Goal: Task Accomplishment & Management: Manage account settings

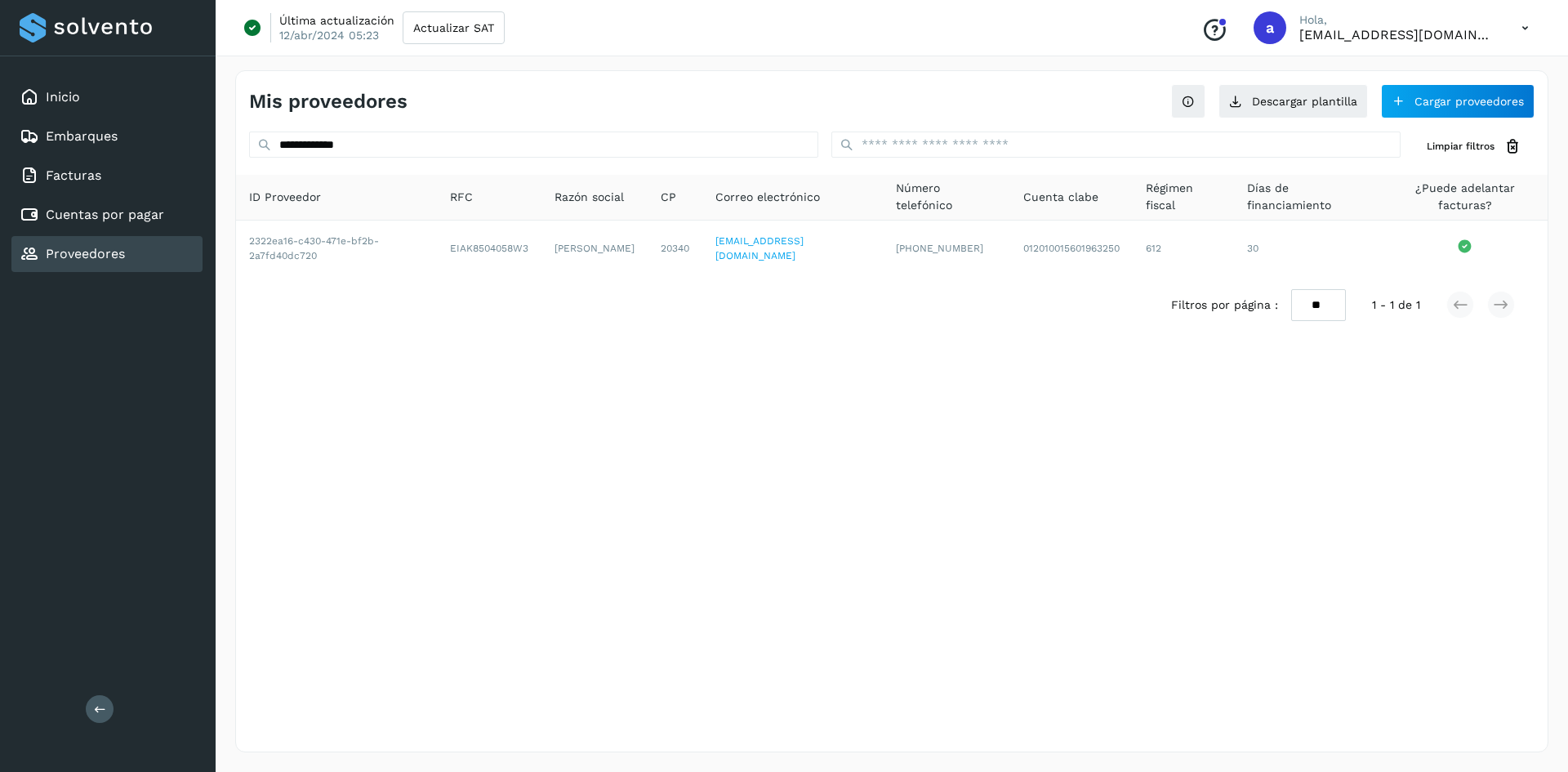
click at [1068, 518] on div "**********" at bounding box center [891, 411] width 1313 height 682
click at [1447, 98] on button "Cargar proveedores" at bounding box center [1458, 101] width 154 height 34
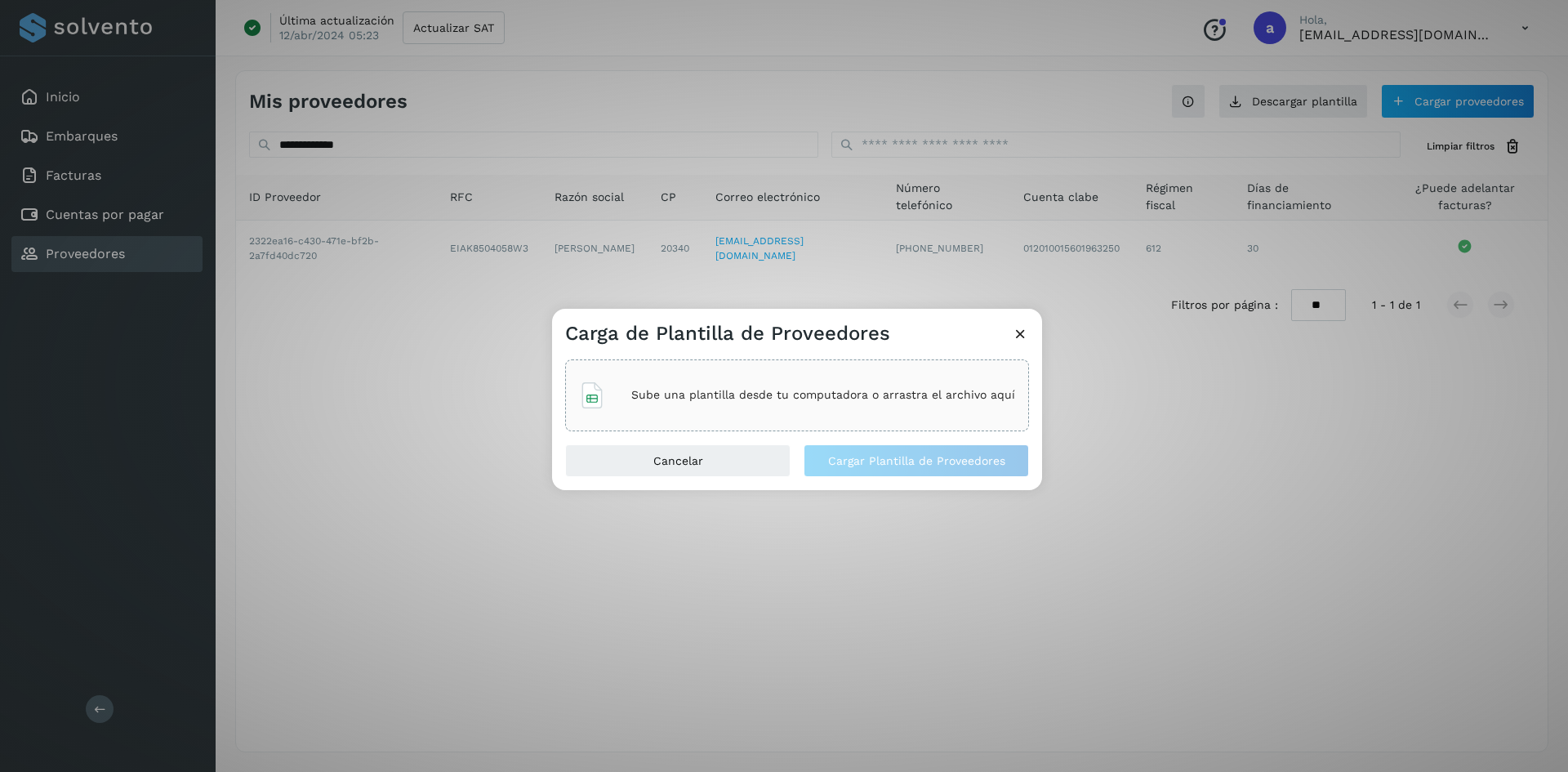
click at [689, 383] on div "Sube una plantilla desde tu computadora o arrastra el archivo aquí" at bounding box center [796, 395] width 436 height 44
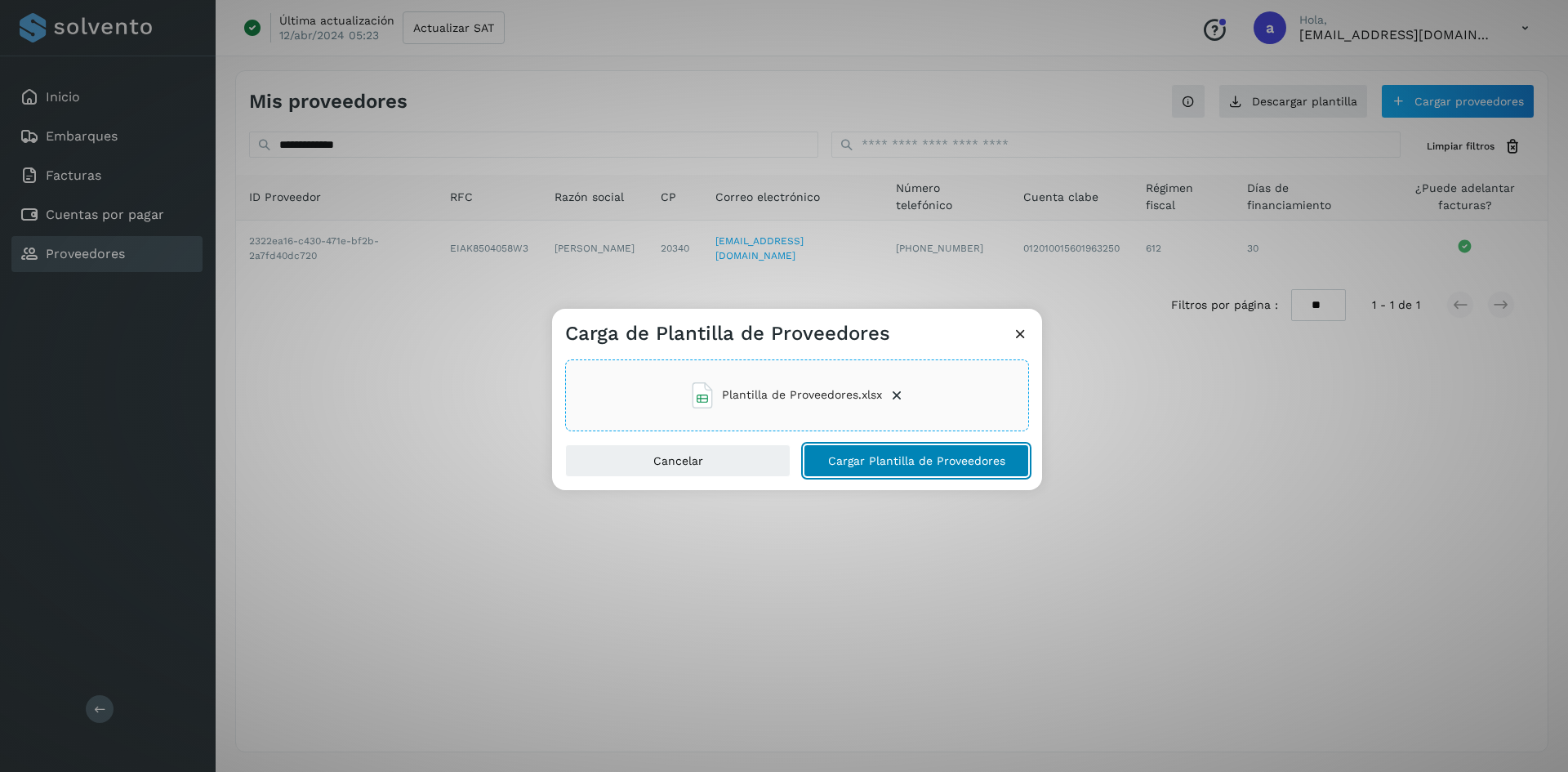
click at [886, 457] on span "Cargar Plantilla de Proveedores" at bounding box center [917, 461] width 178 height 11
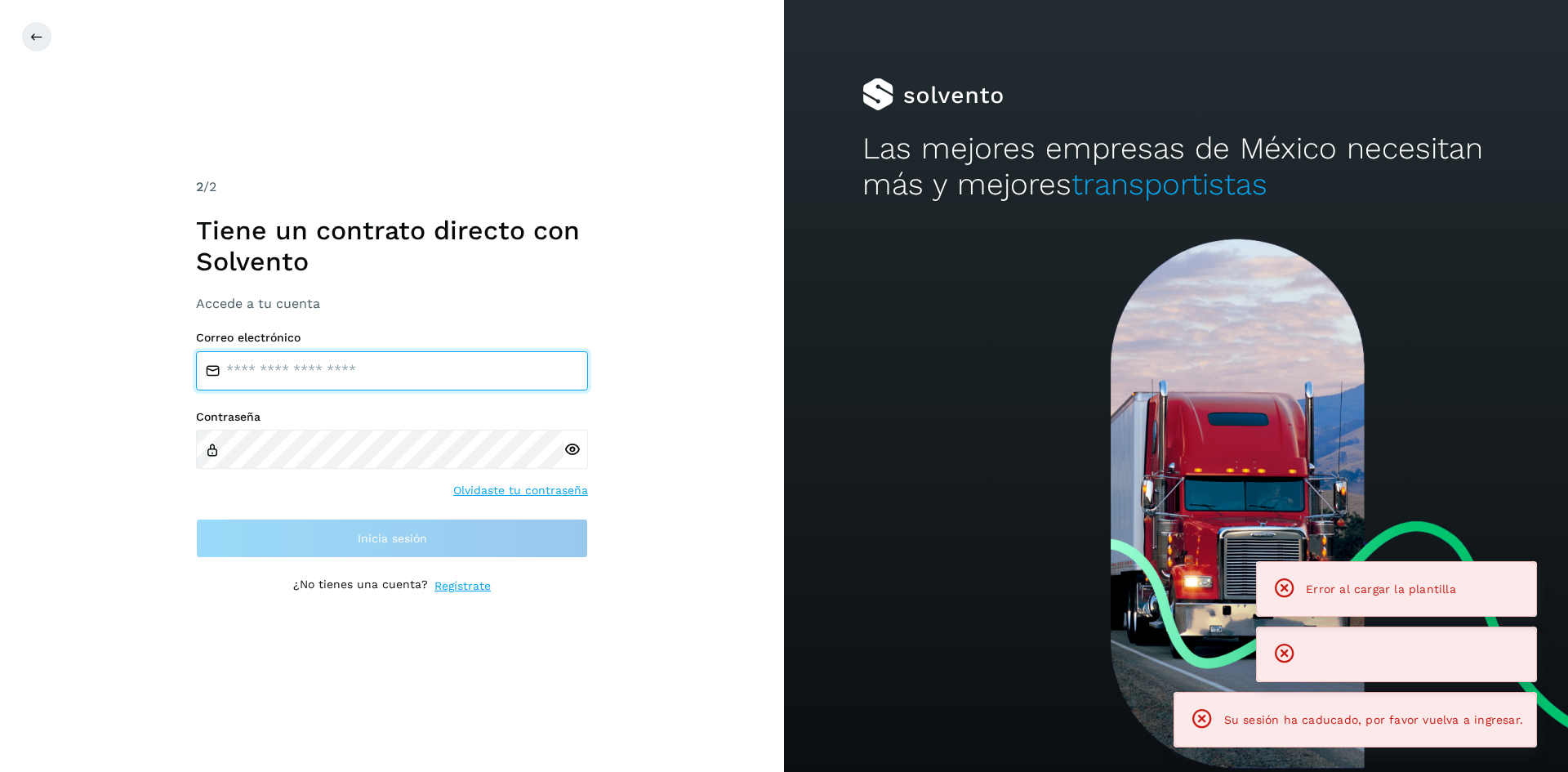
click at [297, 358] on input "email" at bounding box center [392, 371] width 392 height 39
type input "**********"
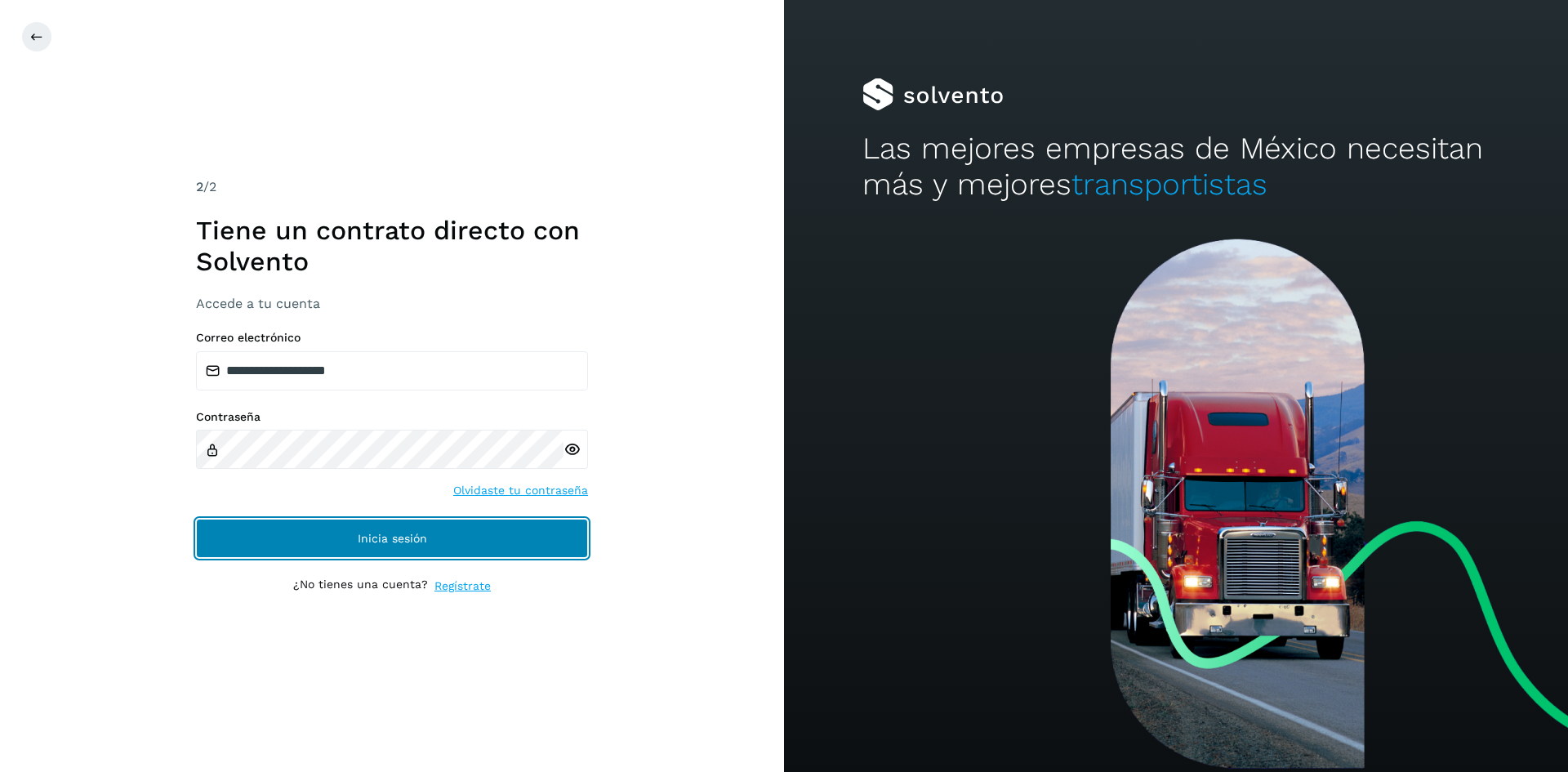
click at [305, 545] on button "Inicia sesión" at bounding box center [392, 538] width 392 height 39
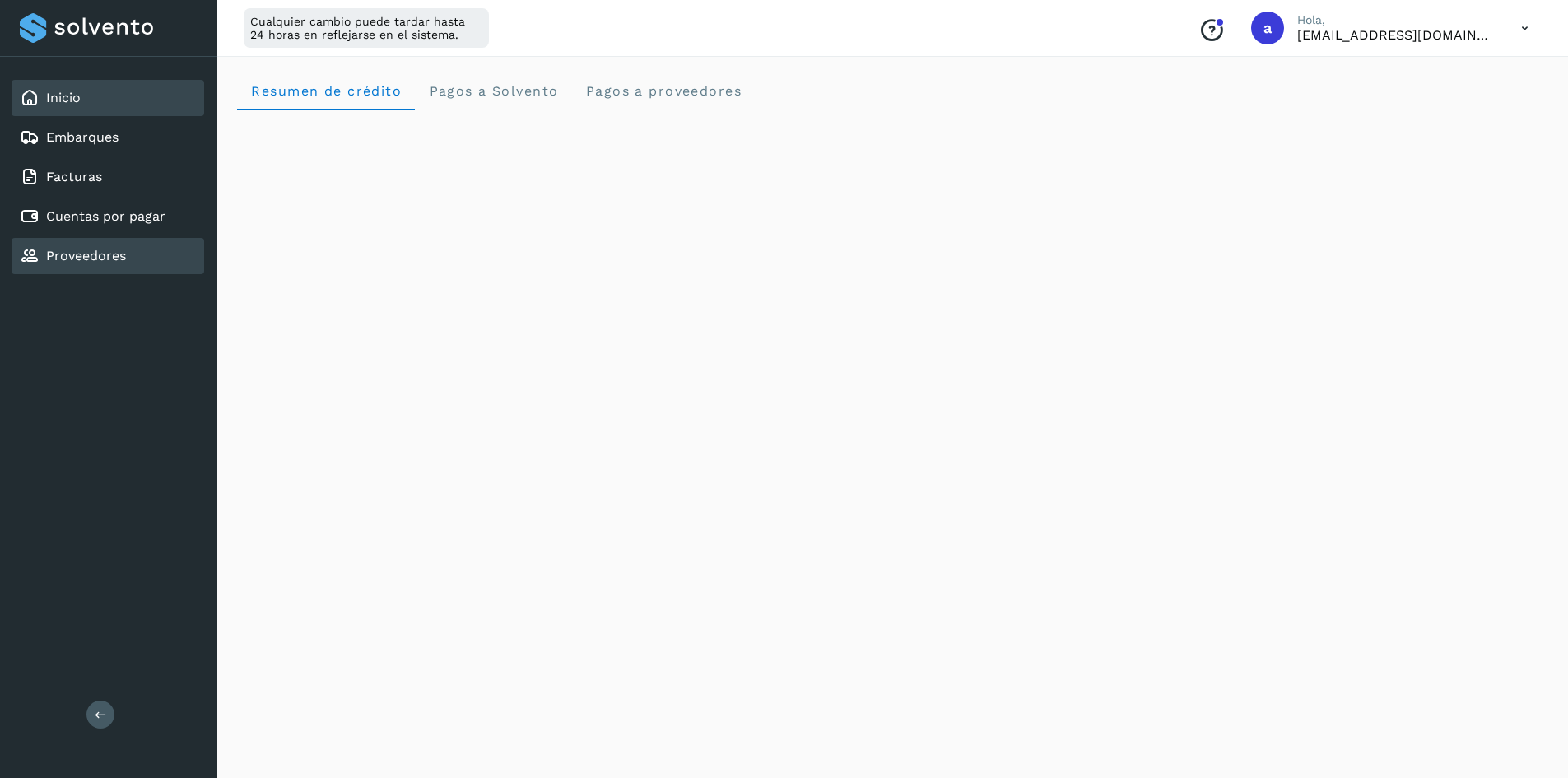
click at [92, 249] on link "Proveedores" at bounding box center [86, 256] width 80 height 16
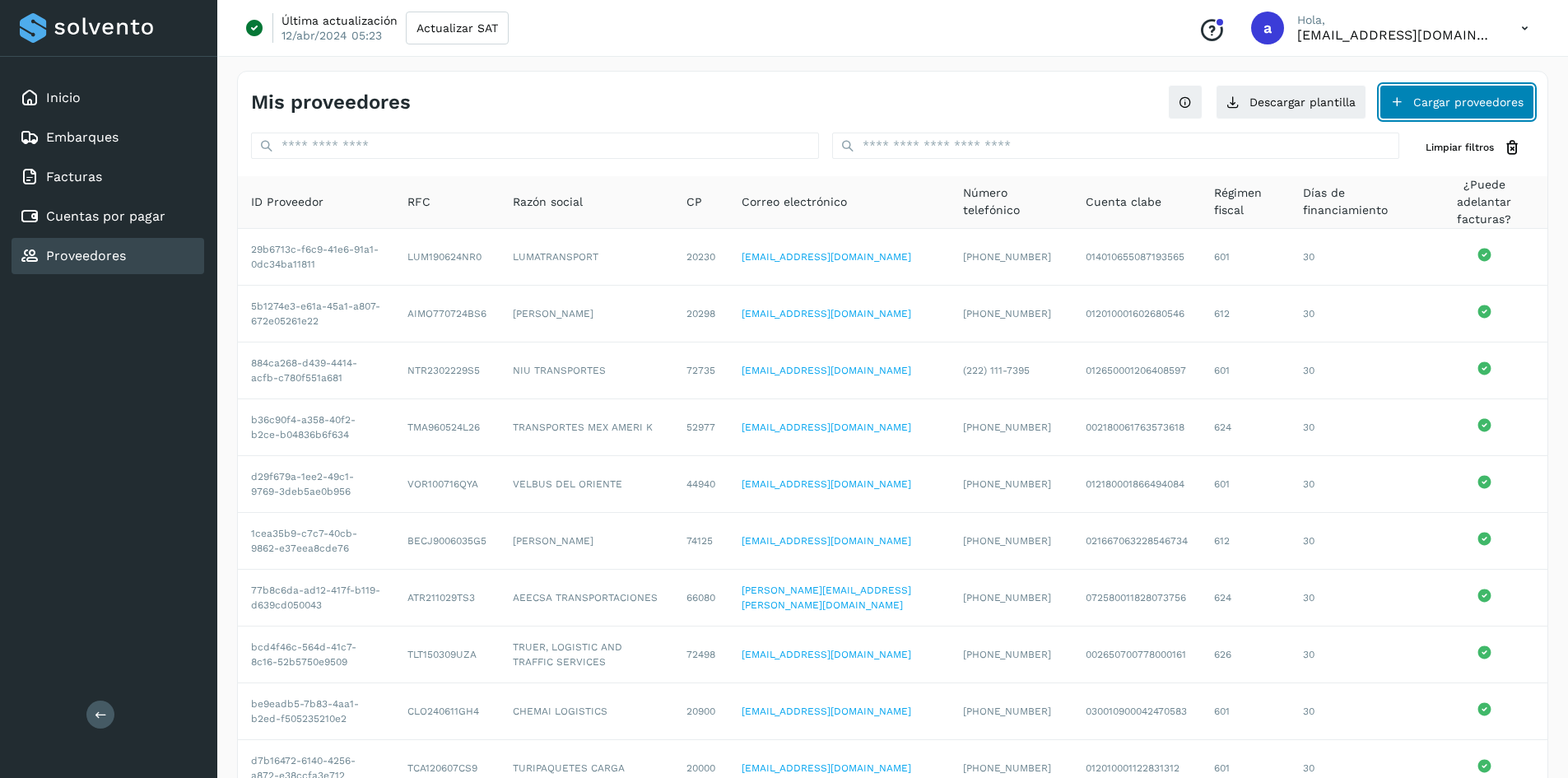
click at [1433, 100] on button "Cargar proveedores" at bounding box center [1457, 102] width 155 height 35
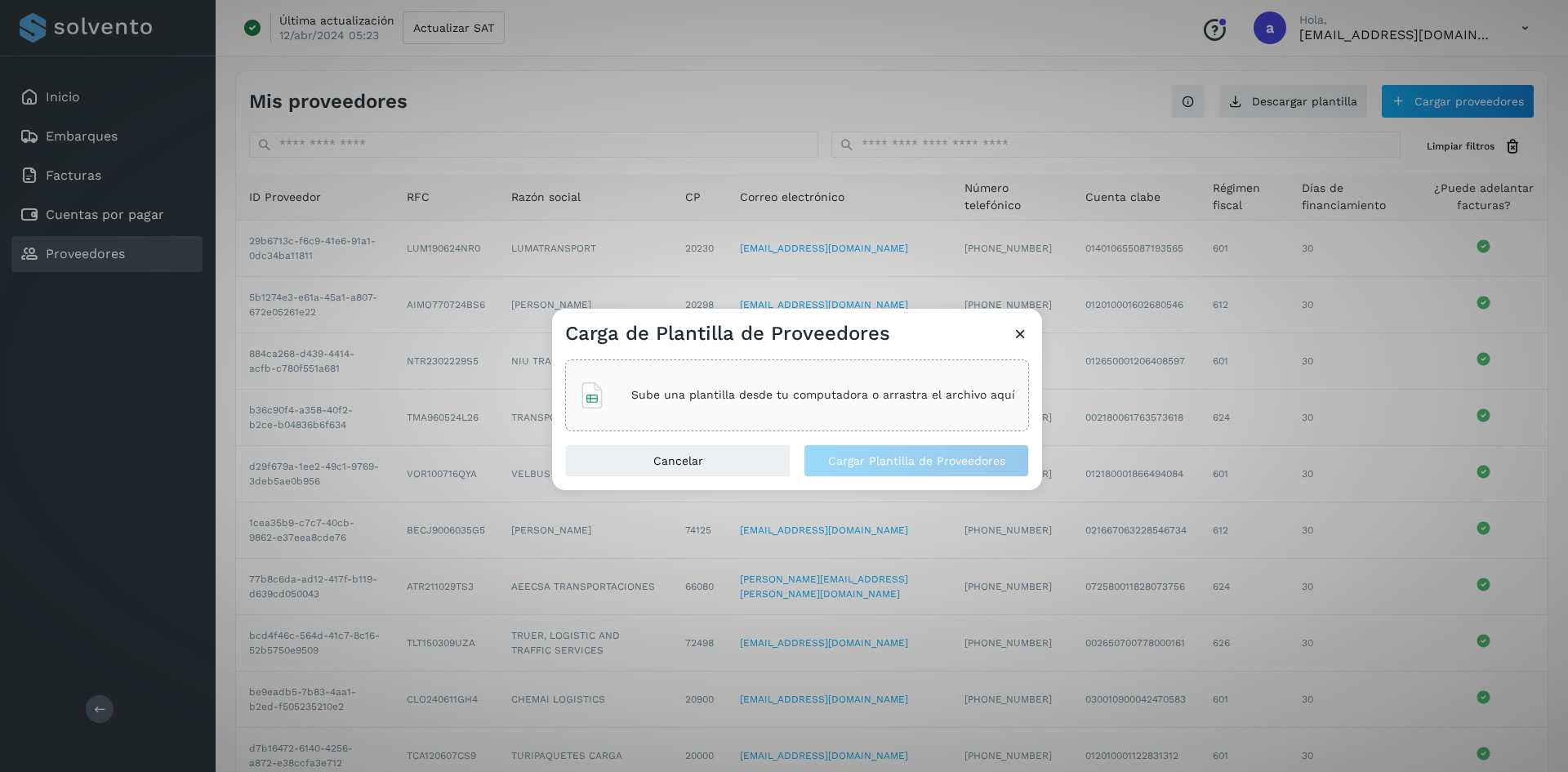
click at [708, 390] on p "Sube una plantilla desde tu computadora o arrastra el archivo aquí" at bounding box center [822, 394] width 384 height 14
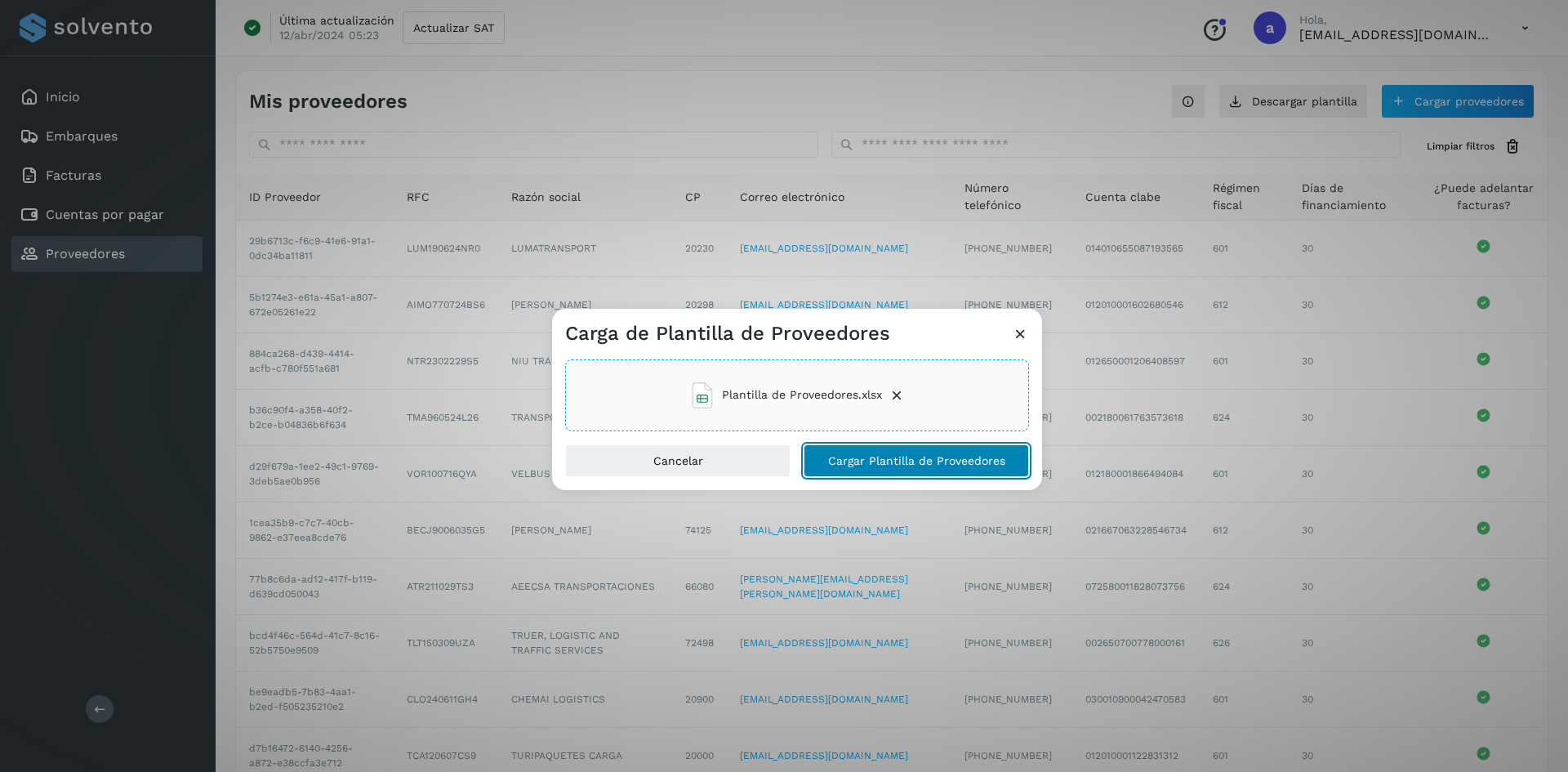
click at [969, 459] on span "Cargar Plantilla de Proveedores" at bounding box center [917, 461] width 178 height 11
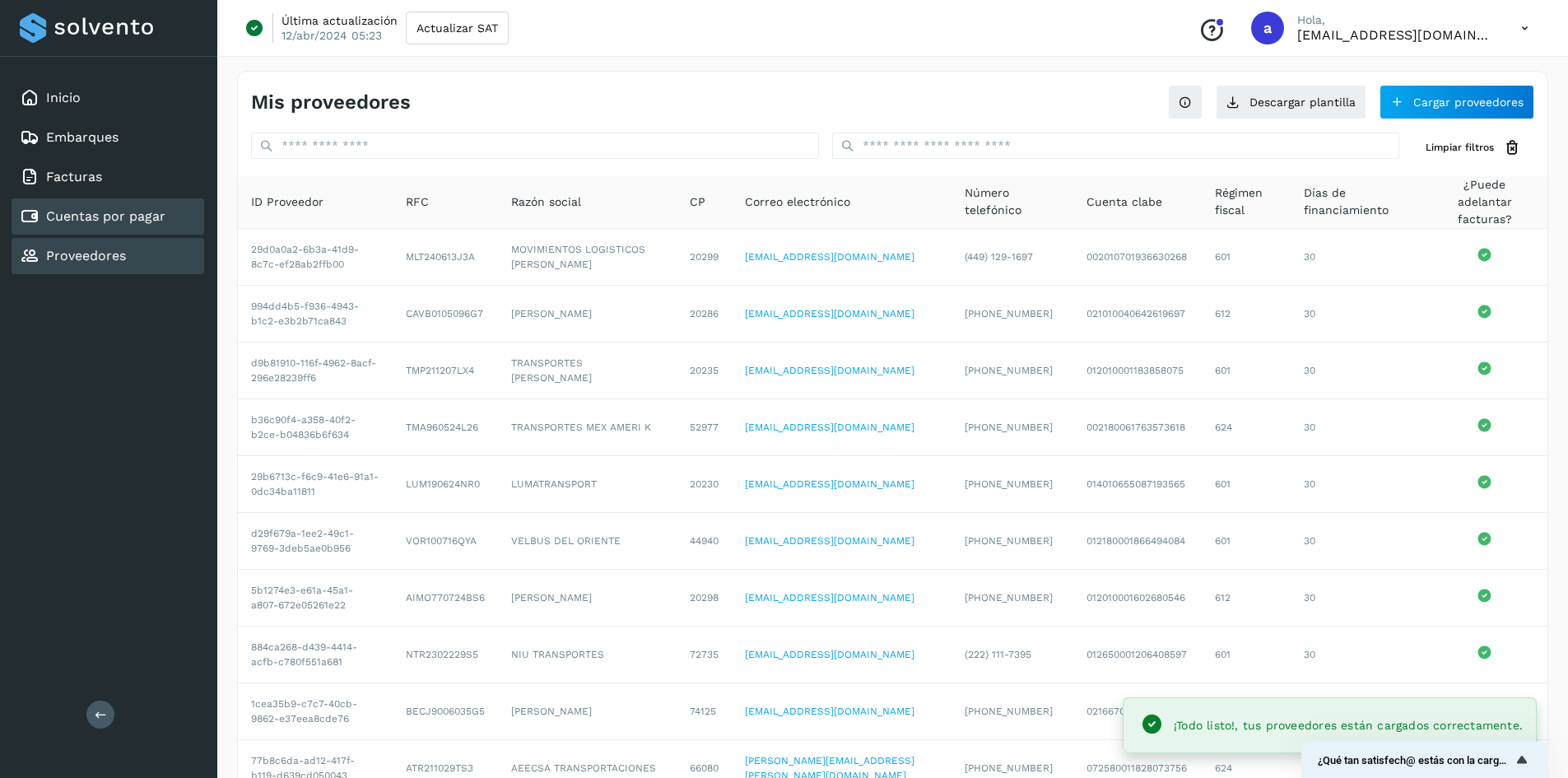
click at [85, 215] on link "Cuentas por pagar" at bounding box center [105, 215] width 119 height 16
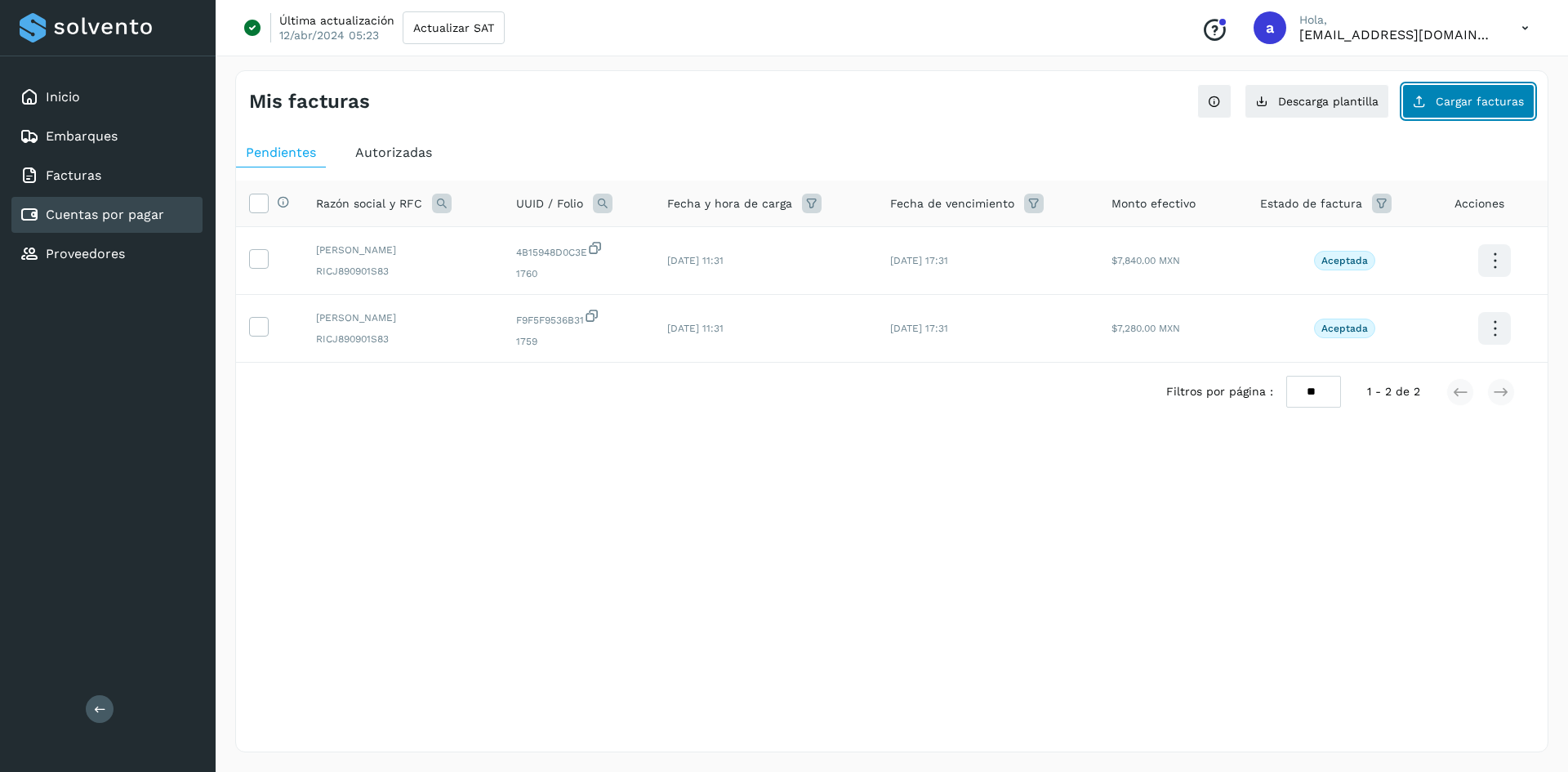
click at [1501, 102] on span "Cargar facturas" at bounding box center [1479, 101] width 88 height 11
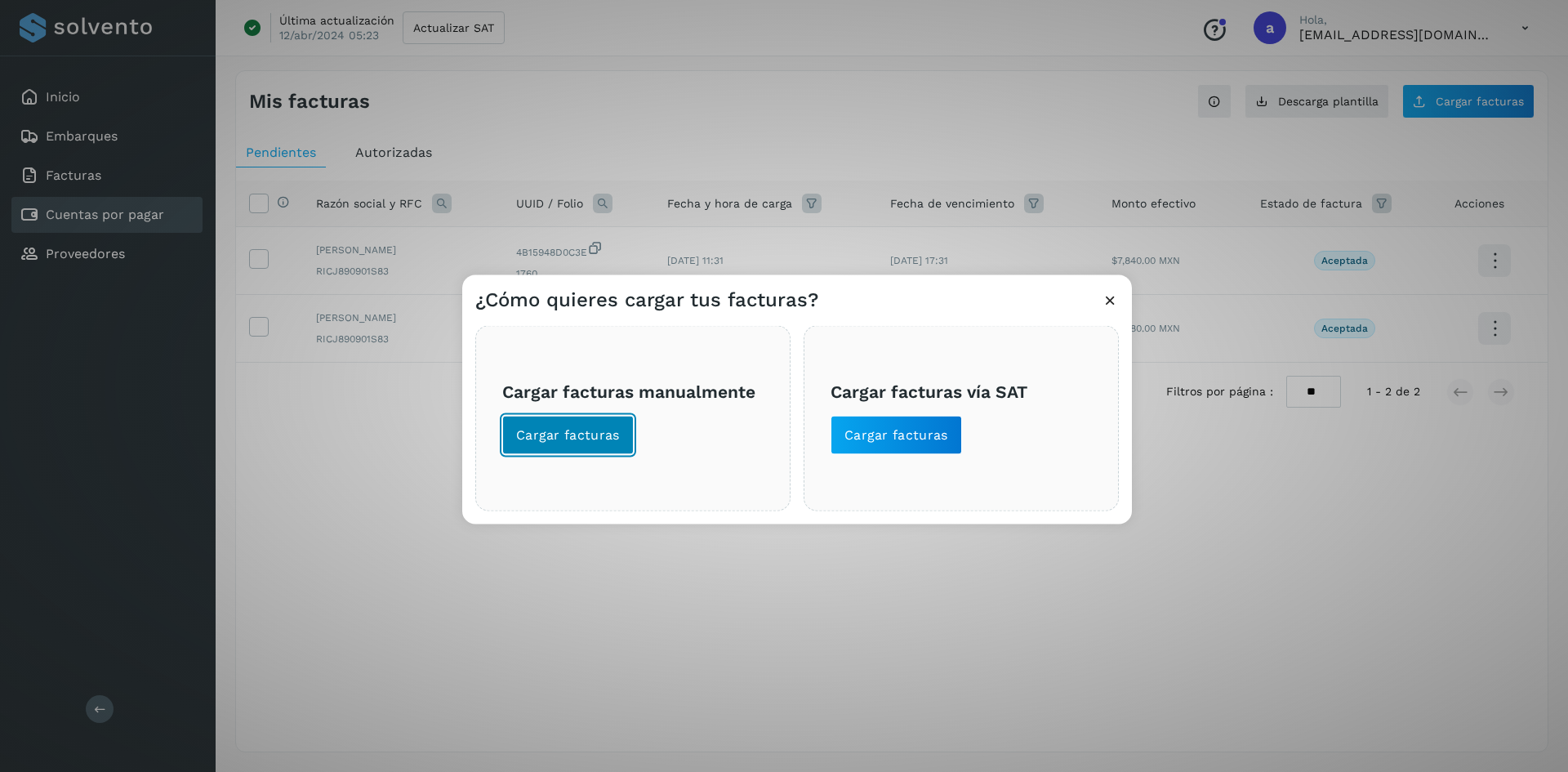
click at [586, 427] on span "Cargar facturas" at bounding box center [568, 434] width 104 height 18
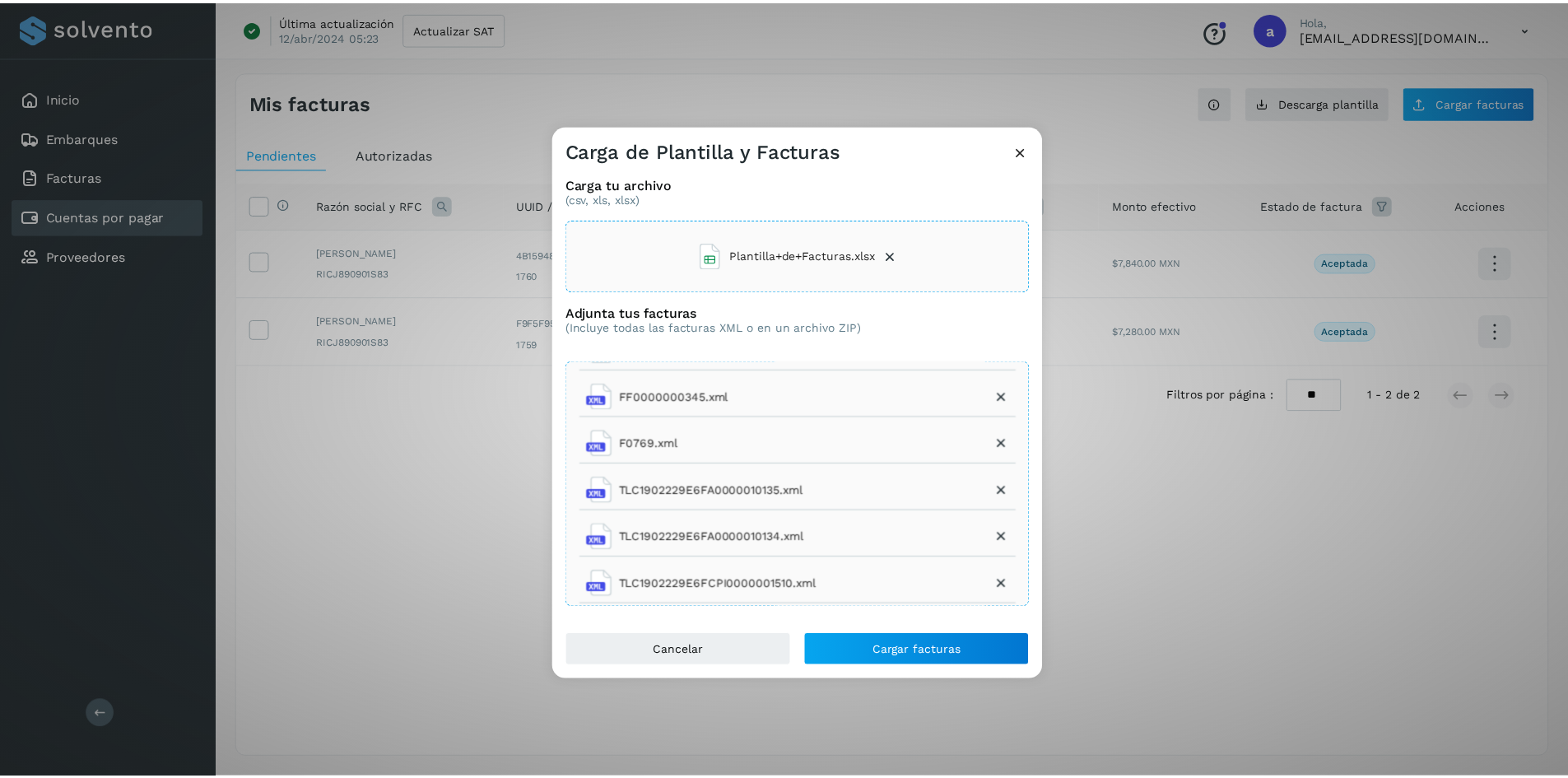
scroll to position [404, 0]
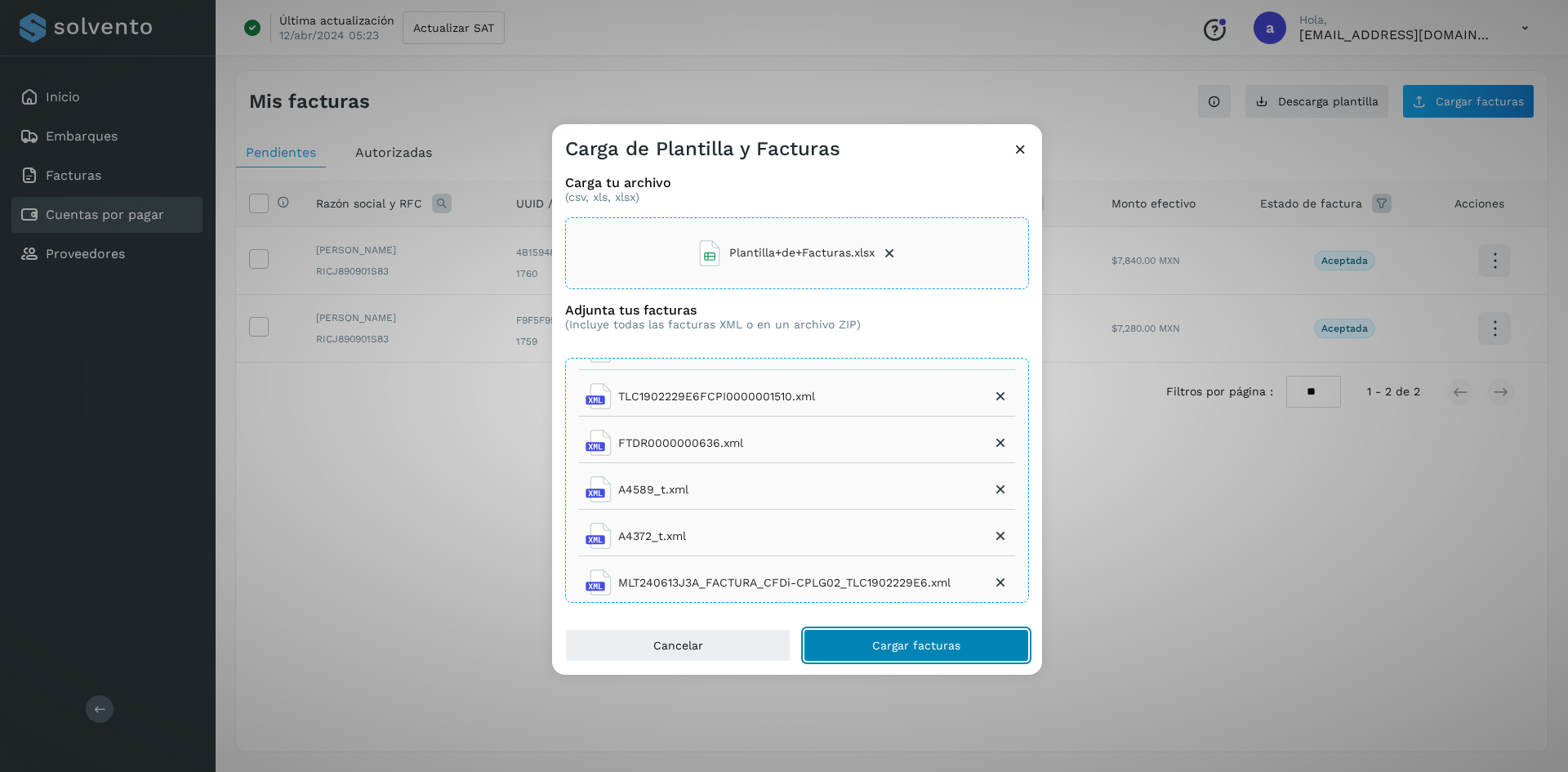
click at [922, 646] on span "Cargar facturas" at bounding box center [916, 645] width 88 height 11
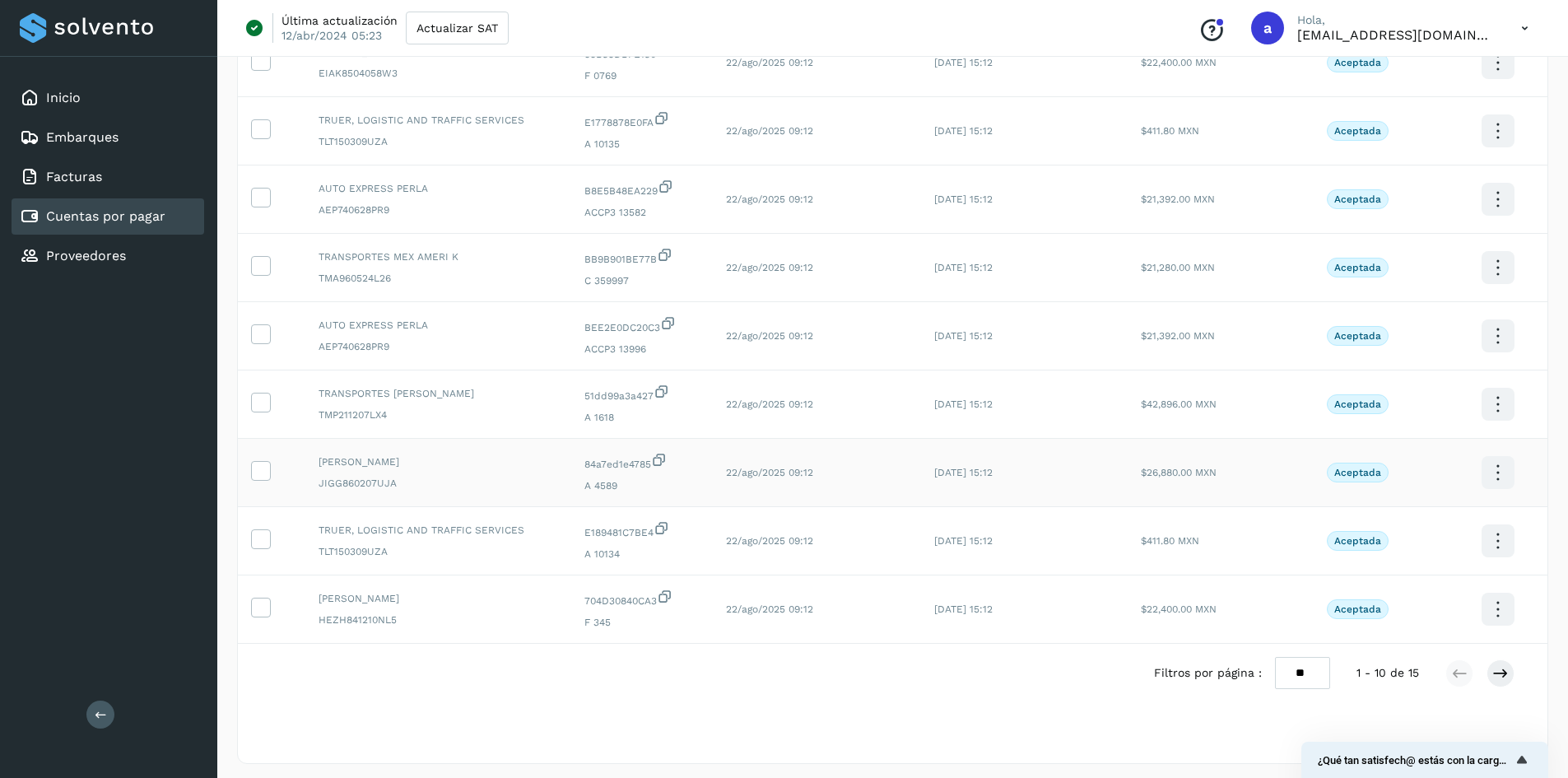
scroll to position [274, 0]
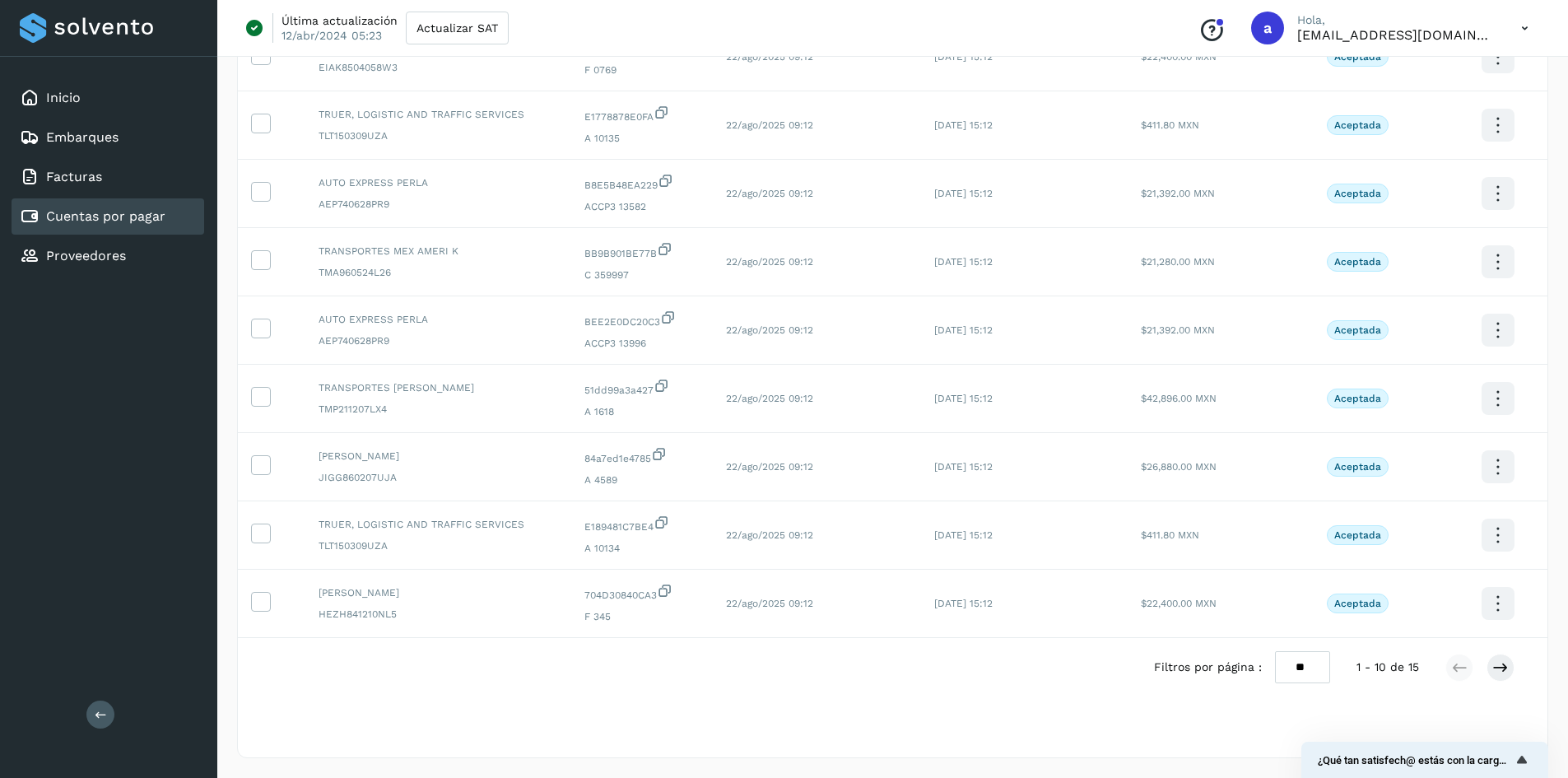
click at [1300, 673] on select "** ** **" at bounding box center [1302, 667] width 55 height 32
select select "**"
click at [1287, 651] on select "** ** **" at bounding box center [1302, 667] width 55 height 32
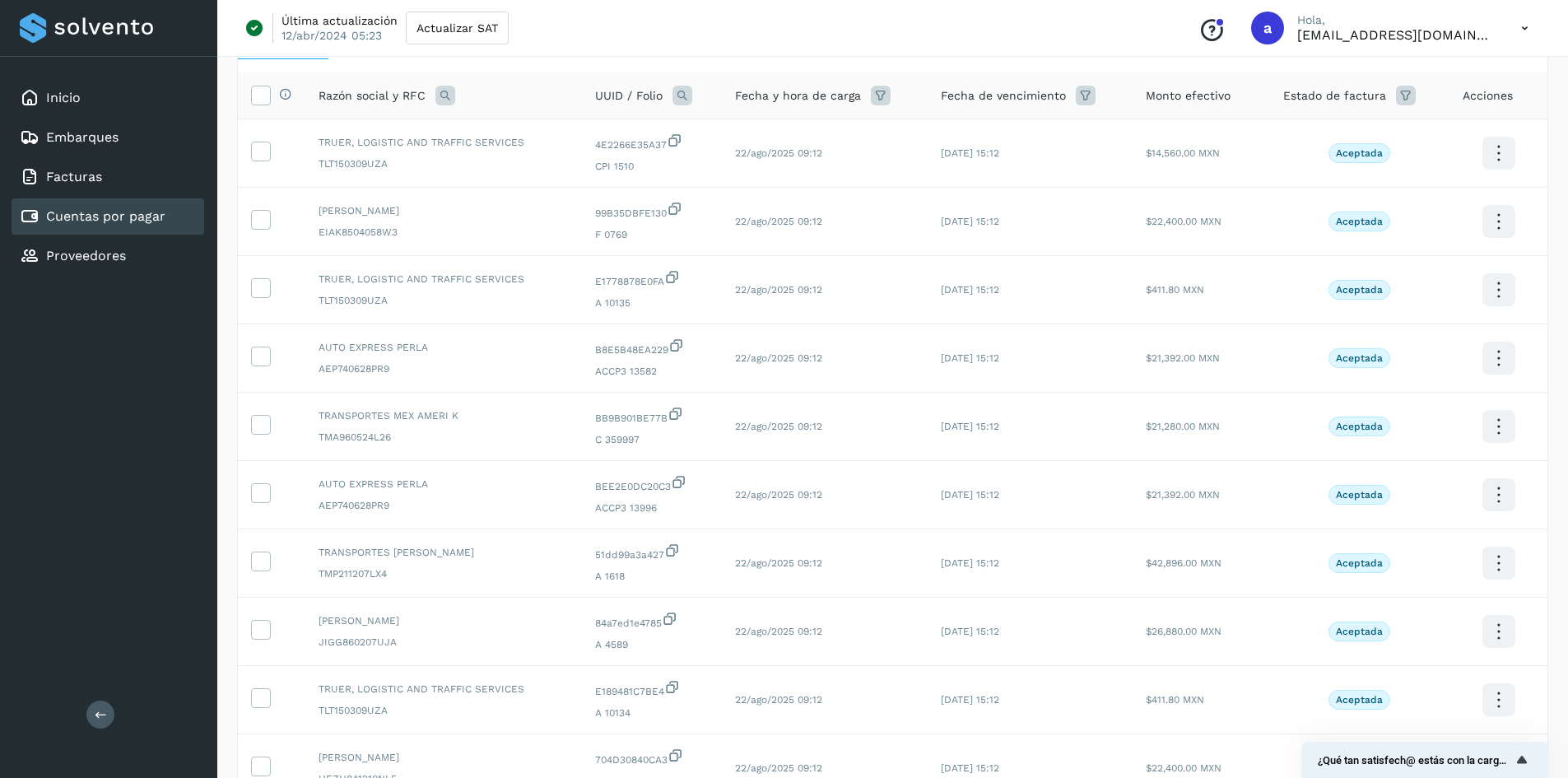
scroll to position [0, 0]
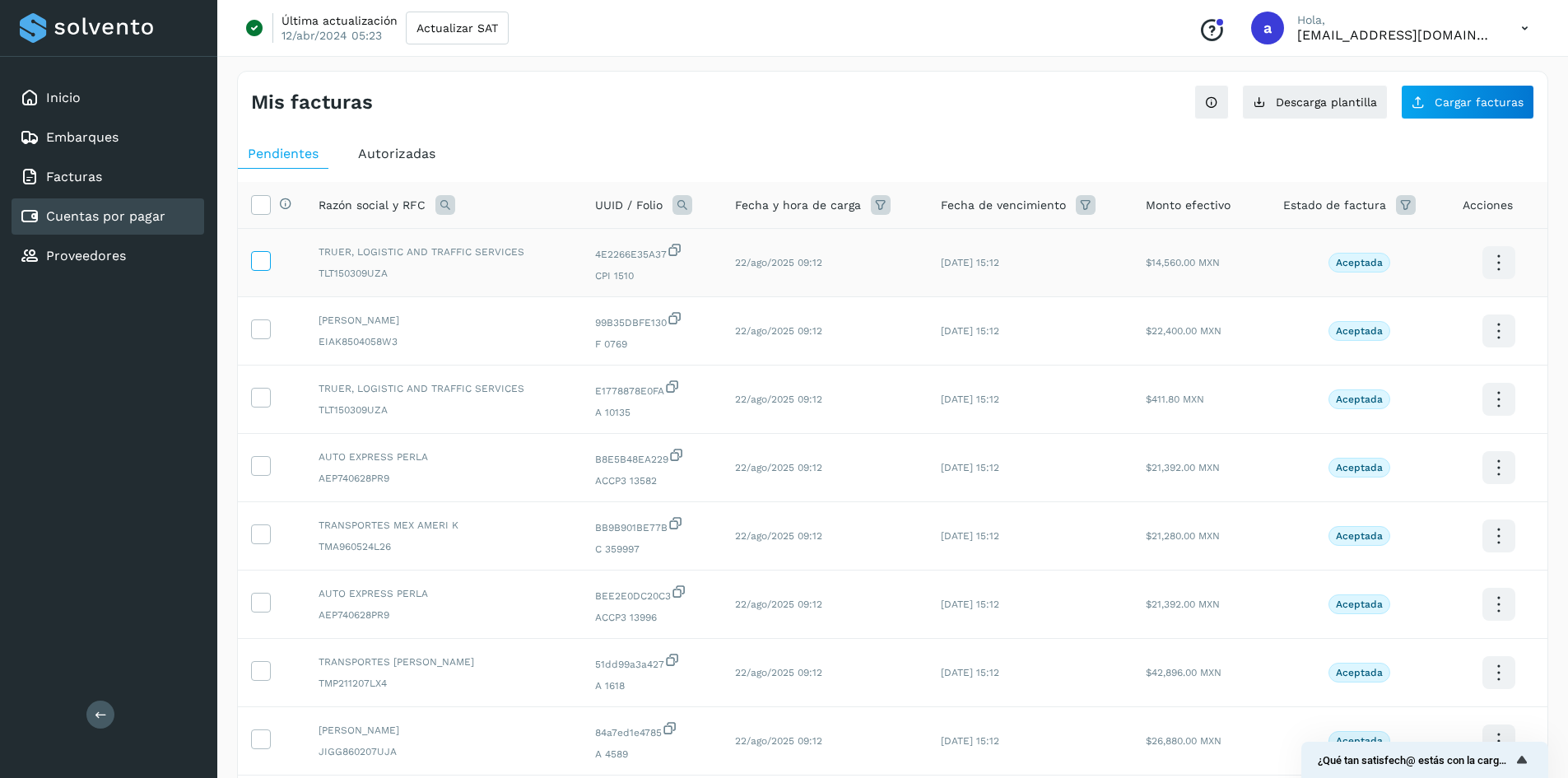
click at [257, 257] on icon at bounding box center [260, 259] width 18 height 18
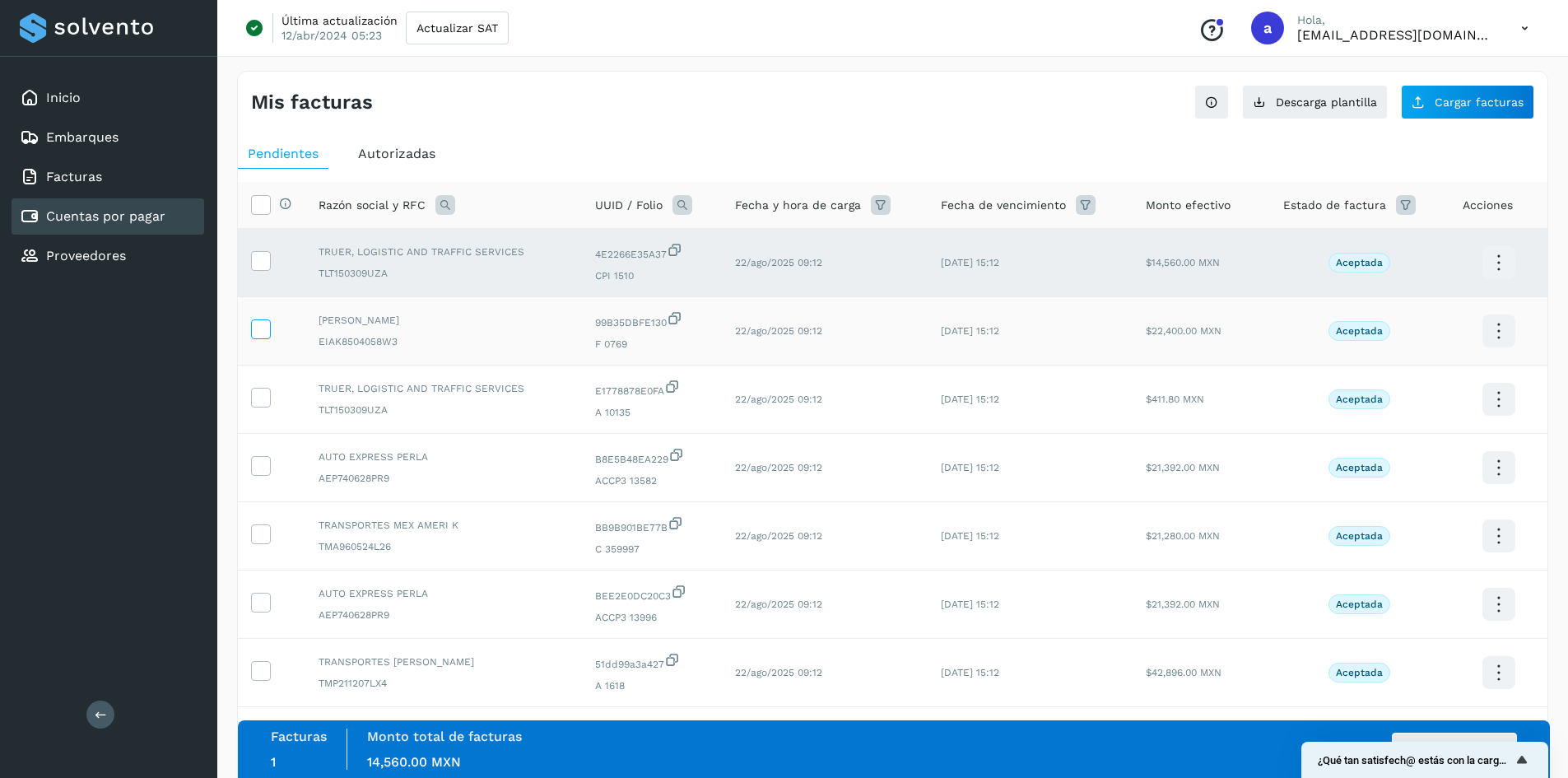
click at [264, 332] on icon at bounding box center [260, 327] width 18 height 18
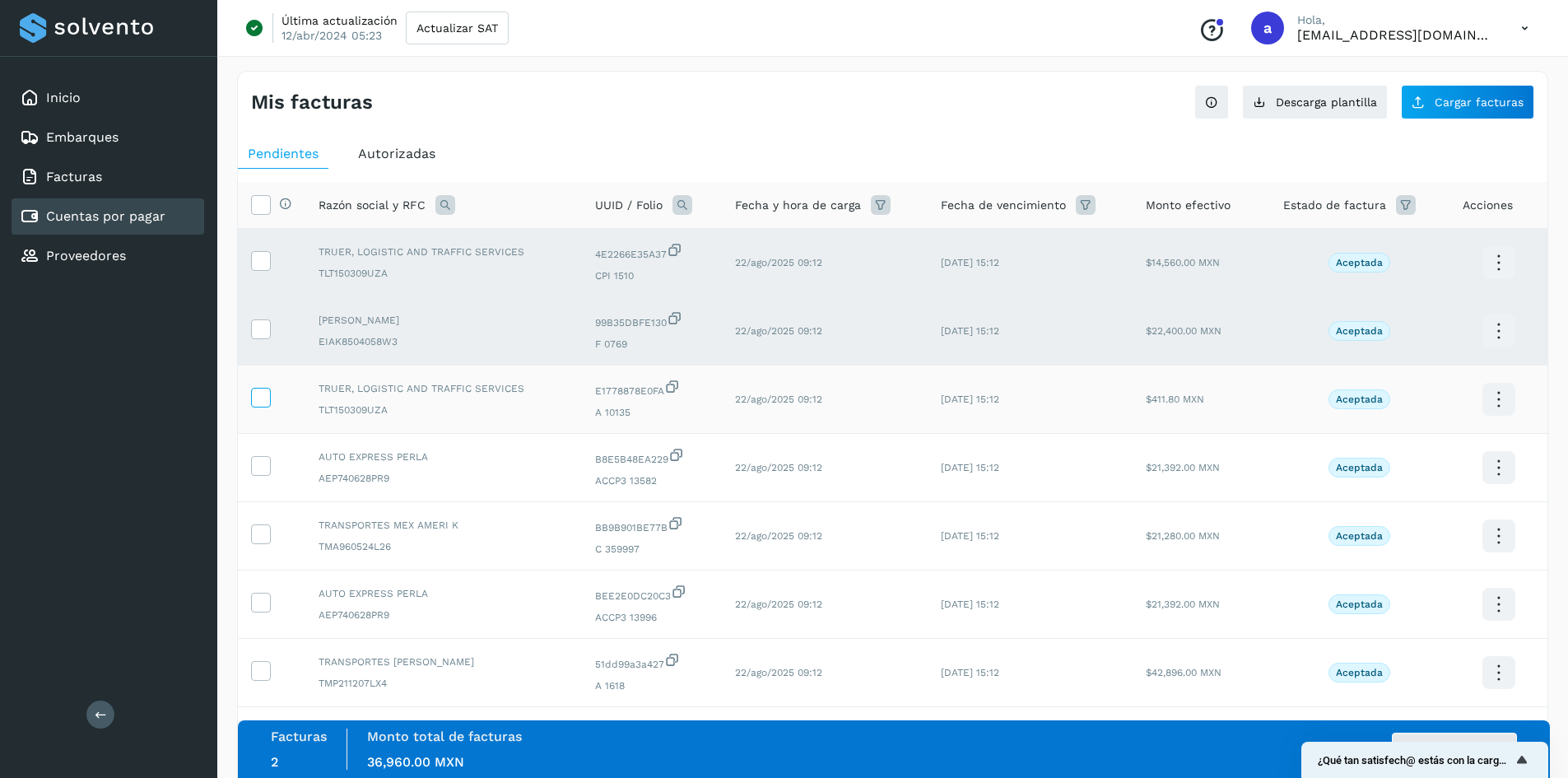
click at [257, 401] on icon at bounding box center [260, 396] width 18 height 18
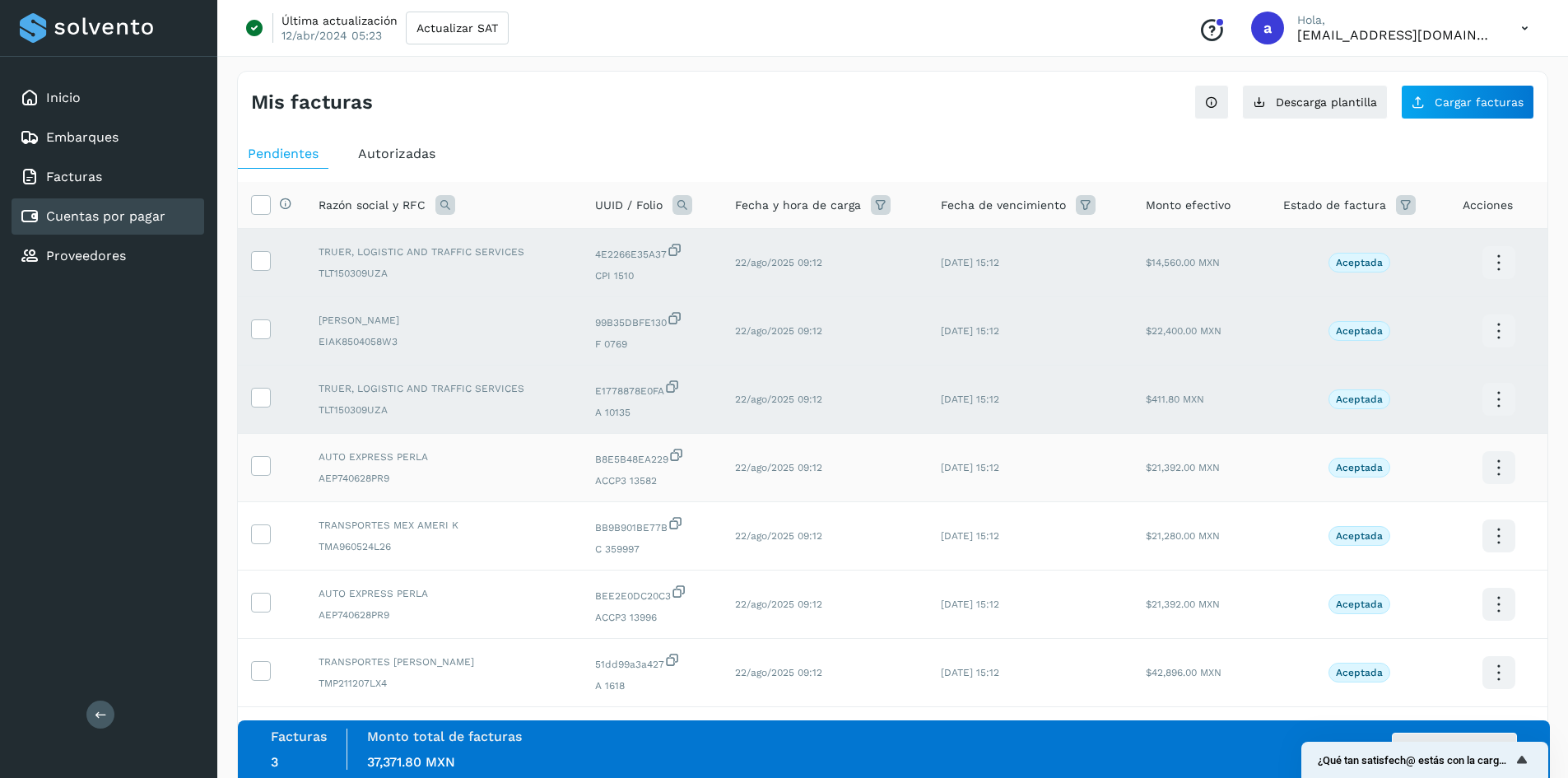
click at [249, 465] on td at bounding box center [271, 467] width 67 height 68
click at [253, 465] on icon at bounding box center [260, 465] width 18 height 18
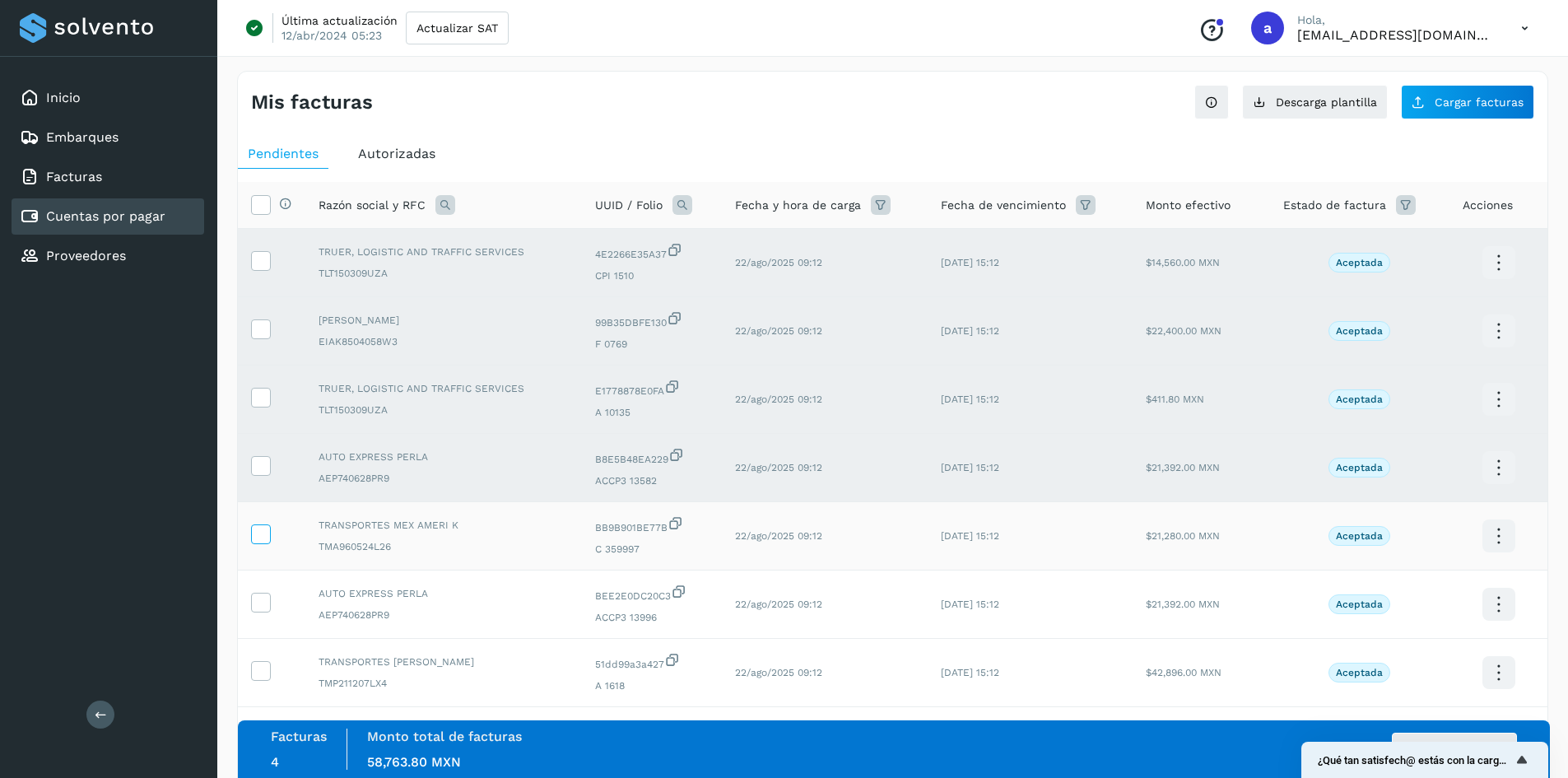
click at [259, 530] on icon at bounding box center [260, 533] width 18 height 18
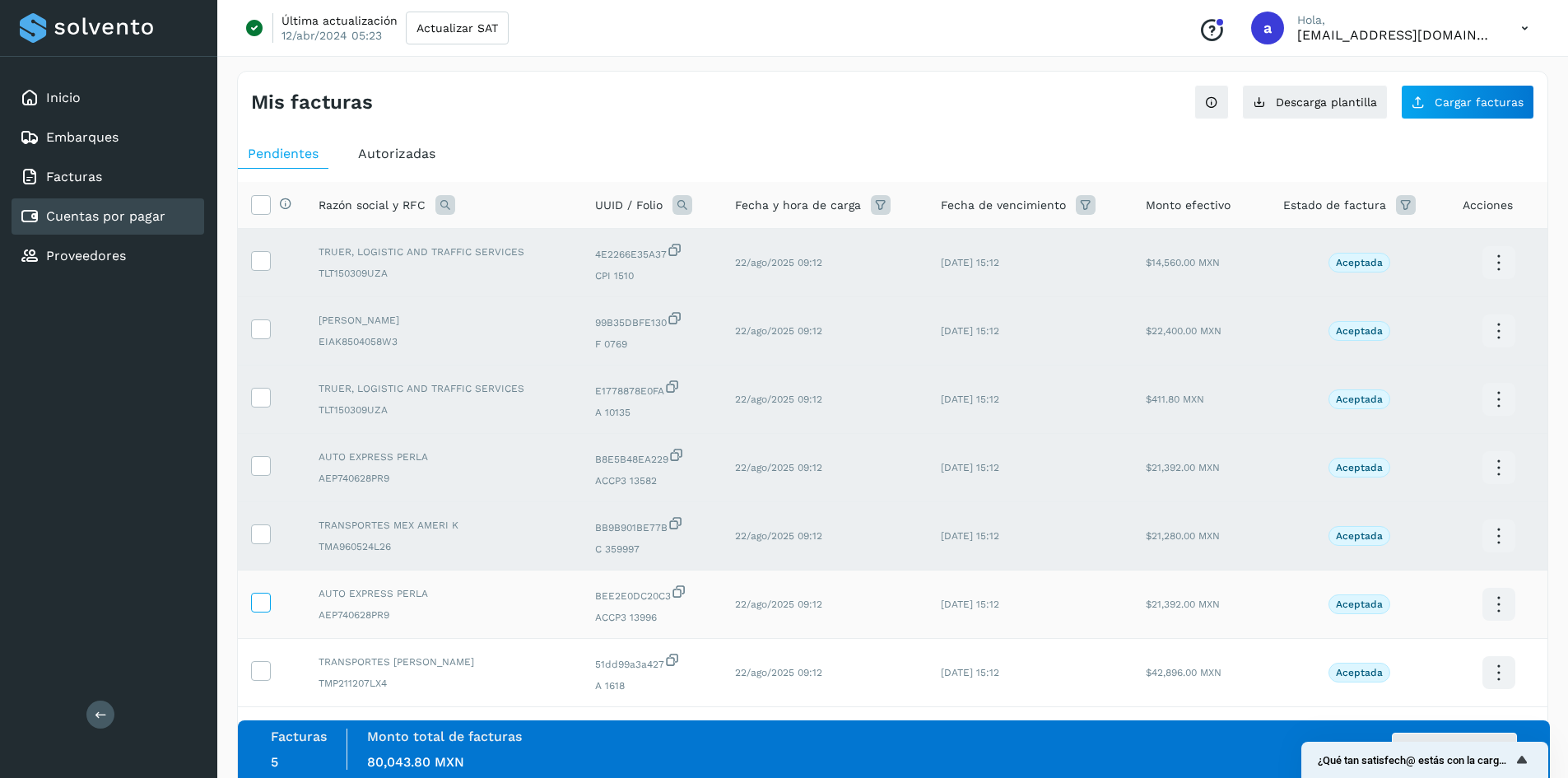
click at [263, 611] on span at bounding box center [260, 605] width 18 height 11
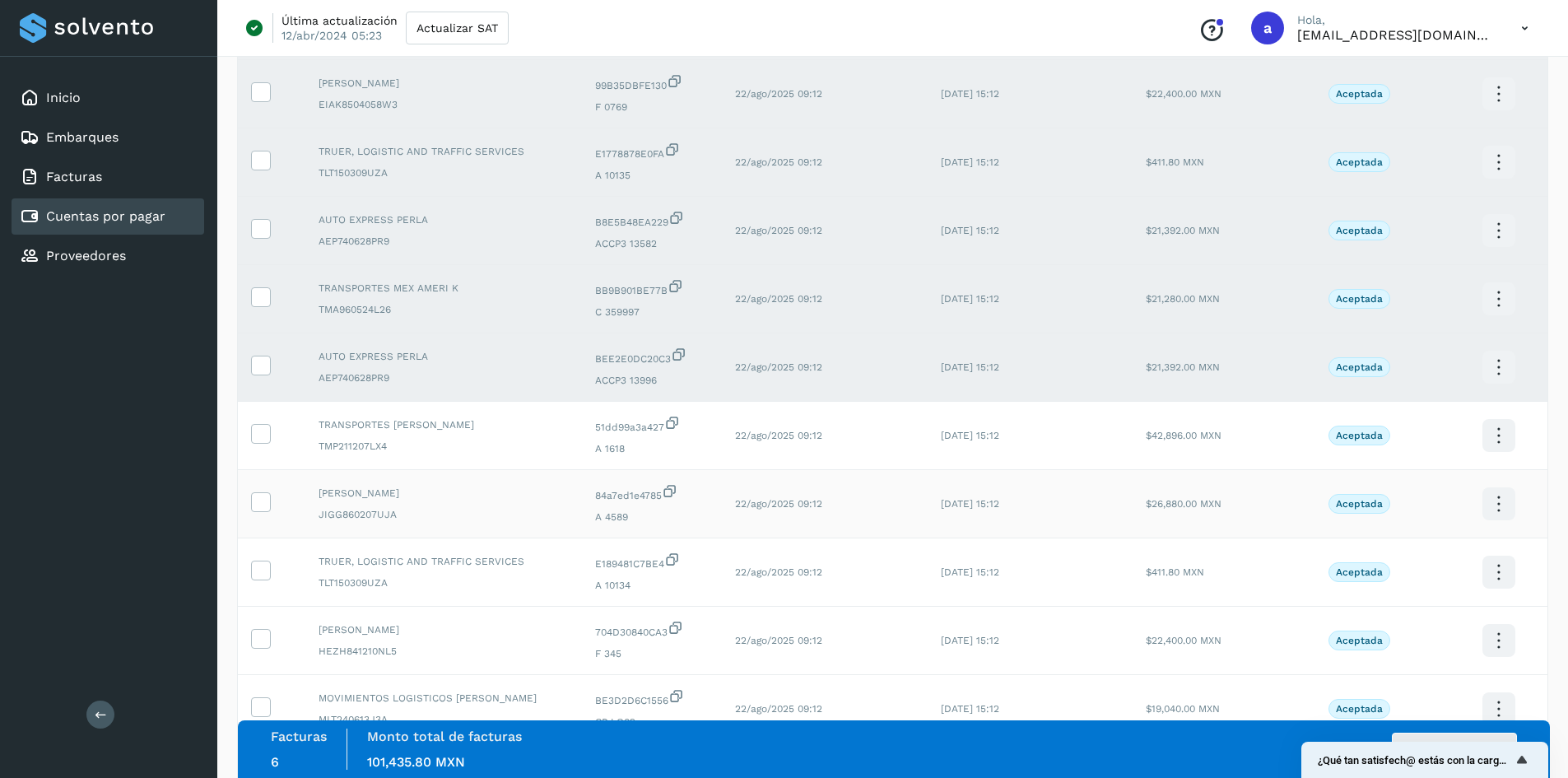
scroll to position [247, 0]
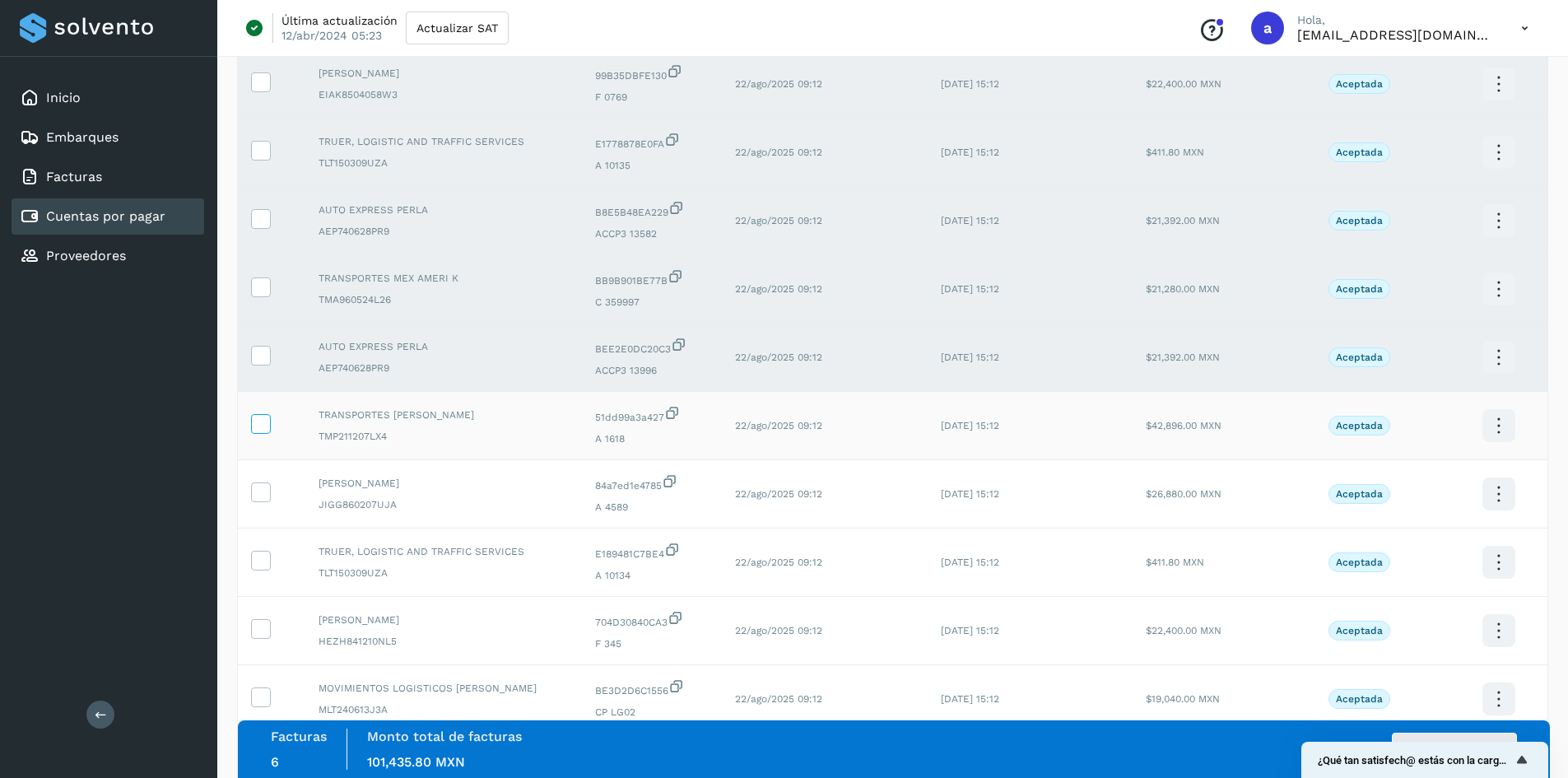
click at [256, 426] on icon at bounding box center [260, 423] width 18 height 18
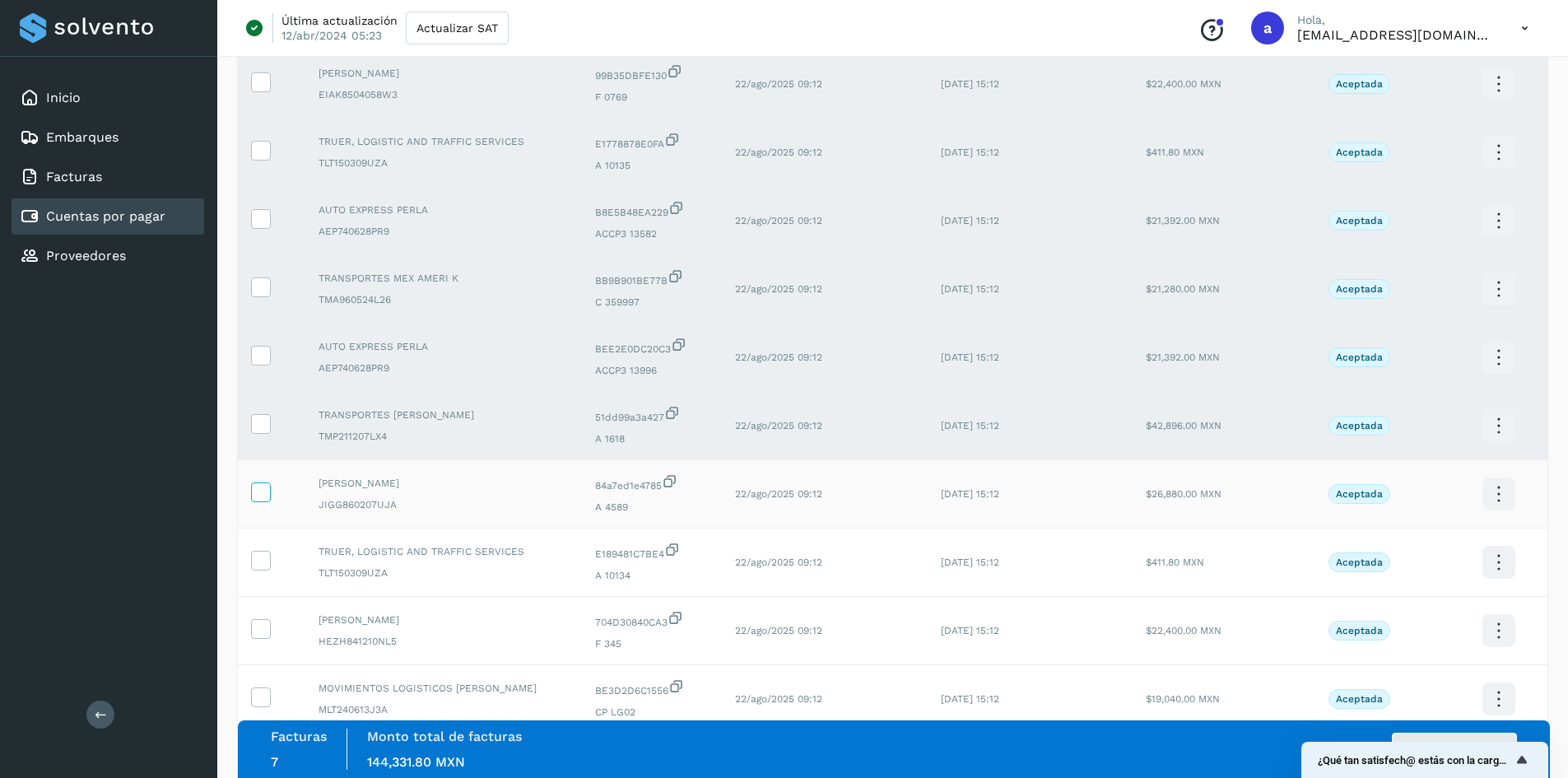
click at [252, 493] on icon at bounding box center [260, 491] width 18 height 18
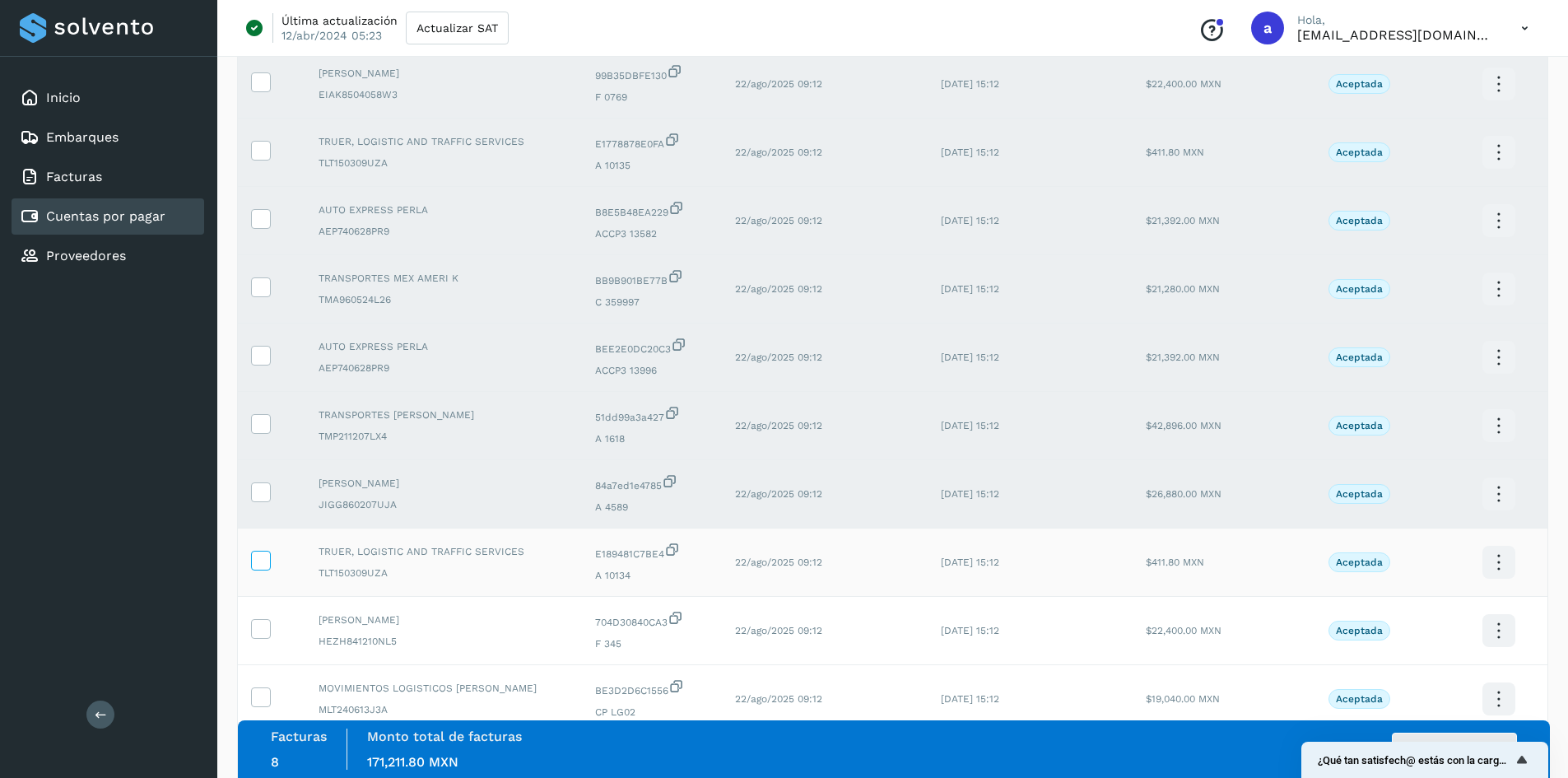
click at [261, 559] on icon at bounding box center [260, 559] width 18 height 18
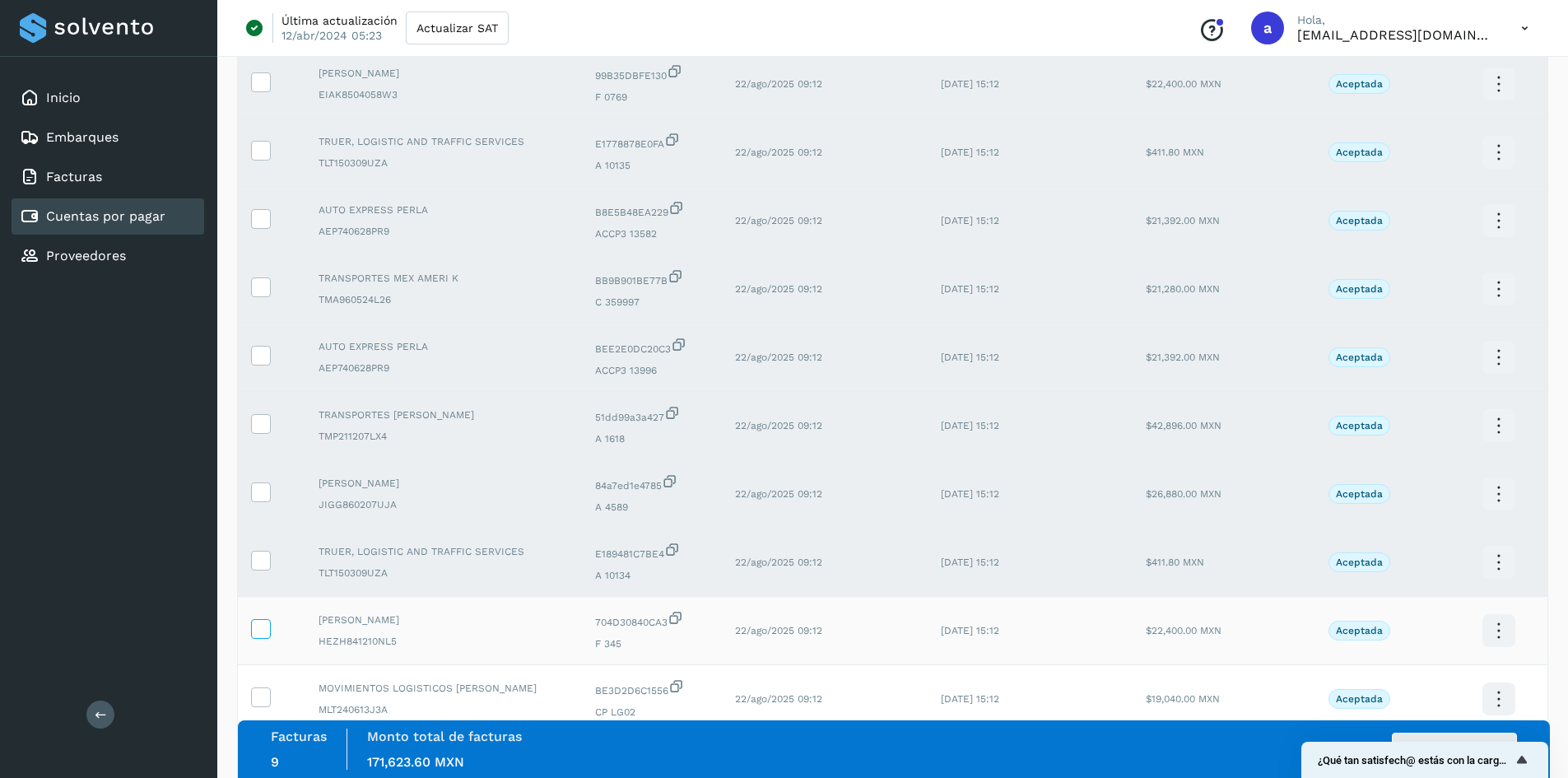
click at [259, 629] on icon at bounding box center [260, 628] width 18 height 18
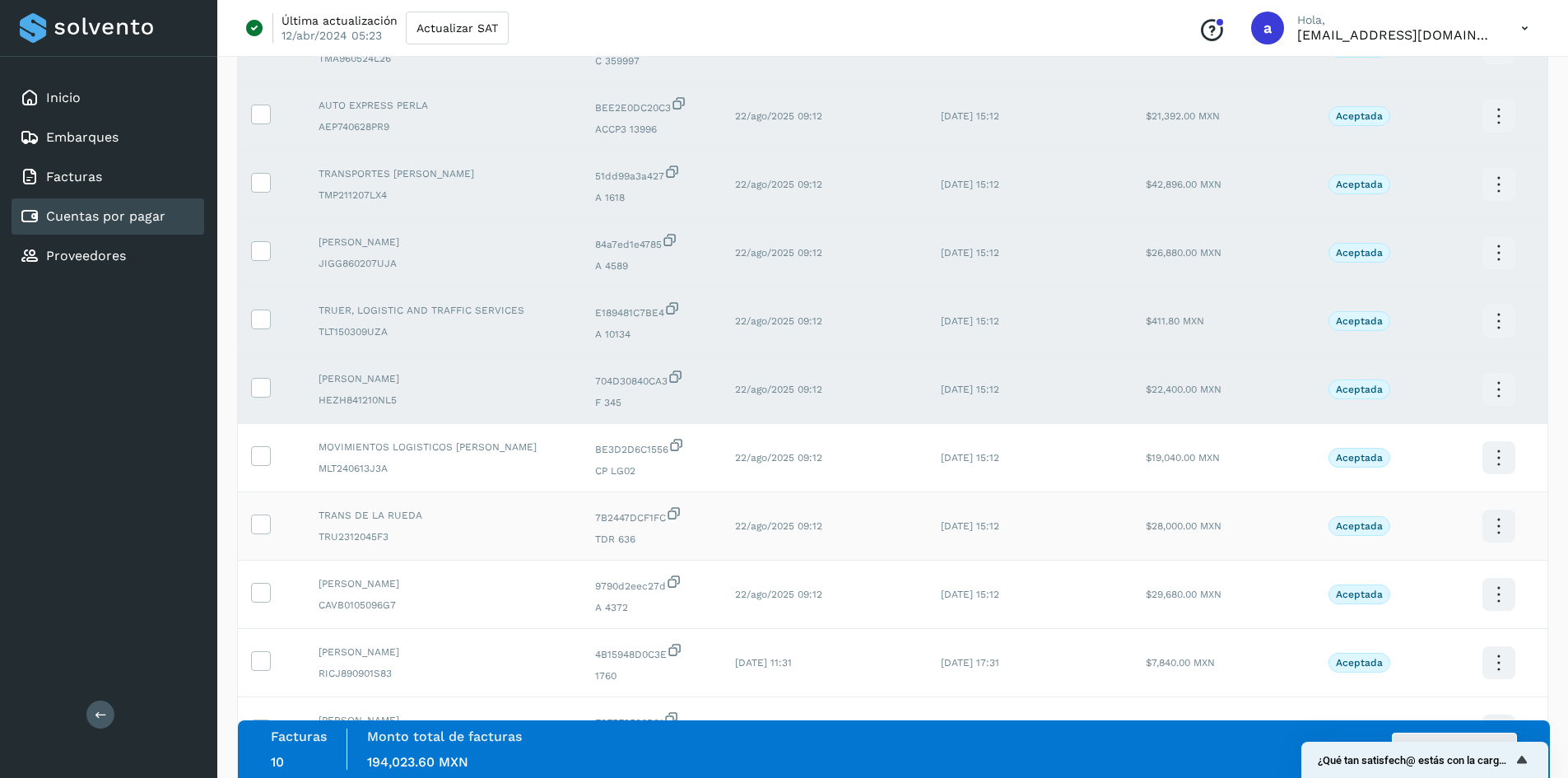
scroll to position [494, 0]
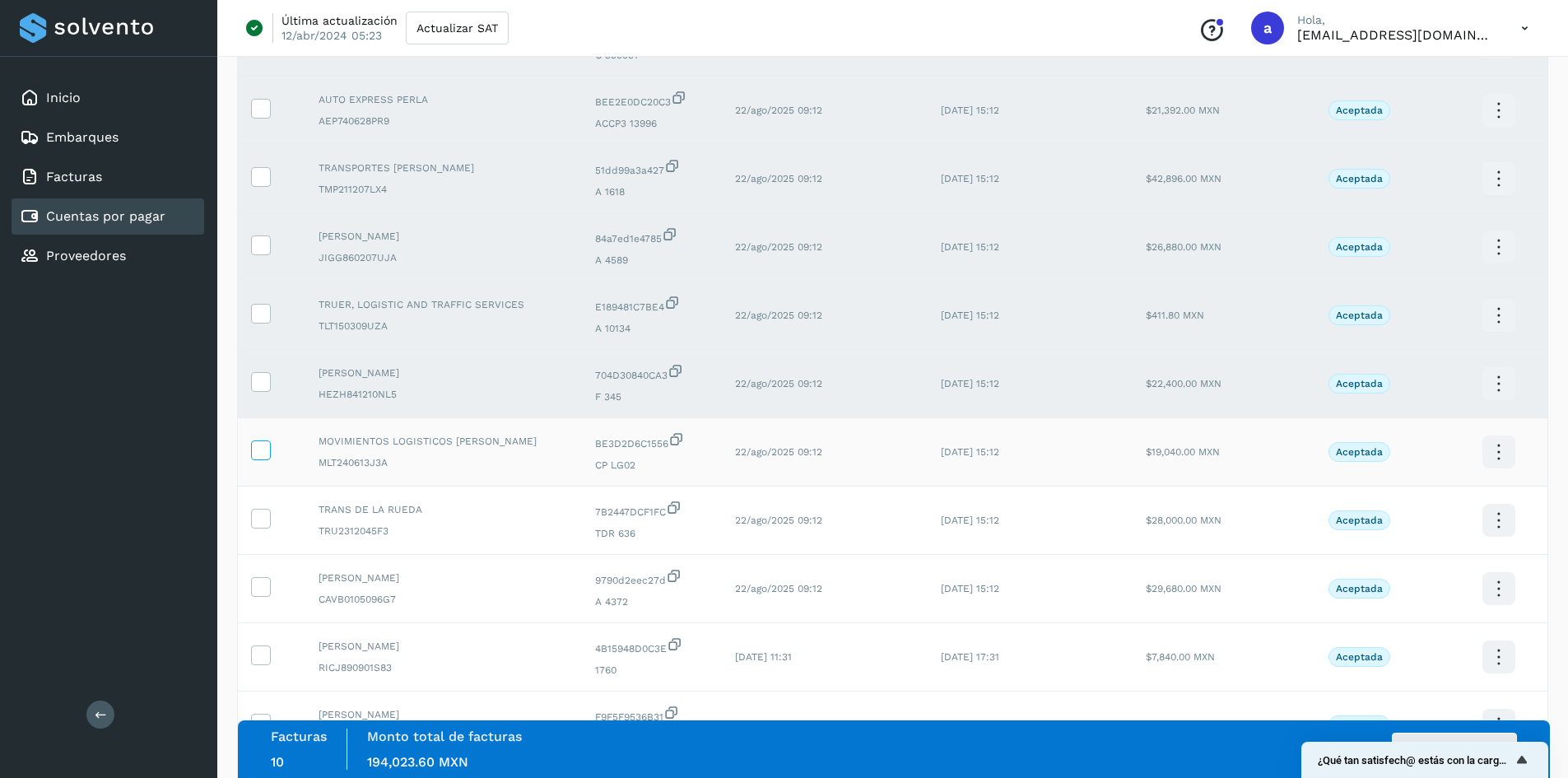
click at [257, 453] on icon at bounding box center [260, 449] width 18 height 18
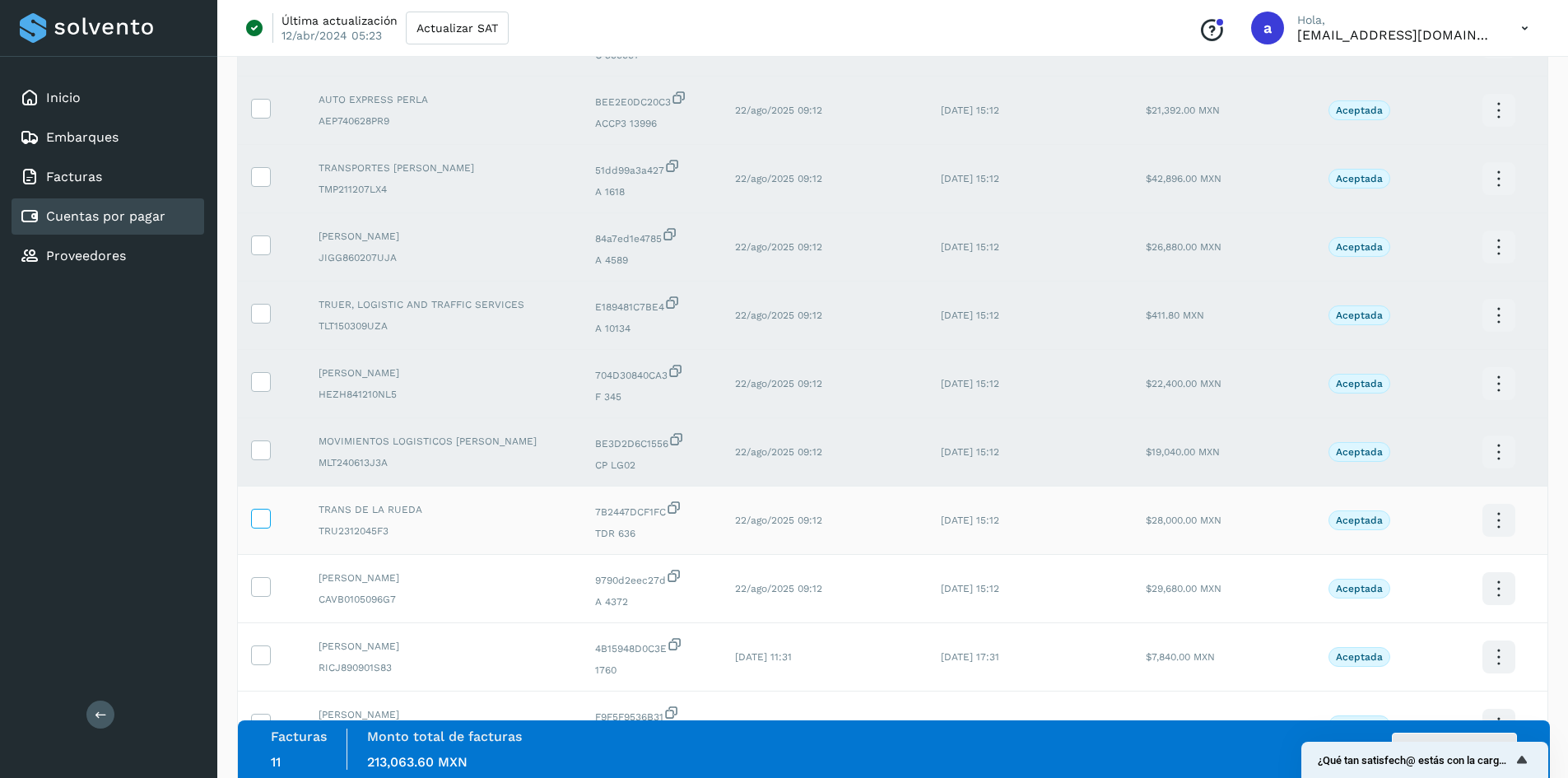
click at [255, 526] on span at bounding box center [260, 521] width 18 height 11
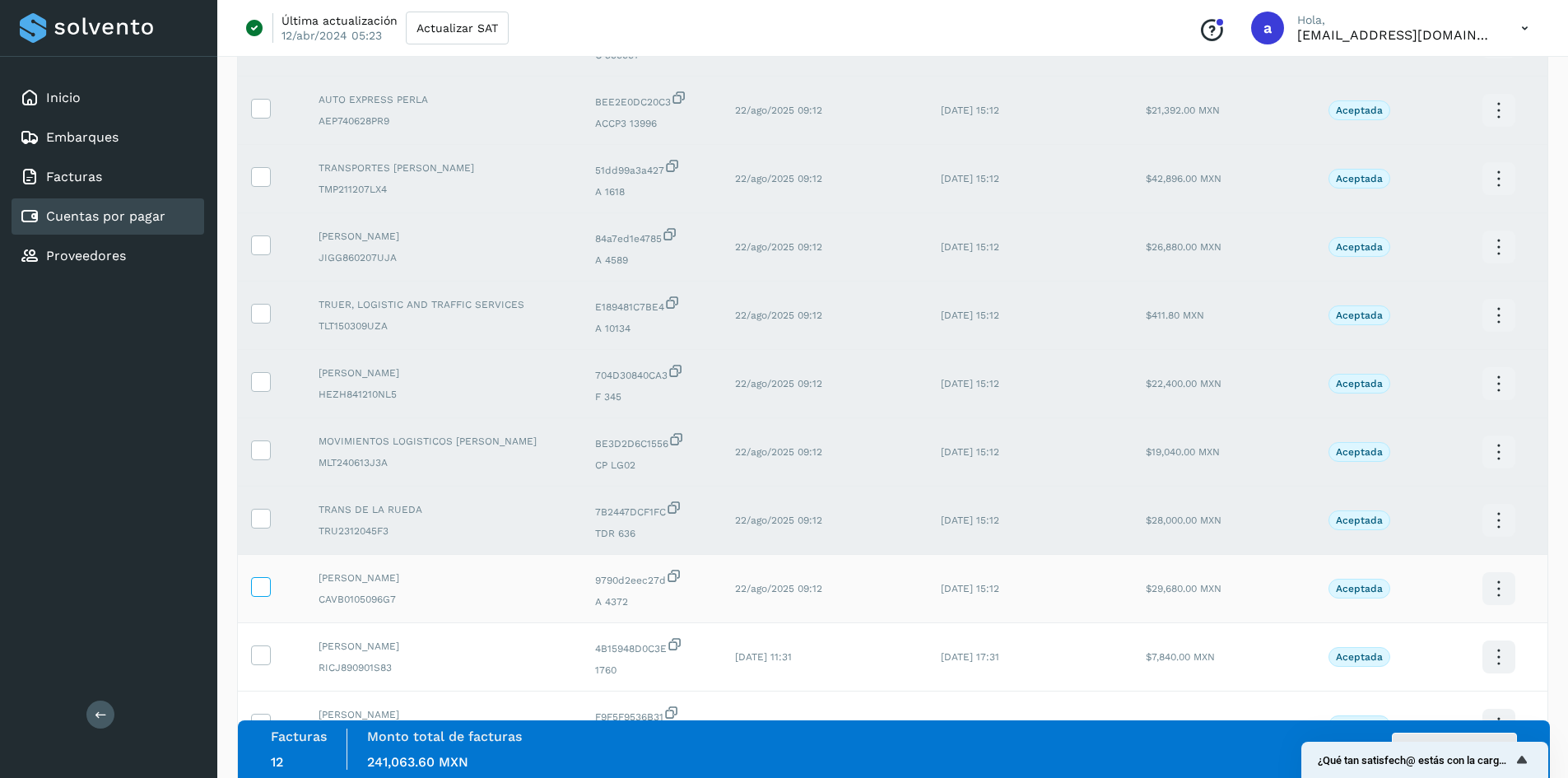
click at [253, 588] on icon at bounding box center [260, 586] width 18 height 18
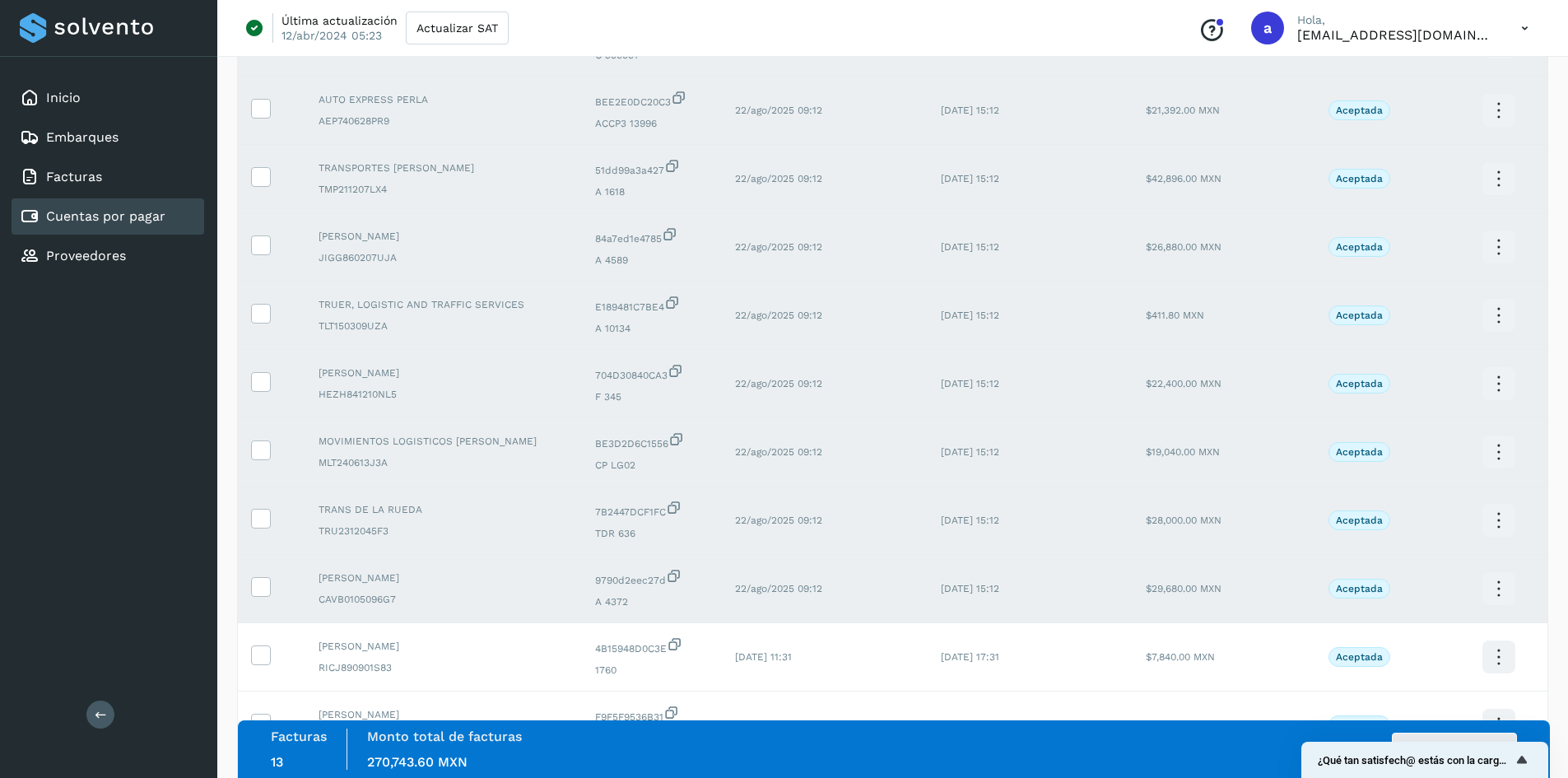
scroll to position [616, 0]
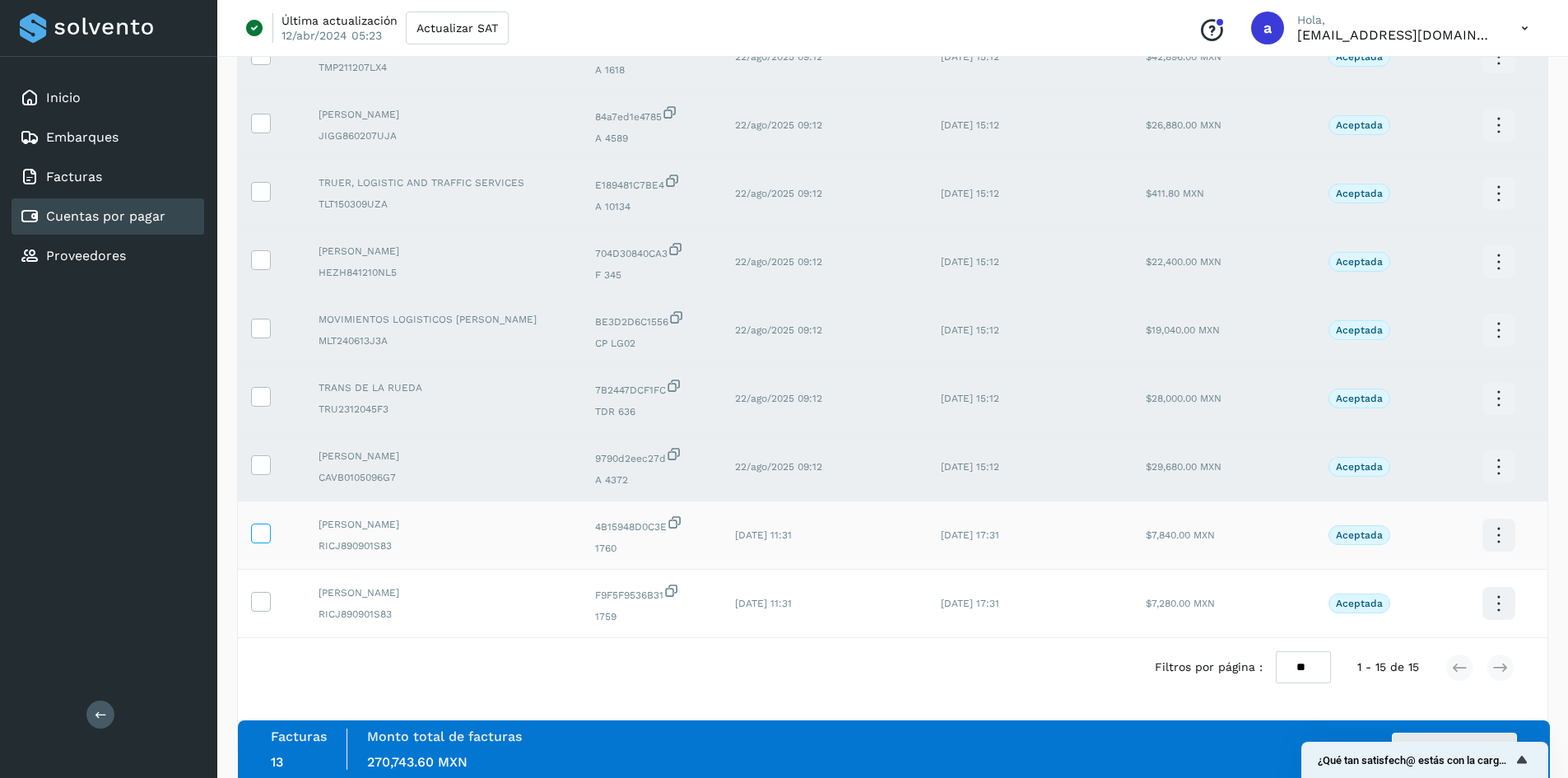
click at [260, 530] on icon at bounding box center [260, 532] width 18 height 18
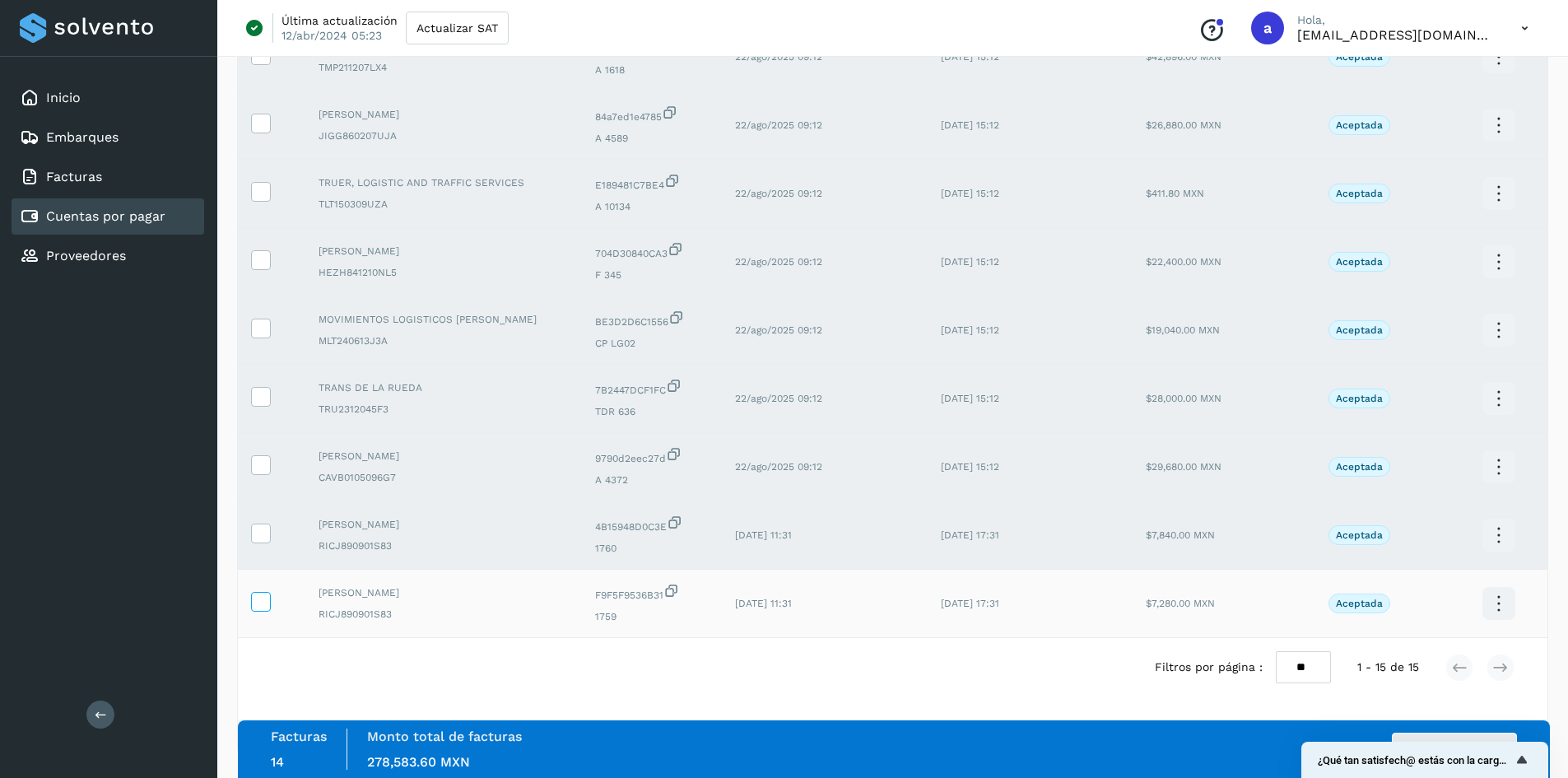
click at [260, 595] on icon at bounding box center [260, 601] width 18 height 18
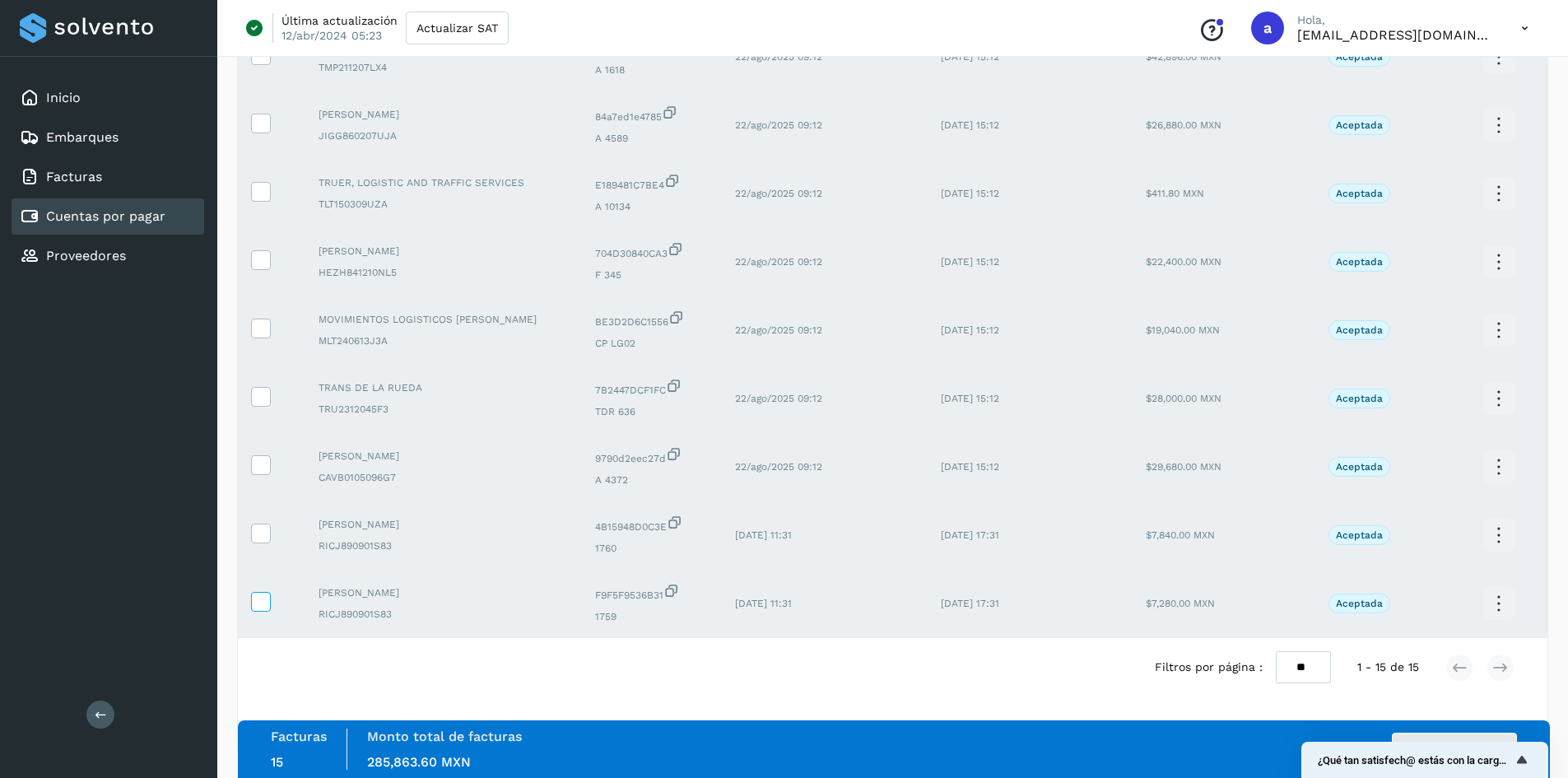
click at [257, 593] on icon at bounding box center [260, 601] width 18 height 18
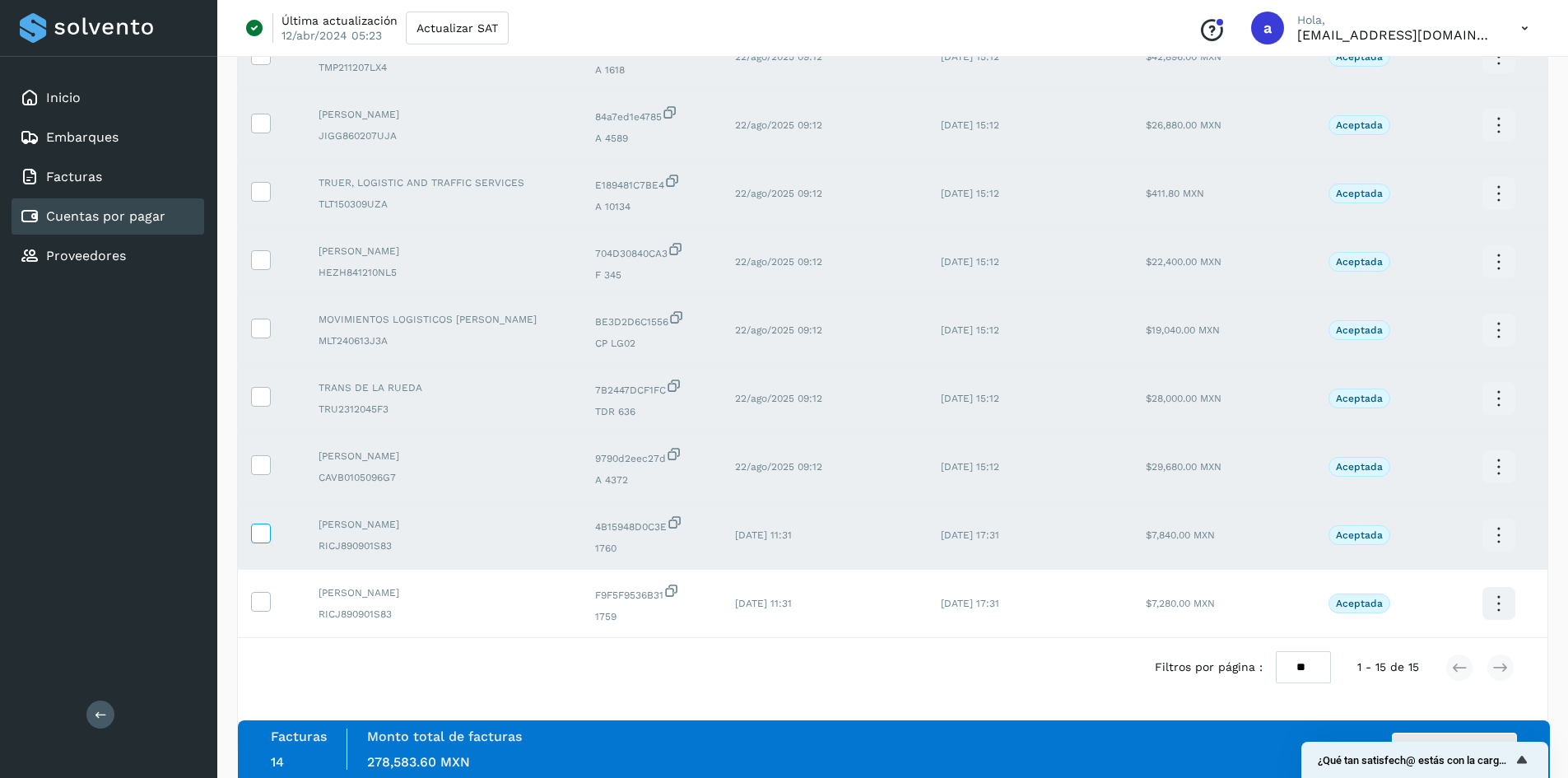
click at [257, 530] on icon at bounding box center [260, 532] width 18 height 18
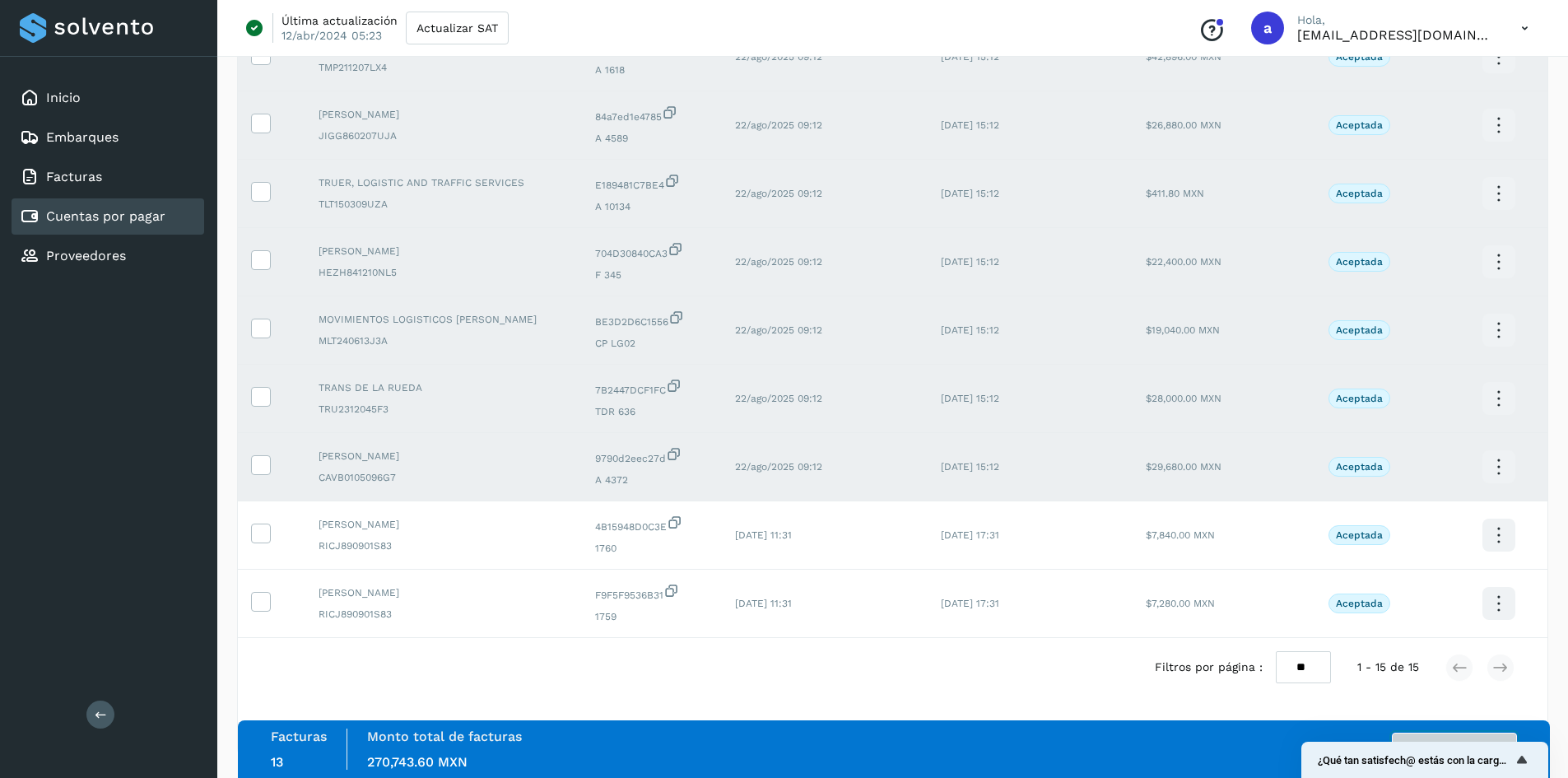
click at [1449, 738] on button "Autorizar facturas" at bounding box center [1455, 749] width 125 height 33
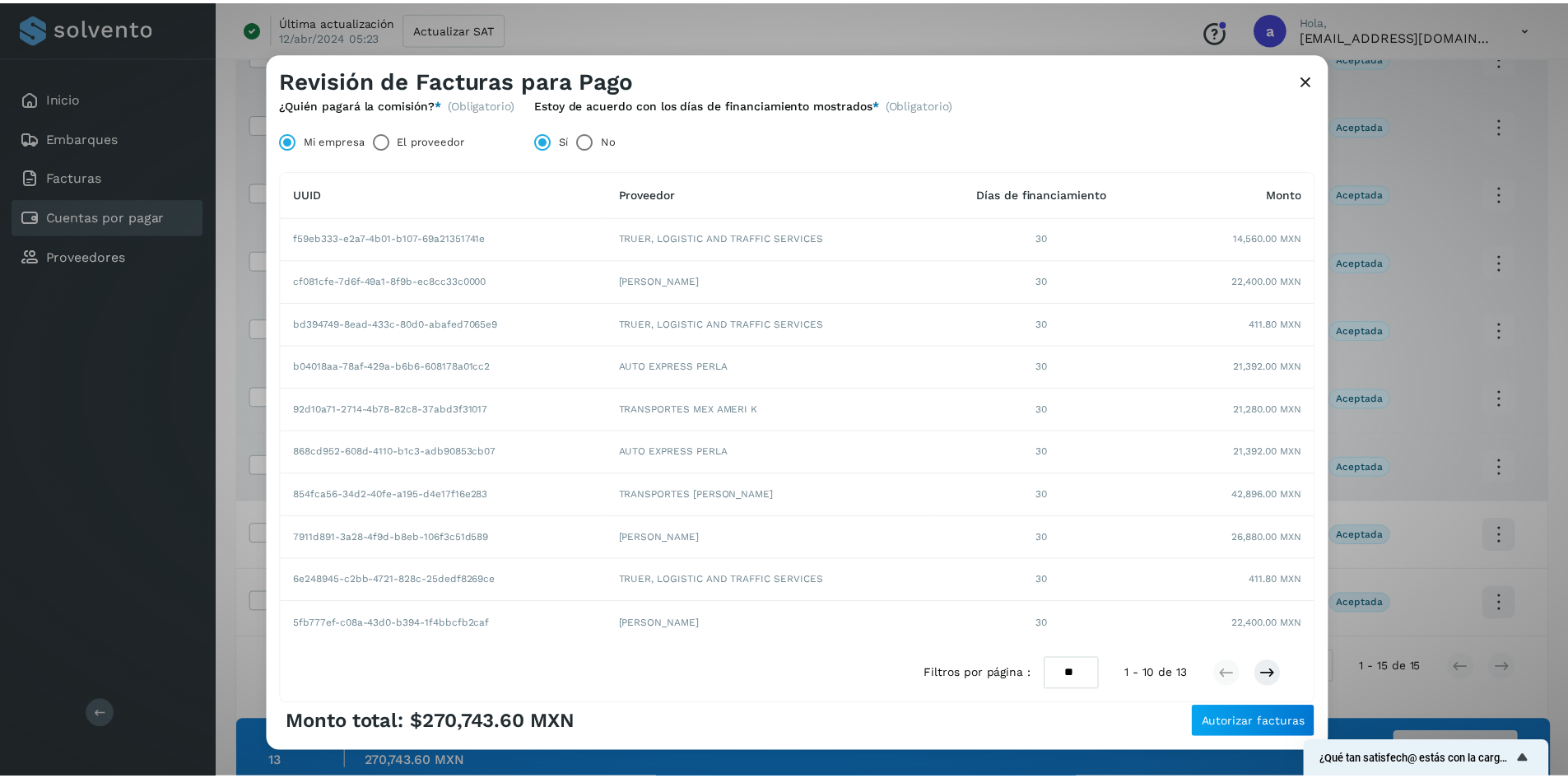
scroll to position [136, 0]
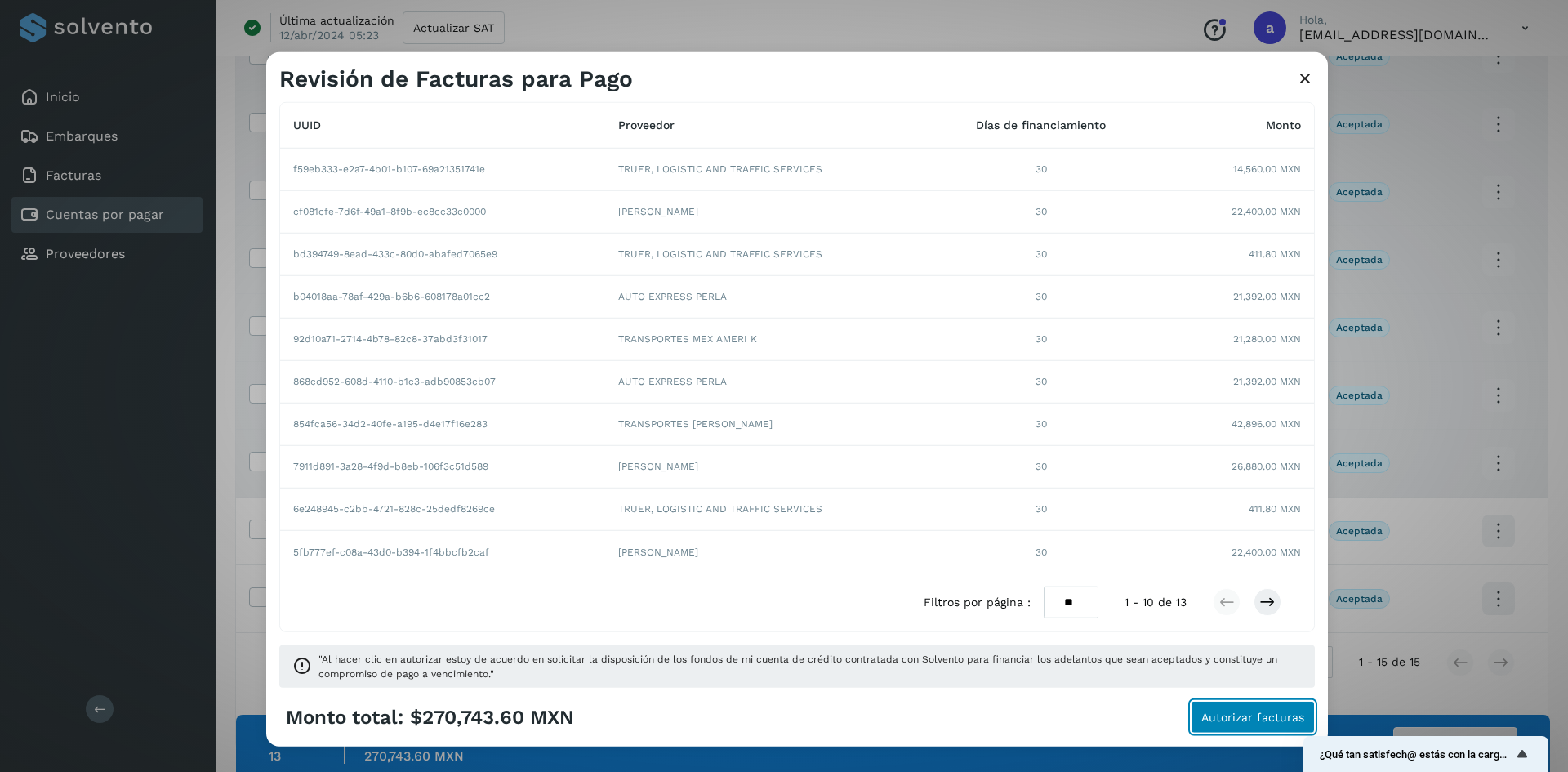
click at [1224, 720] on span "Autorizar facturas" at bounding box center [1252, 717] width 103 height 11
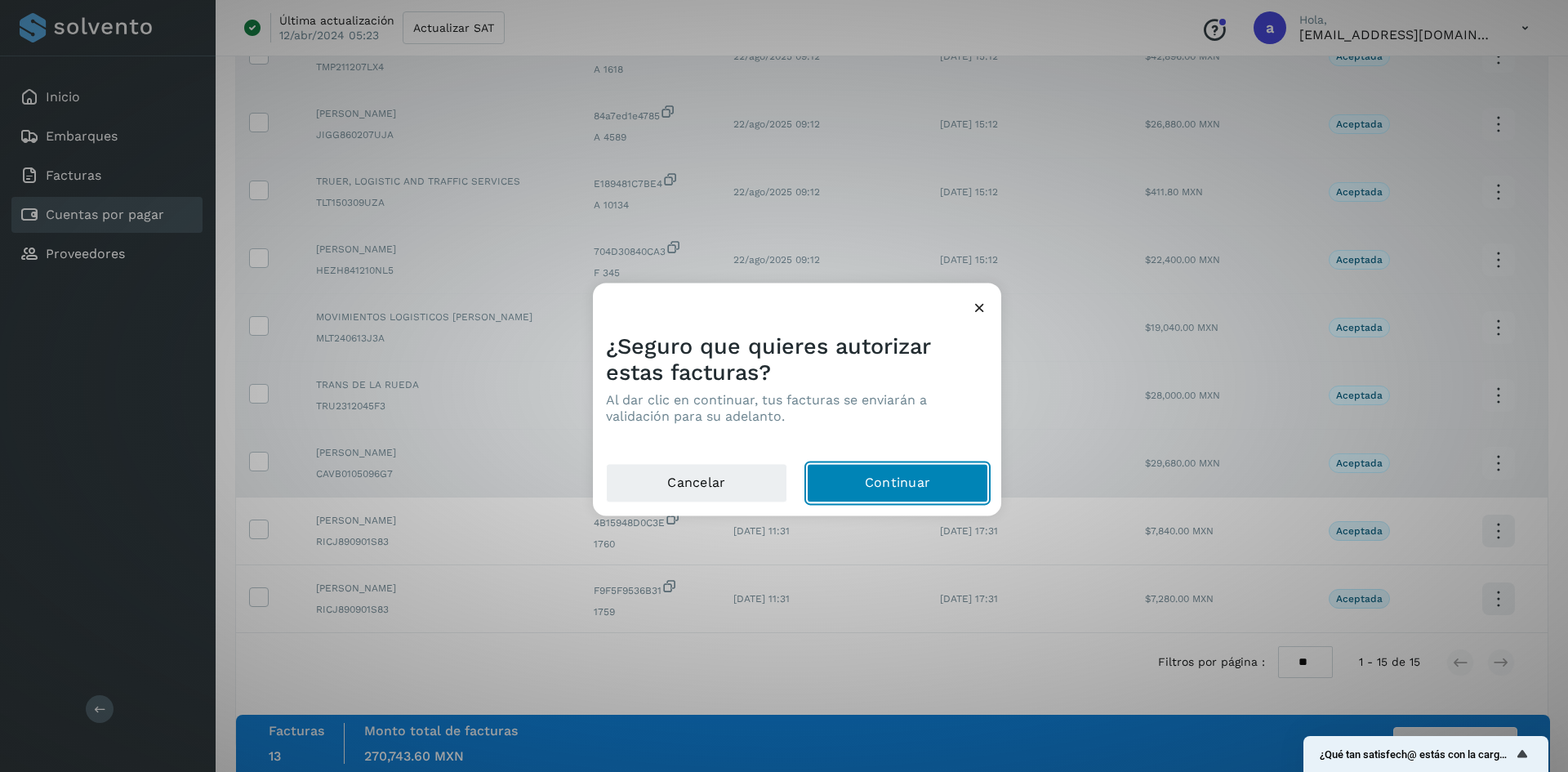
click at [881, 479] on button "Continuar" at bounding box center [897, 482] width 181 height 39
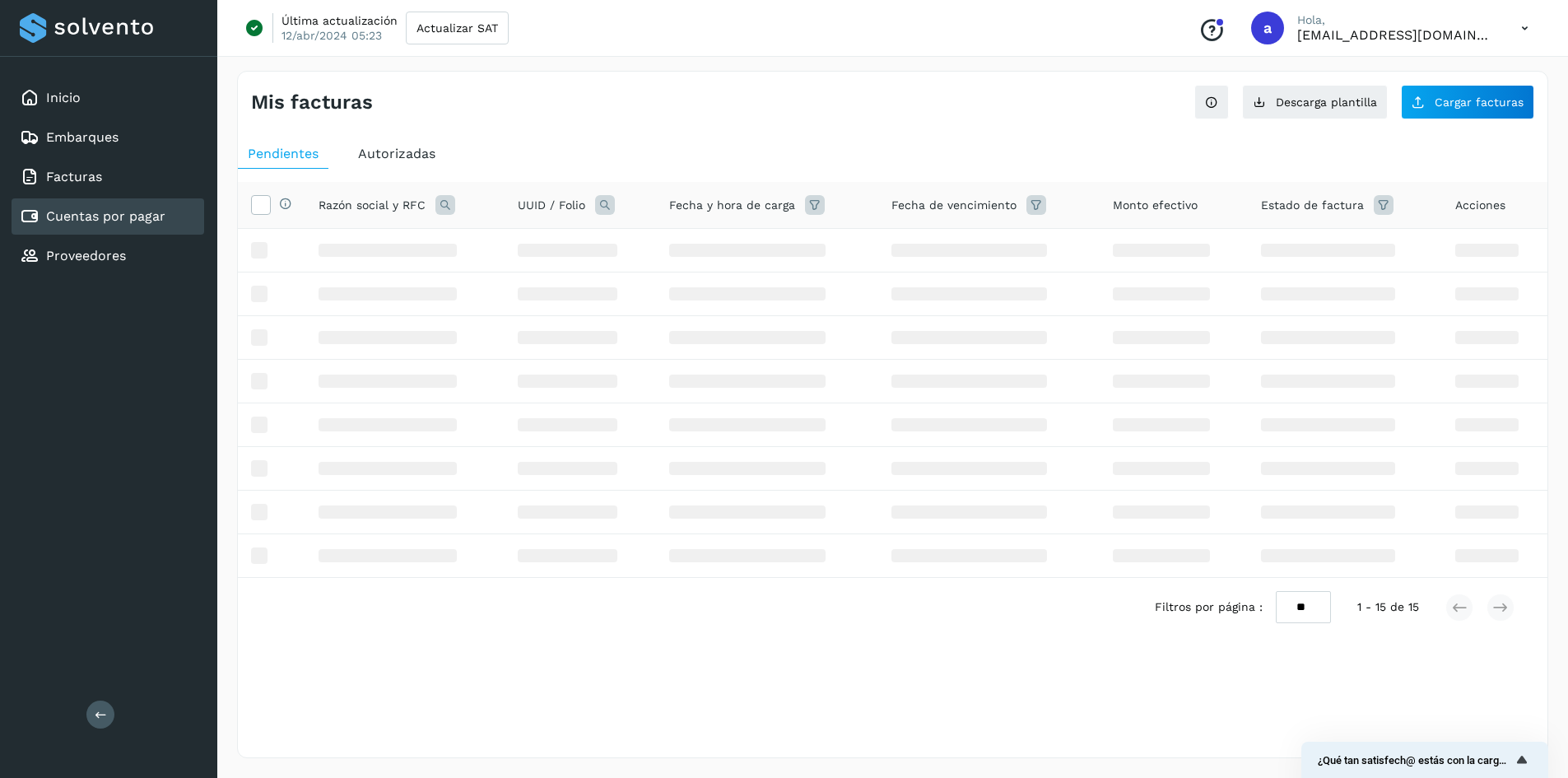
scroll to position [0, 0]
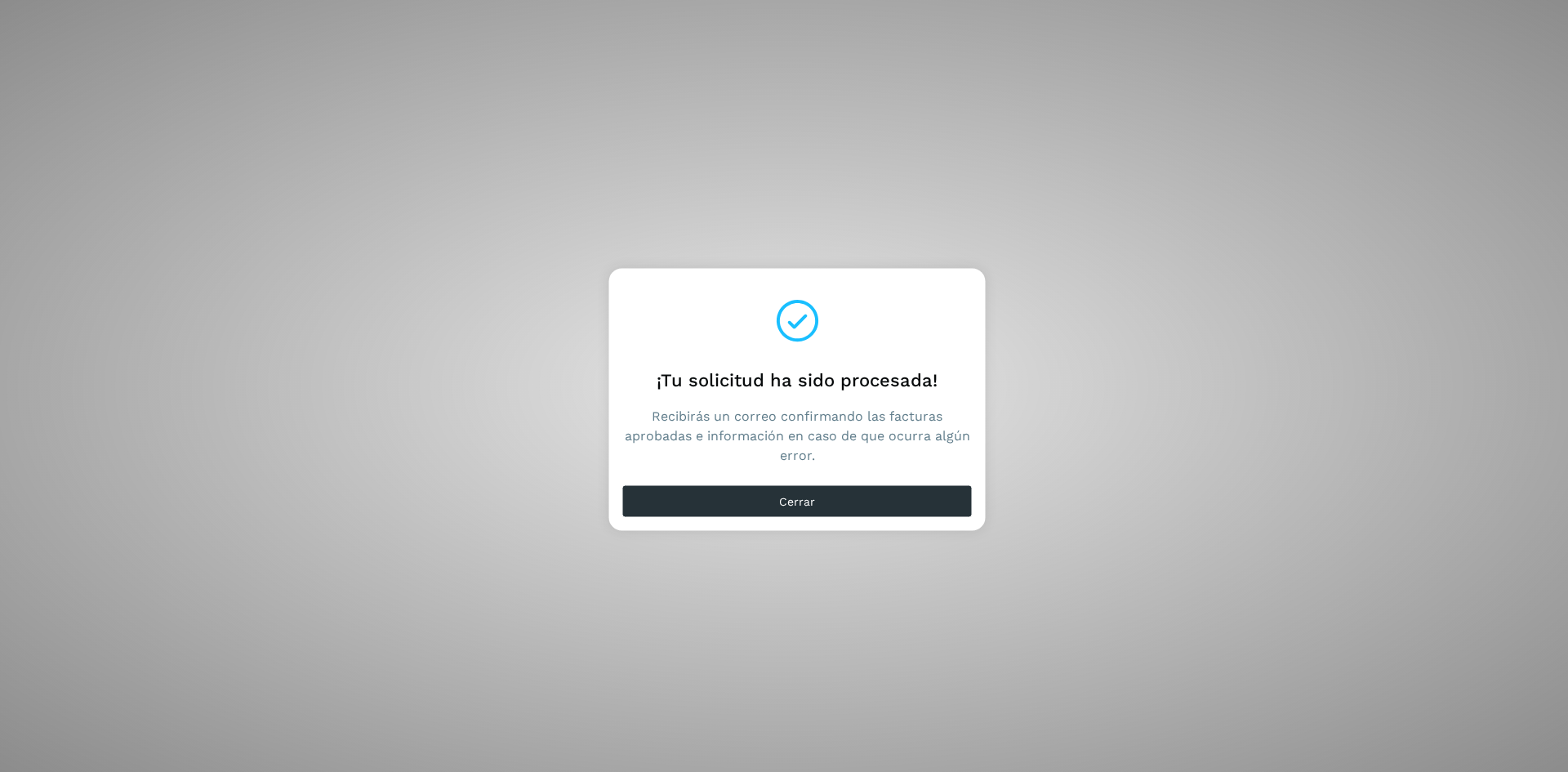
click at [747, 413] on span "Recibirás un correo confirmando las facturas aprobadas e información en caso de…" at bounding box center [797, 436] width 351 height 59
click at [717, 363] on div "¡Tu solicitud ha sido procesada! Recibirás un correo confirmando las facturas a…" at bounding box center [797, 380] width 351 height 170
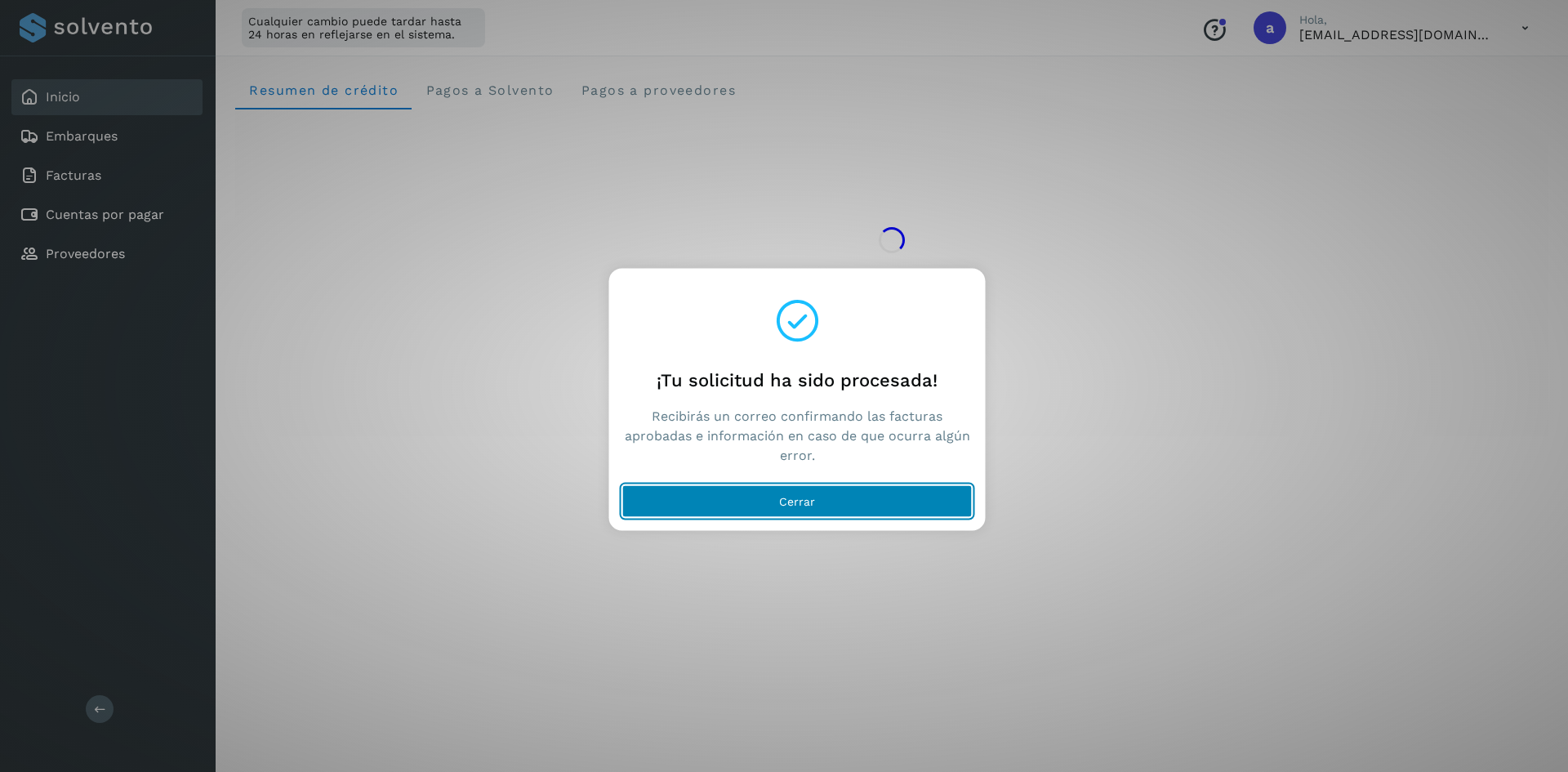
click at [796, 498] on span "Cerrar" at bounding box center [796, 501] width 36 height 11
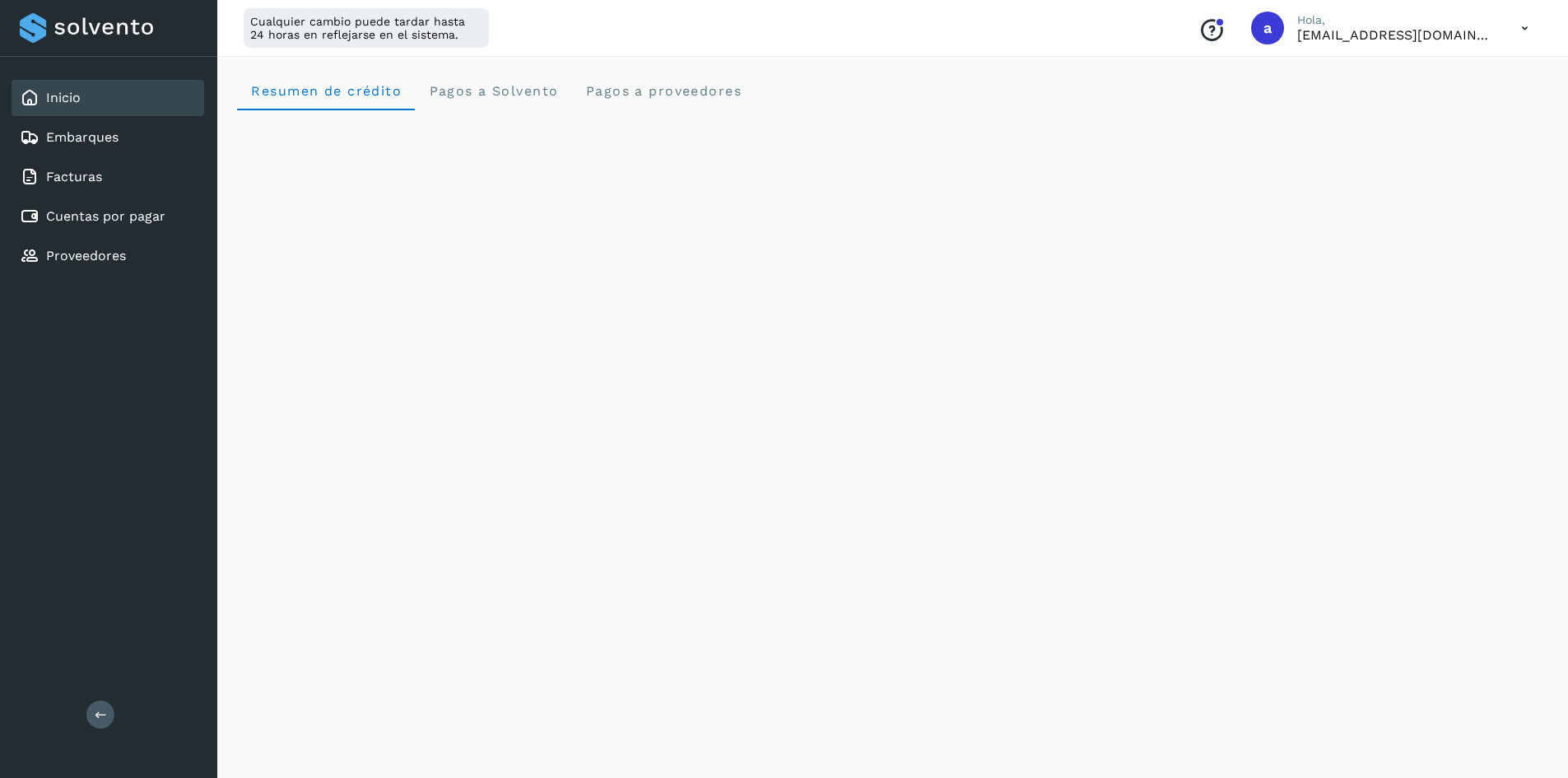
click at [691, 28] on div "Cualquier cambio puede tardar hasta 24 horas en reflejarse en el sistema. Conoc…" at bounding box center [893, 28] width 1351 height 57
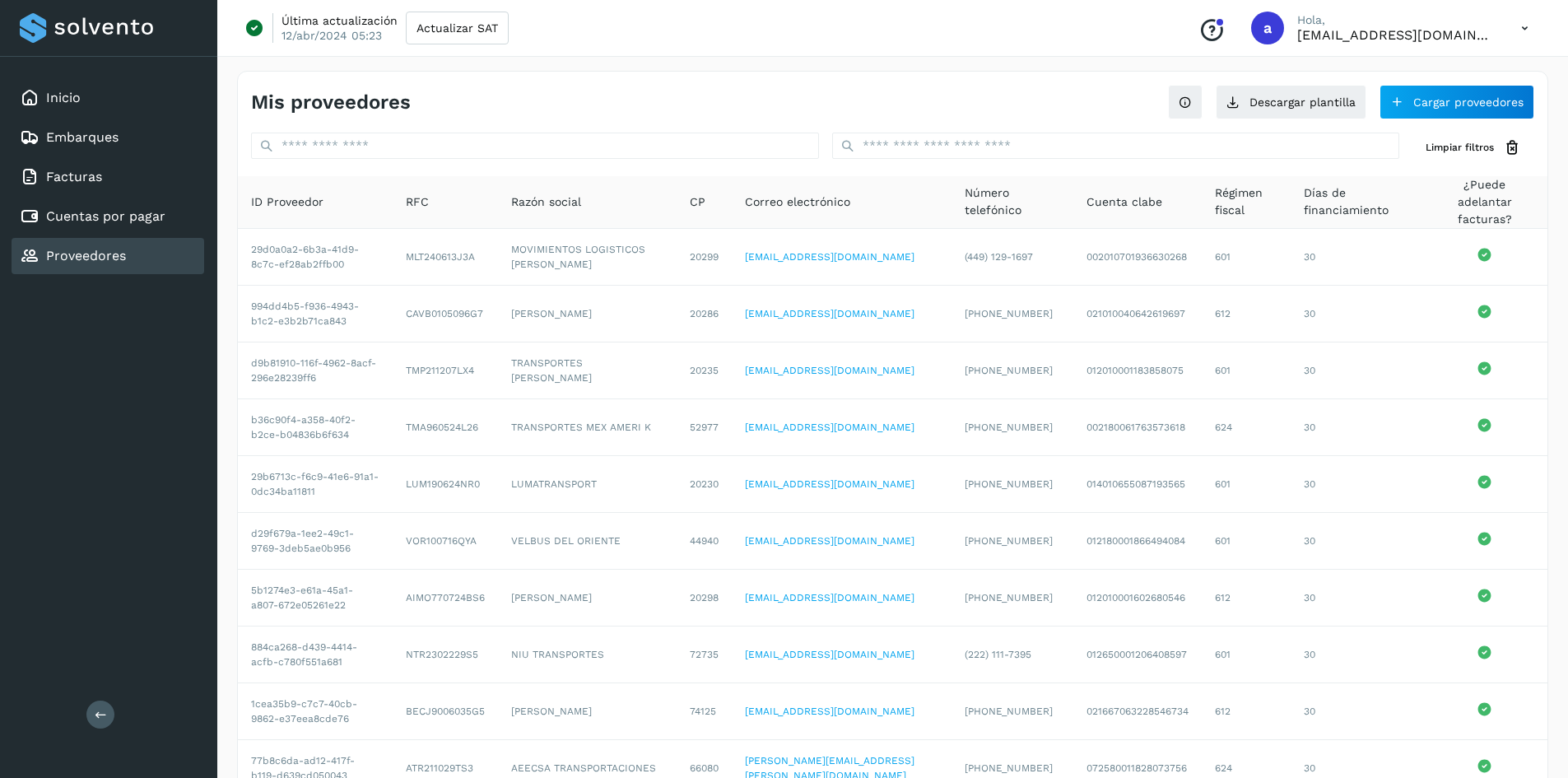
click at [774, 60] on div "Mis proveedores Descargar plantilla Cargar proveedores Limpiar filtros ID Prove…" at bounding box center [893, 464] width 1351 height 825
click at [1456, 110] on button "Cargar proveedores" at bounding box center [1457, 102] width 155 height 35
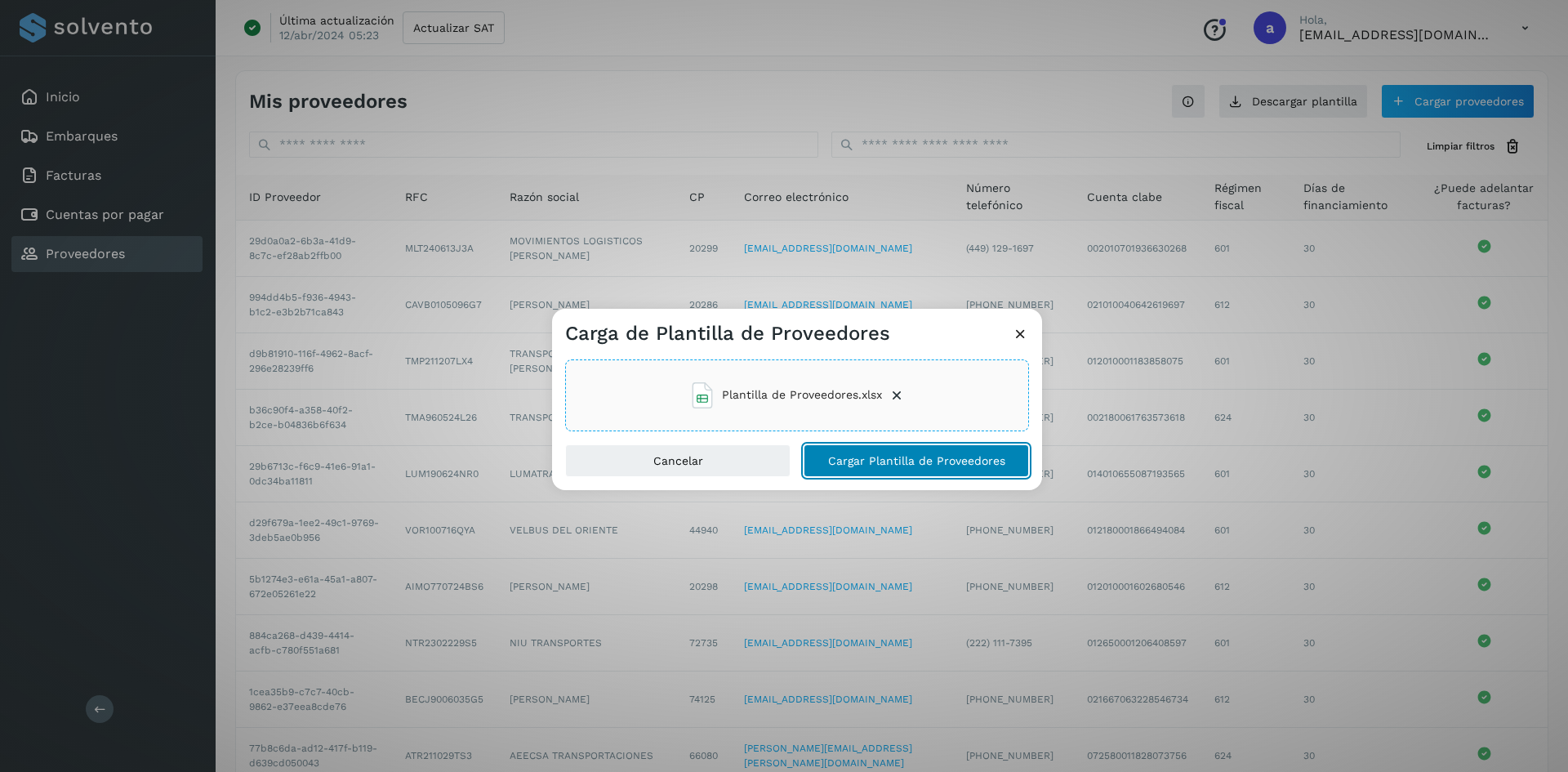
click at [929, 464] on span "Cargar Plantilla de Proveedores" at bounding box center [917, 461] width 178 height 11
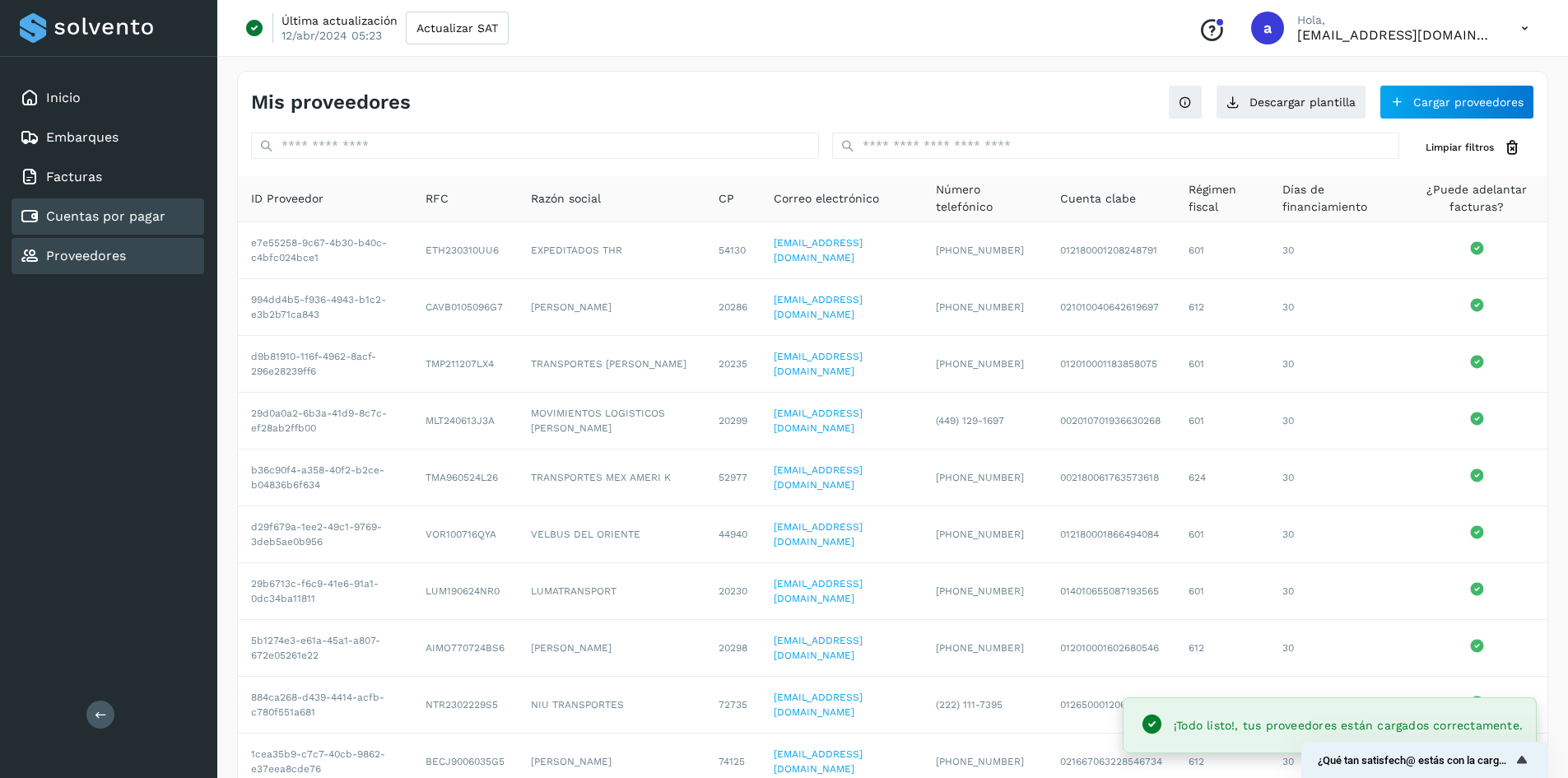
click at [109, 215] on link "Cuentas por pagar" at bounding box center [105, 215] width 119 height 16
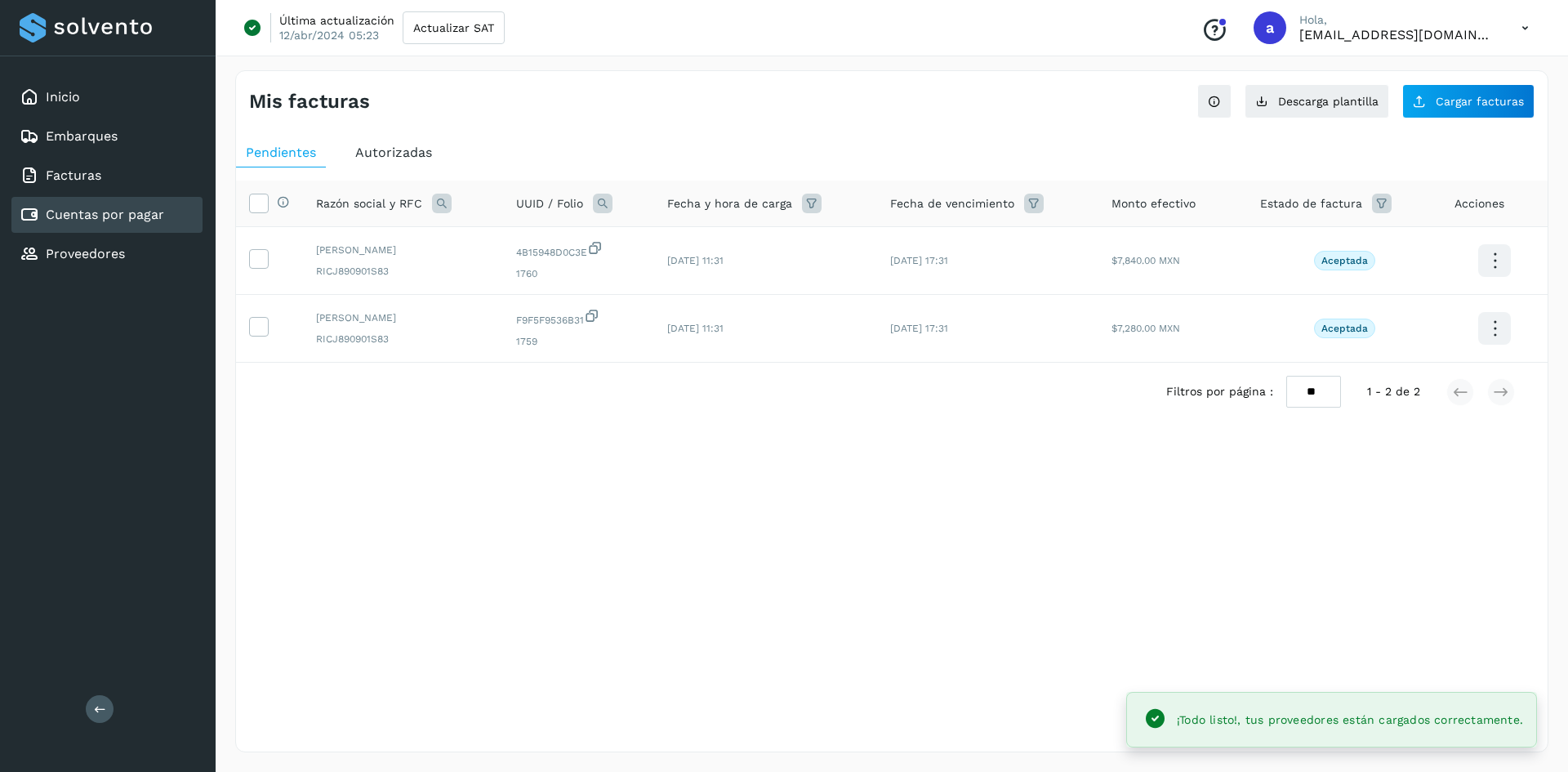
click at [892, 592] on div "Mis facturas Ver instrucciones para cargar Facturas Descarga plantilla Cargar f…" at bounding box center [891, 411] width 1313 height 682
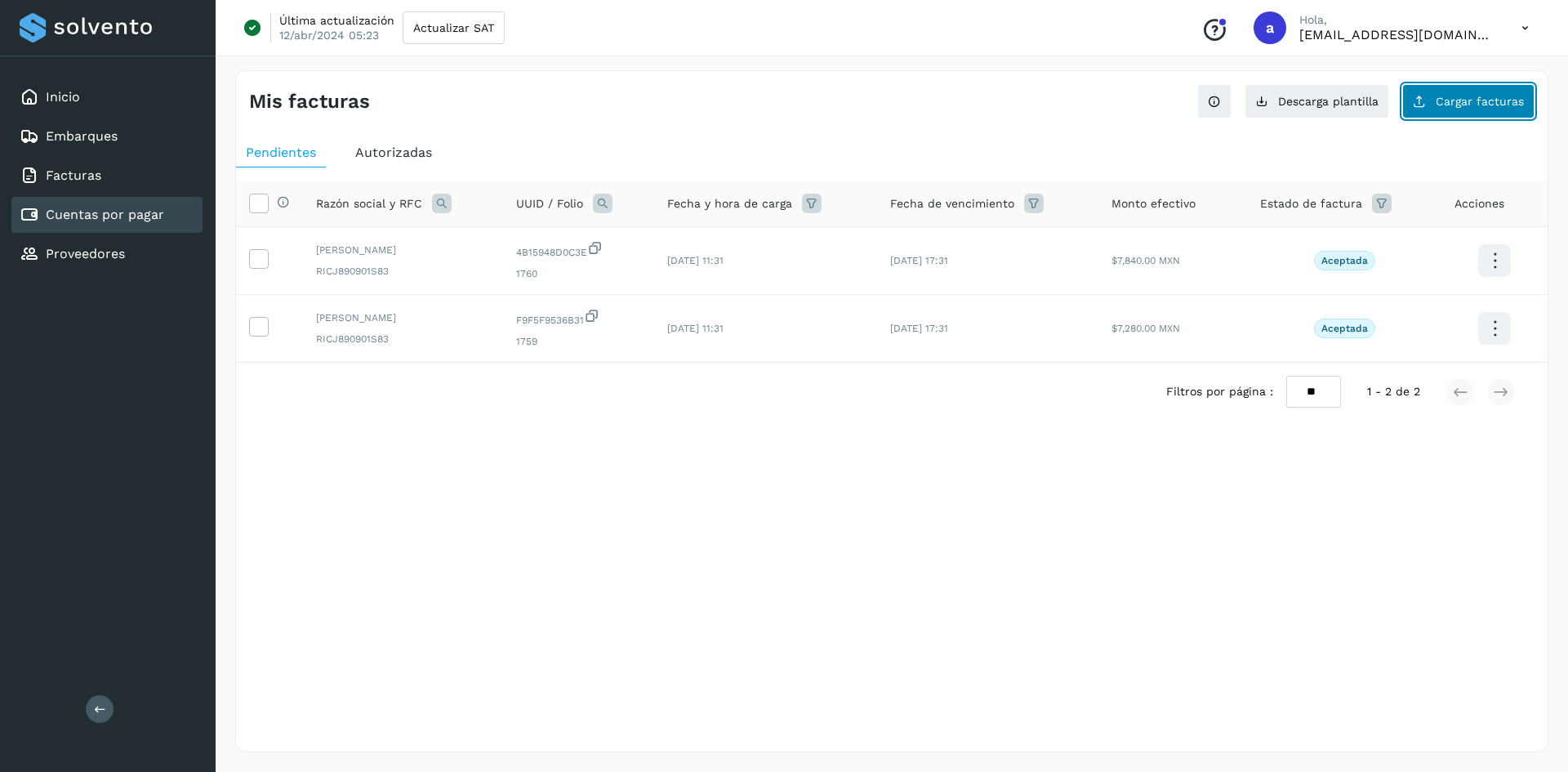
click at [1461, 101] on span "Cargar facturas" at bounding box center [1479, 101] width 88 height 11
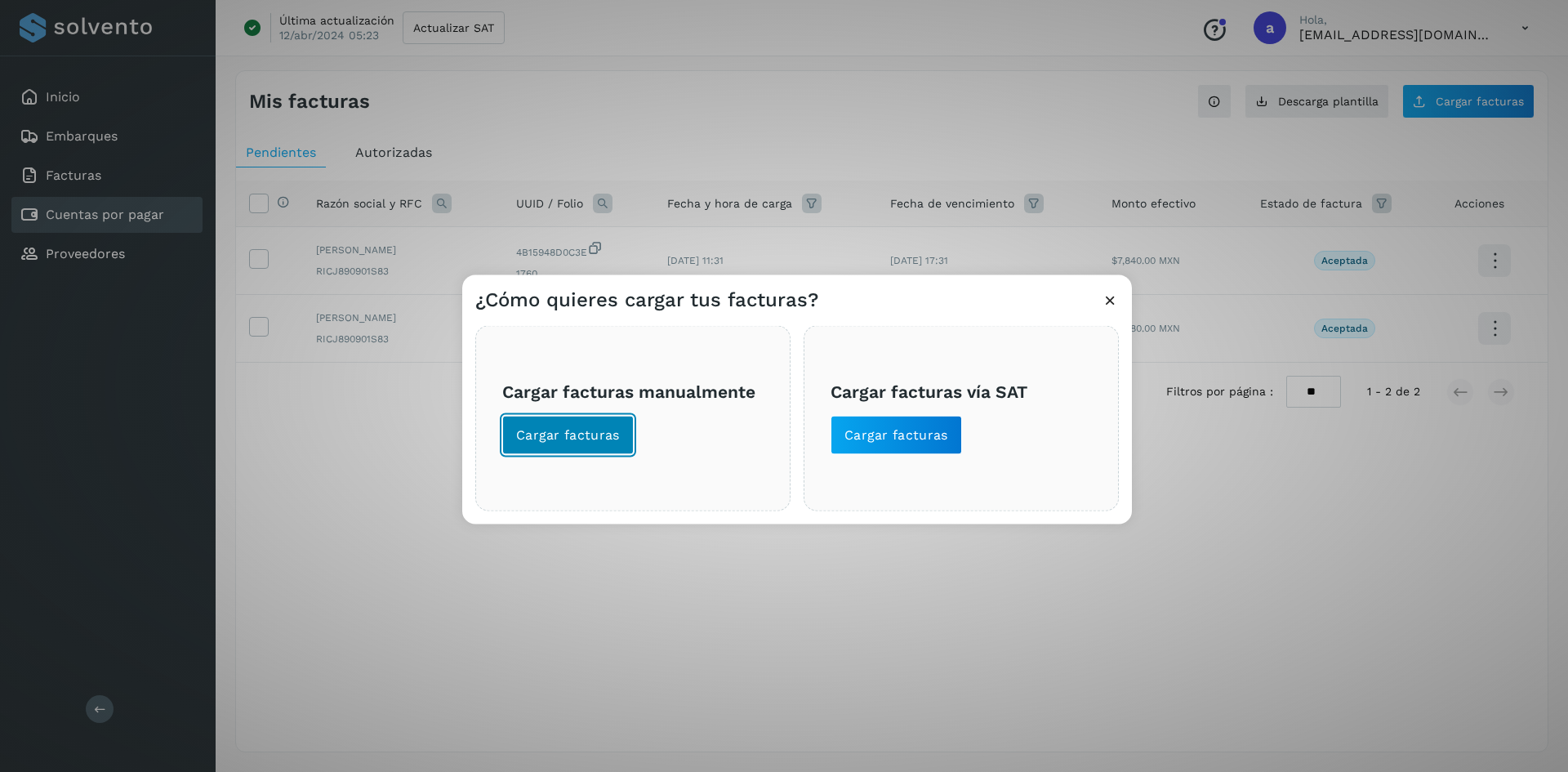
click at [587, 420] on button "Cargar facturas" at bounding box center [568, 434] width 131 height 39
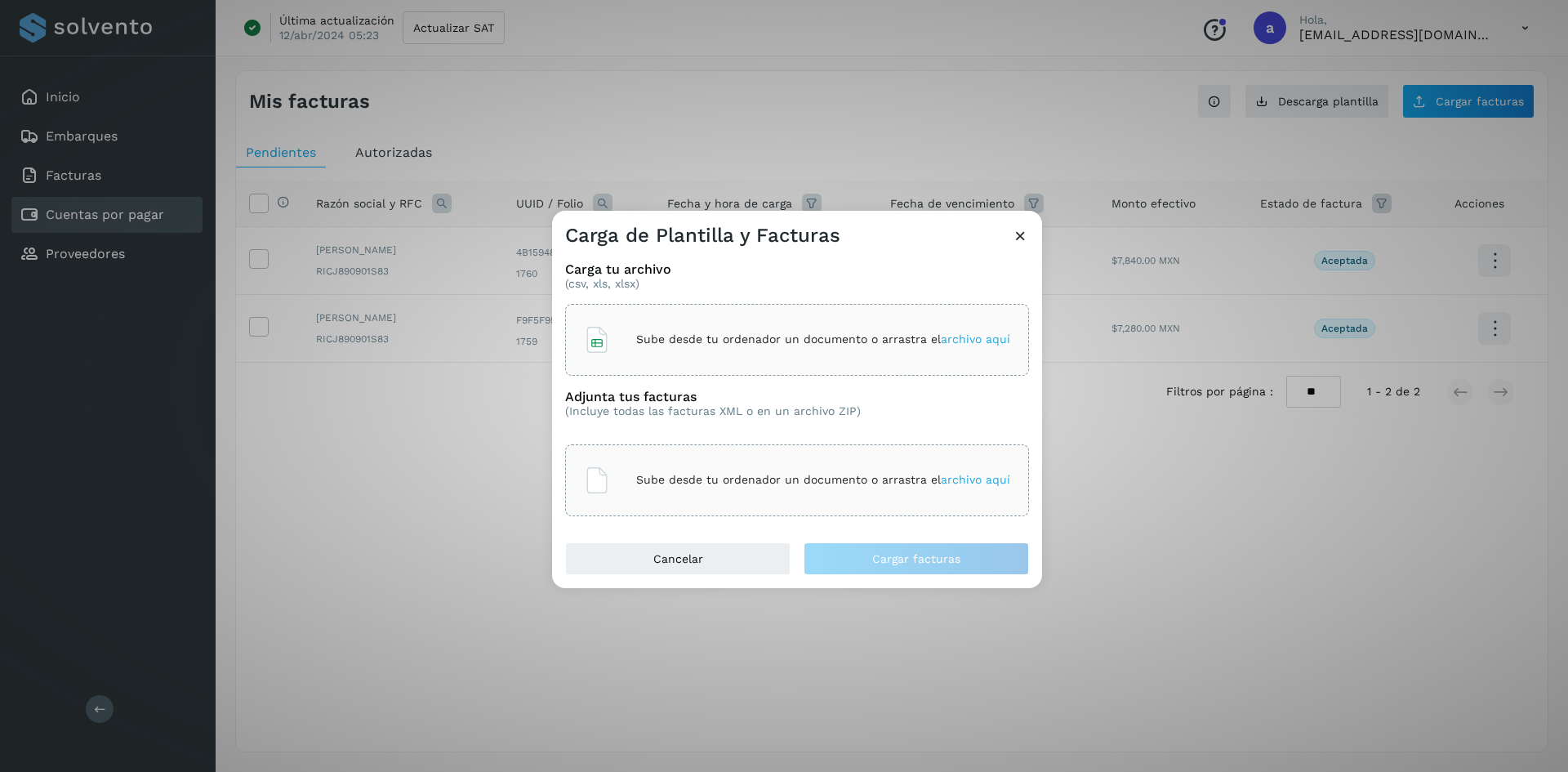
drag, startPoint x: 1012, startPoint y: 700, endPoint x: 982, endPoint y: 787, distance: 92.0
click at [982, 771] on html "Inicio Embarques Facturas Cuentas por pagar Proveedores Salir Última actualizac…" at bounding box center [784, 386] width 1568 height 772
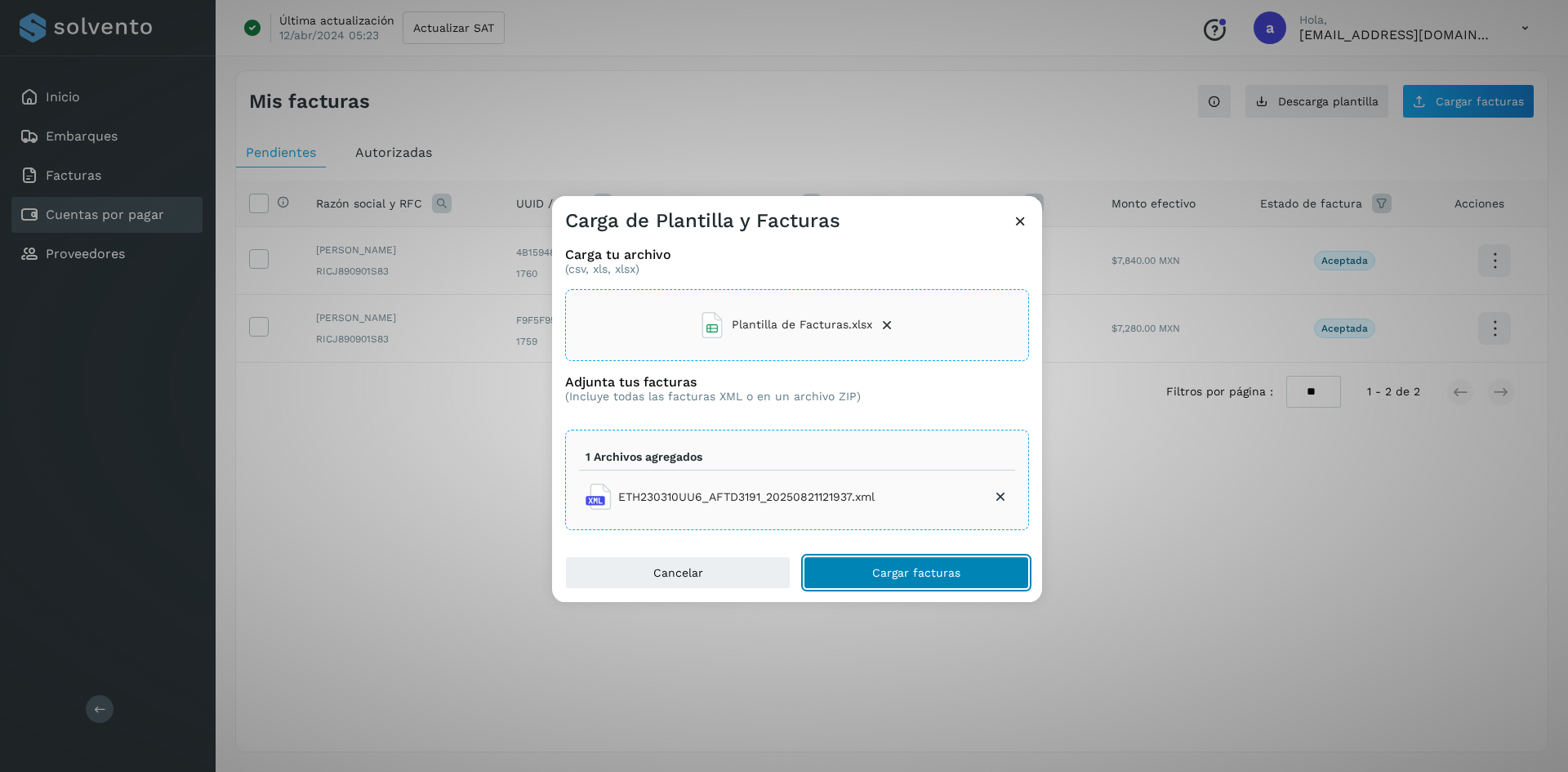
click at [936, 572] on span "Cargar facturas" at bounding box center [916, 573] width 88 height 11
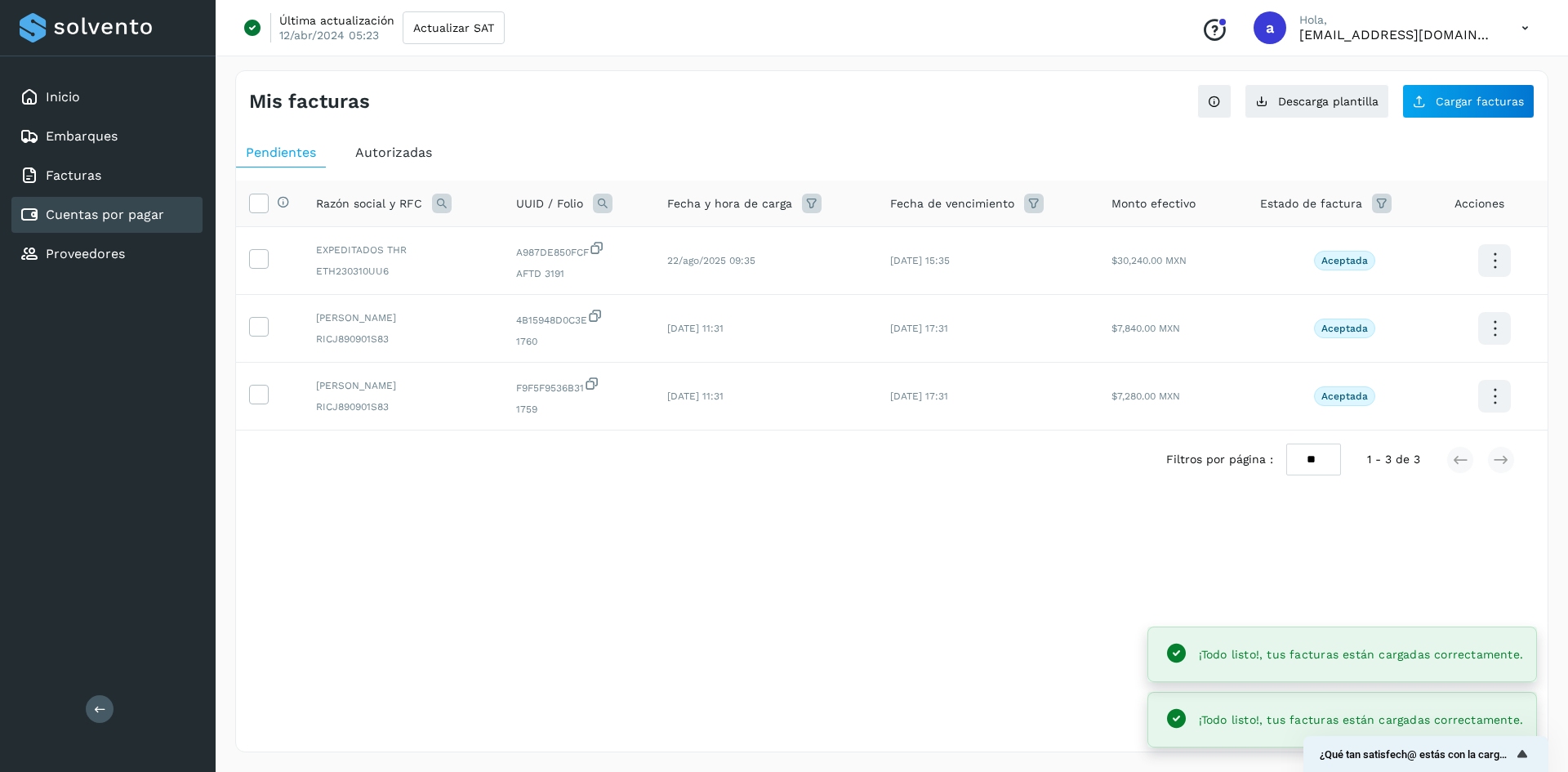
click at [946, 640] on div "Mis facturas Ver instrucciones para cargar Facturas Descarga plantilla Cargar f…" at bounding box center [891, 411] width 1313 height 682
click at [261, 259] on icon at bounding box center [258, 257] width 18 height 18
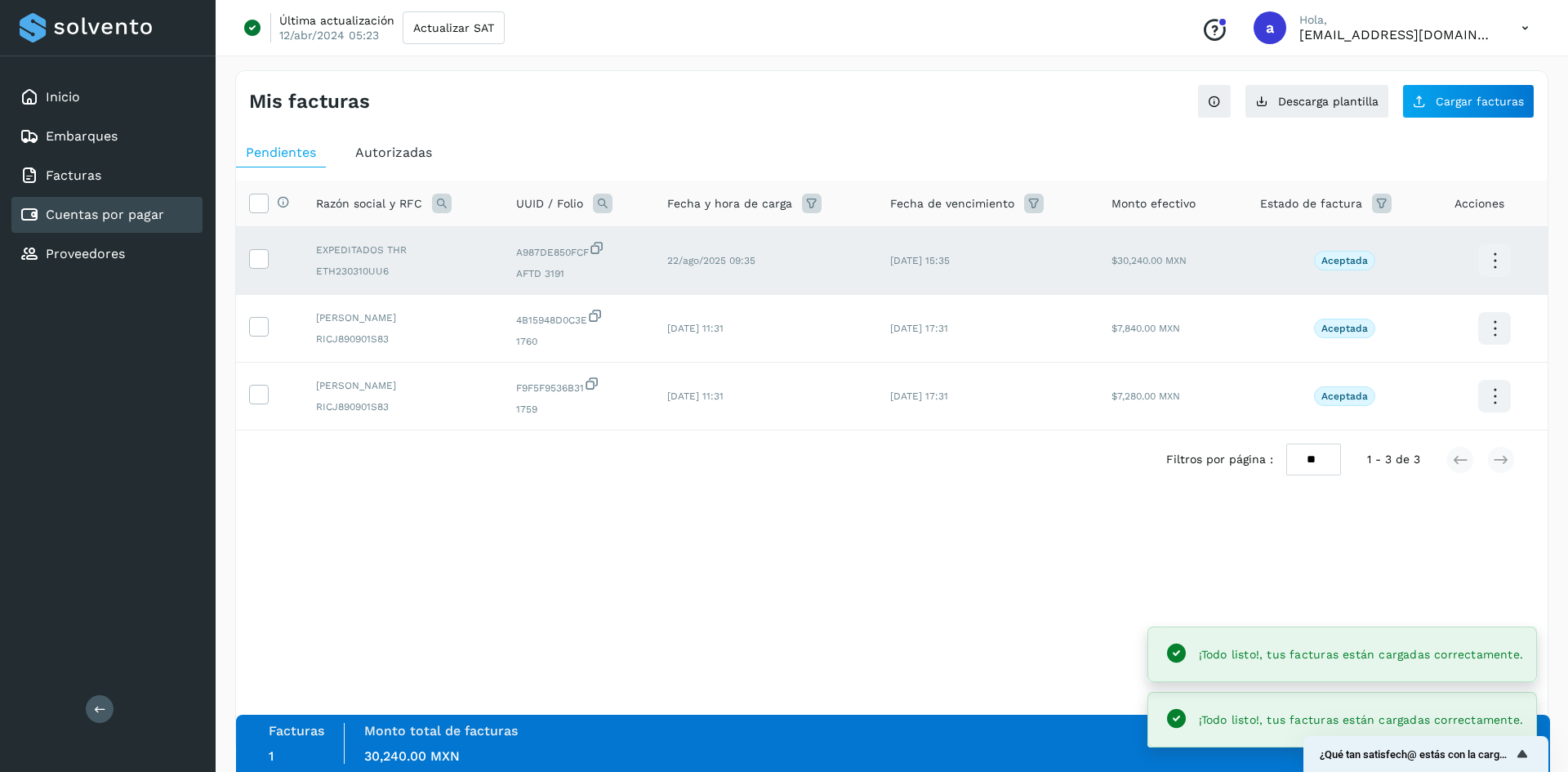
click at [939, 571] on div "Mis facturas Ver instrucciones para cargar Facturas Descarga plantilla Cargar f…" at bounding box center [891, 411] width 1313 height 682
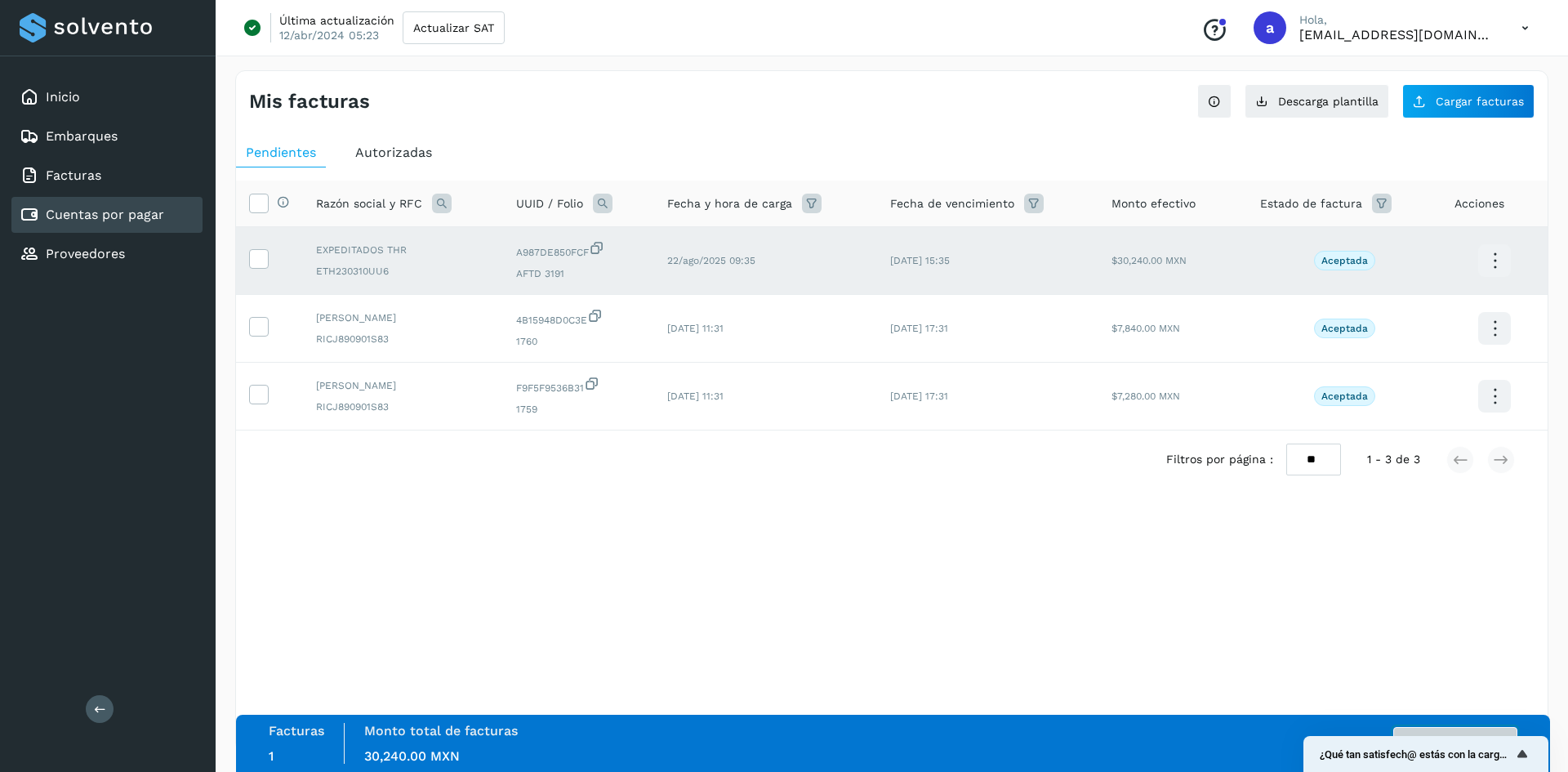
click at [1430, 731] on button "Autorizar facturas" at bounding box center [1455, 743] width 124 height 32
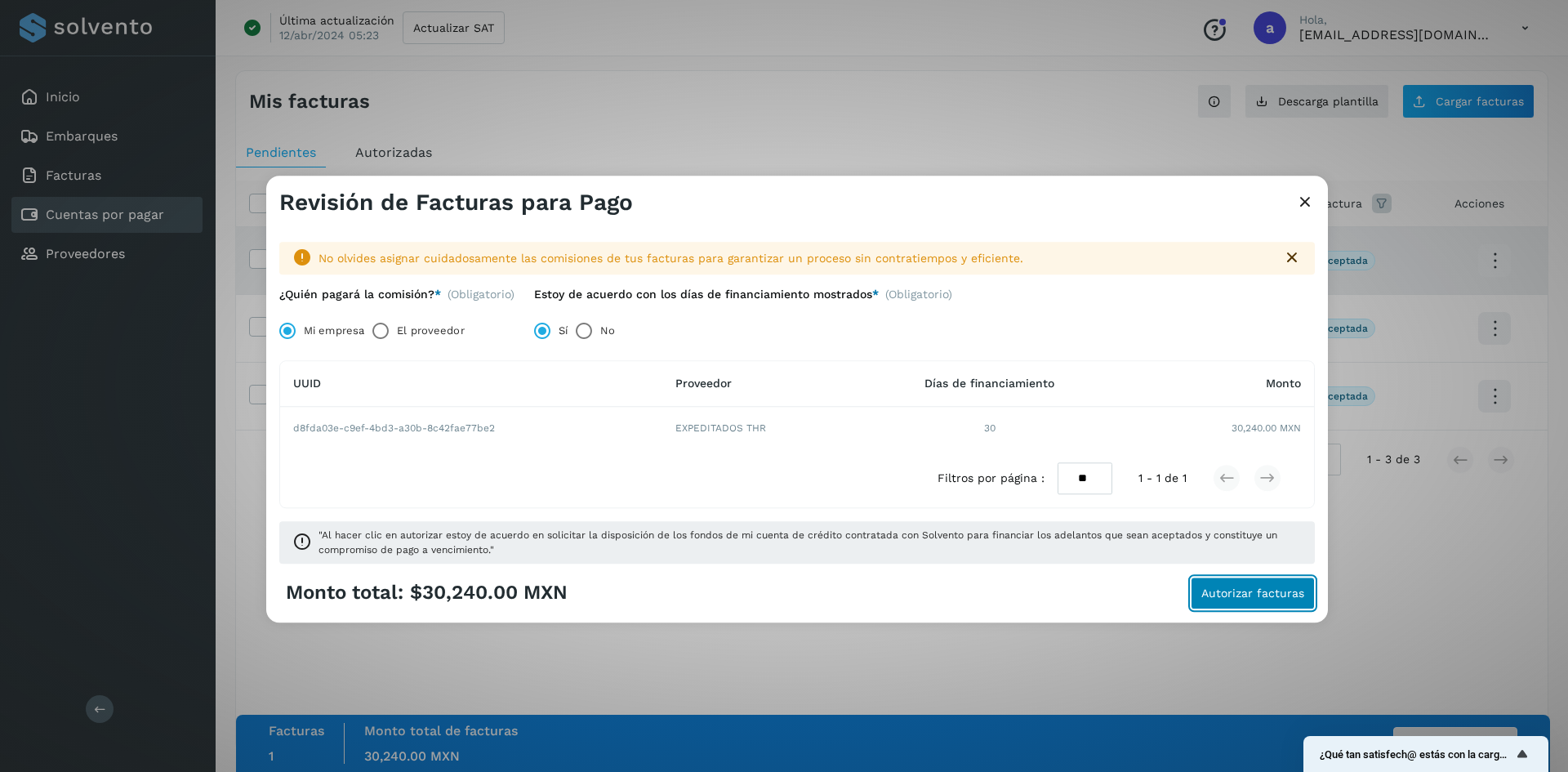
click at [1250, 593] on span "Autorizar facturas" at bounding box center [1252, 593] width 103 height 11
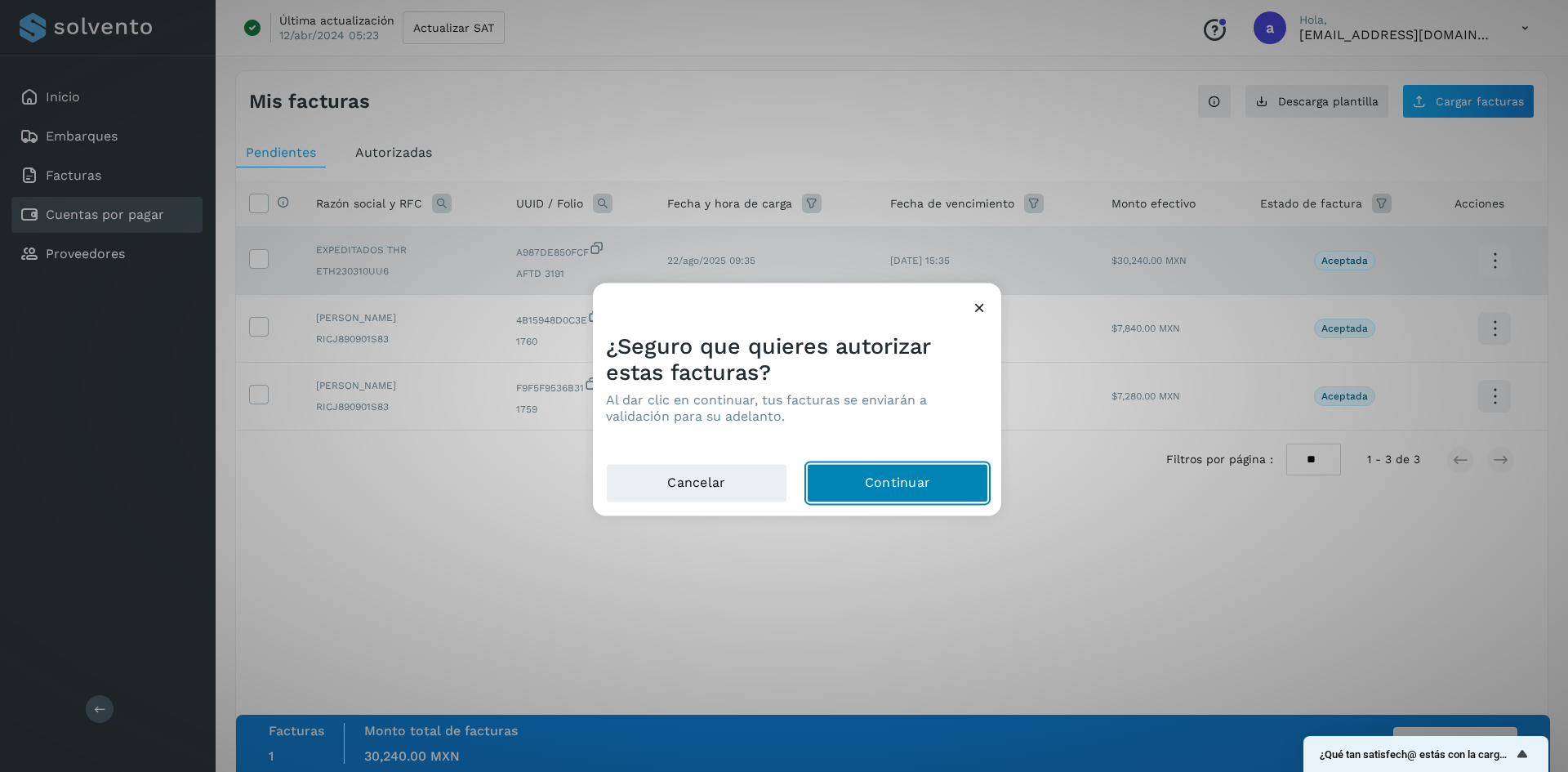
click at [894, 484] on button "Continuar" at bounding box center [897, 482] width 181 height 39
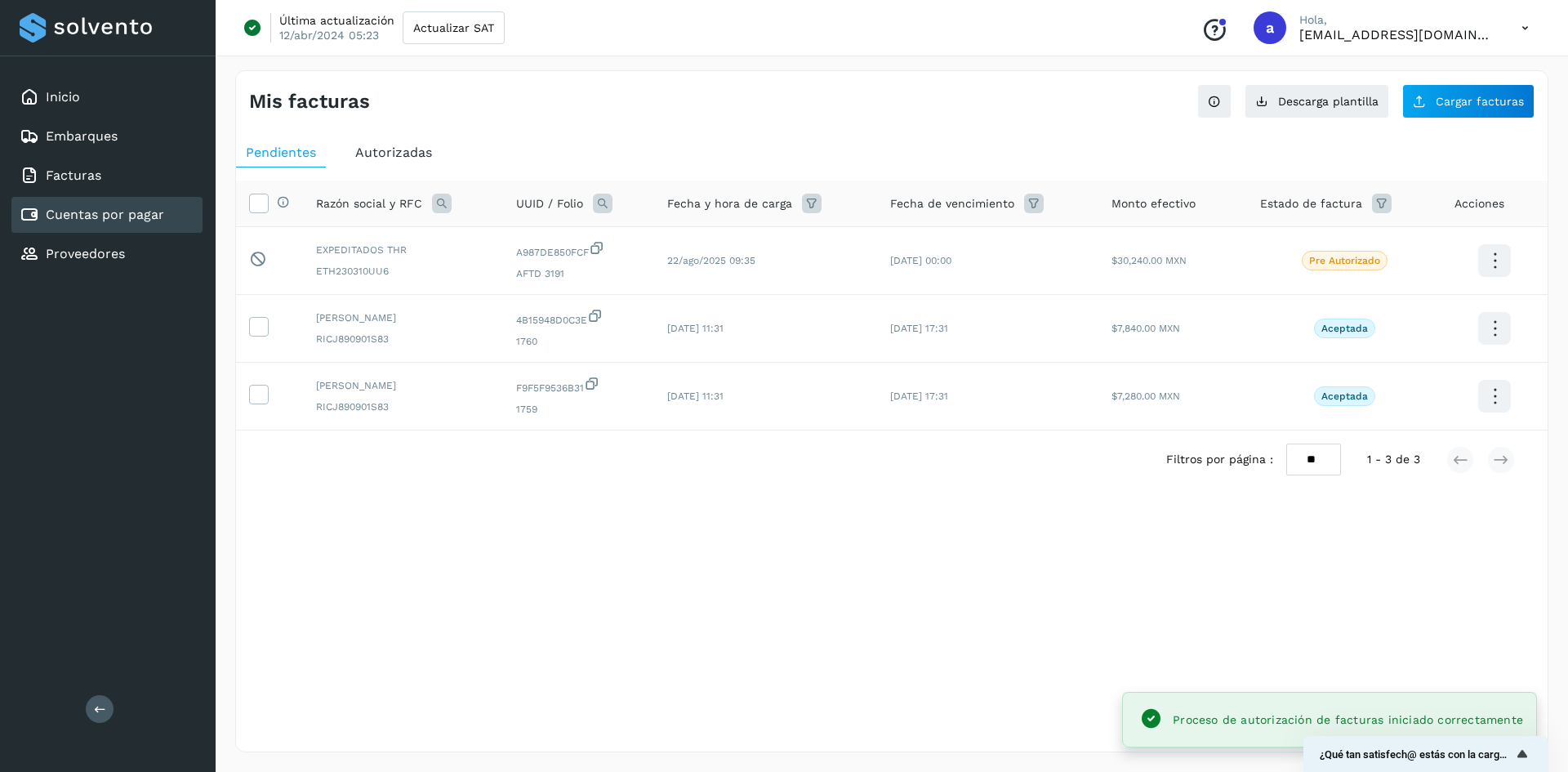
click at [991, 472] on div "Filtros por página : ** ** ** 1 - 3 de 3" at bounding box center [891, 459] width 1311 height 58
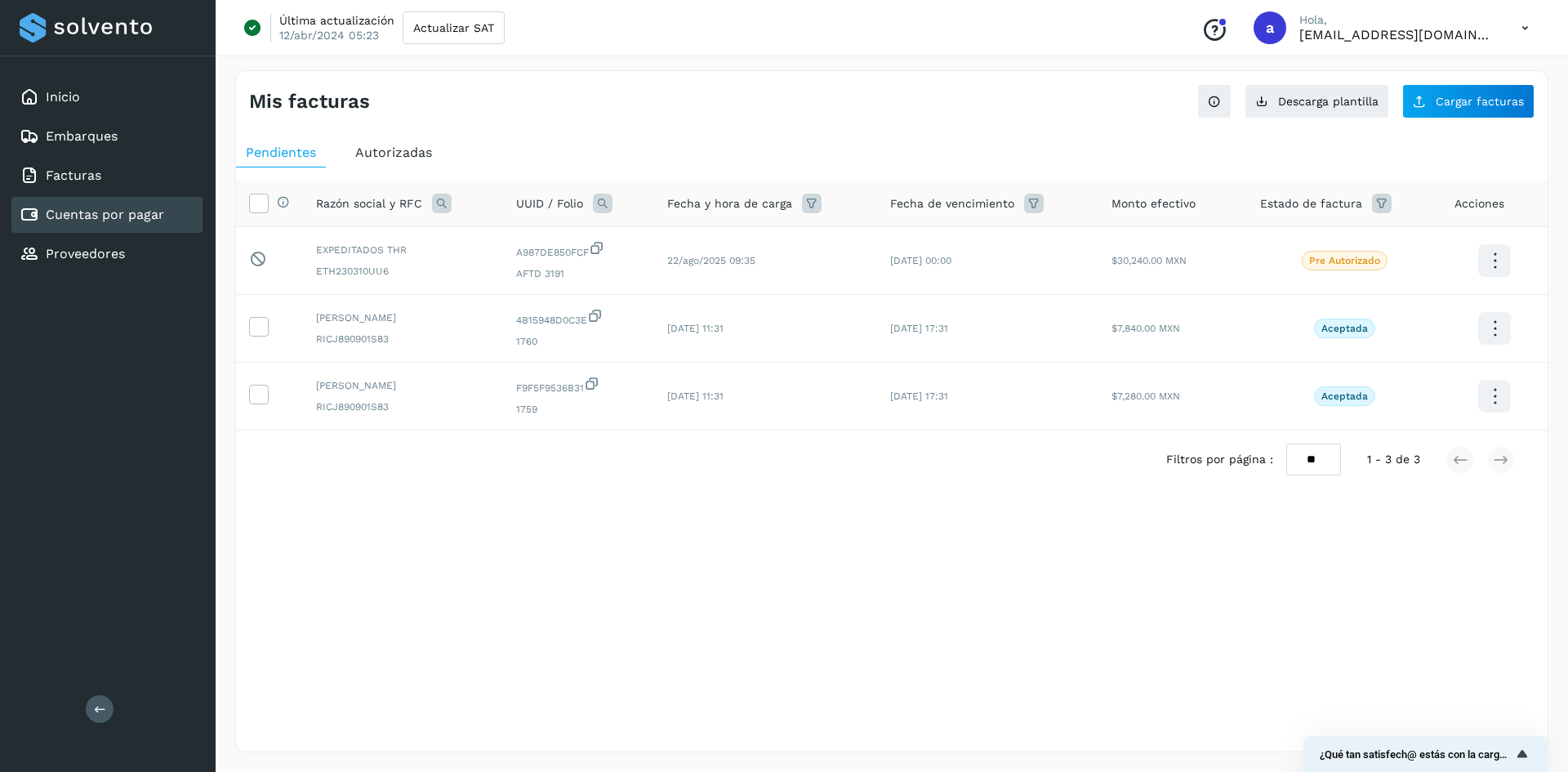
click at [1237, 69] on div "Mis facturas Ver instrucciones para cargar Facturas Descarga plantilla Cargar f…" at bounding box center [892, 411] width 1352 height 721
